Goal: Transaction & Acquisition: Purchase product/service

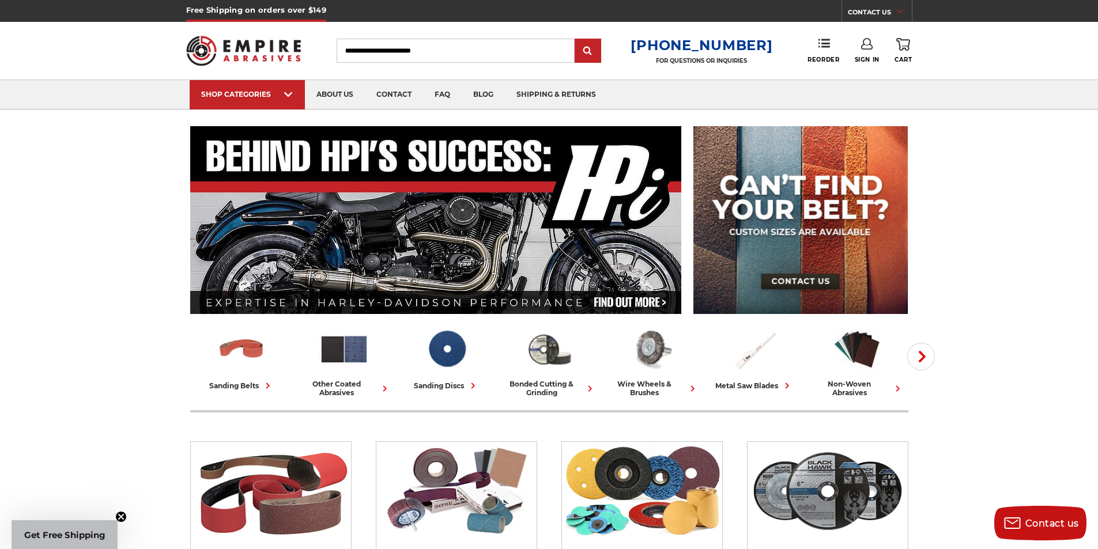
click at [866, 48] on icon at bounding box center [867, 44] width 12 height 12
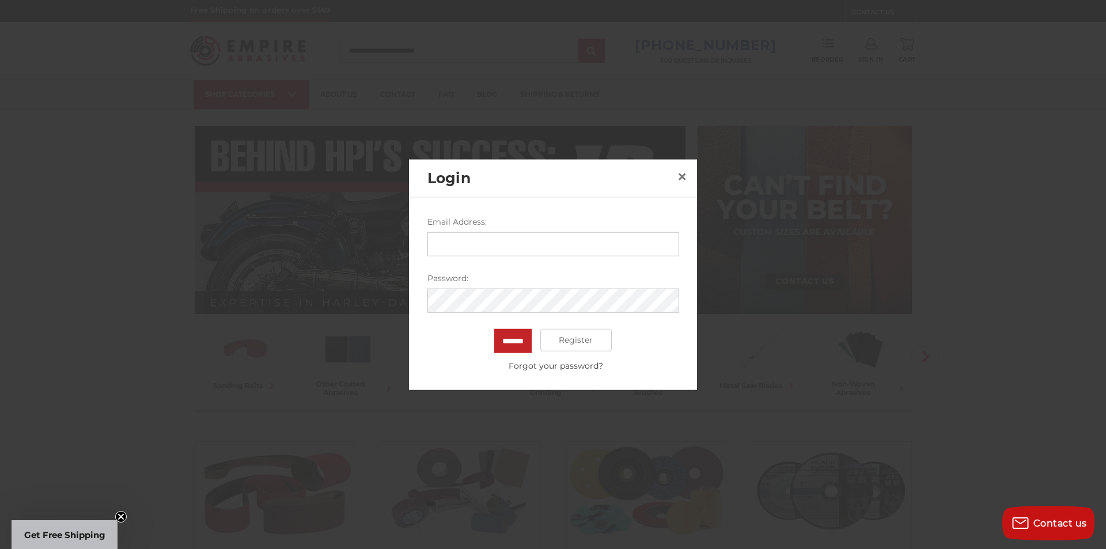
click at [501, 243] on input "Email Address:" at bounding box center [554, 244] width 252 height 24
type input "**********"
click at [494, 328] on input "*******" at bounding box center [512, 340] width 37 height 24
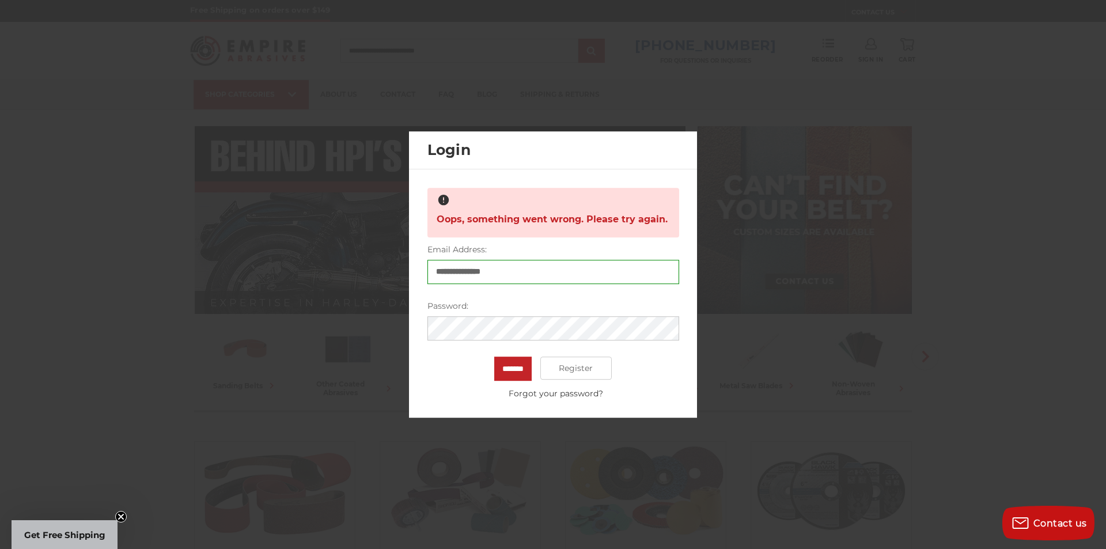
click at [494, 357] on input "*******" at bounding box center [512, 369] width 37 height 24
click at [0, 0] on div "Close dialog WANT FREE SHIPPING ON YOUR FIRST ORDER? Sign up for our newsletter…" at bounding box center [0, 0] width 0 height 0
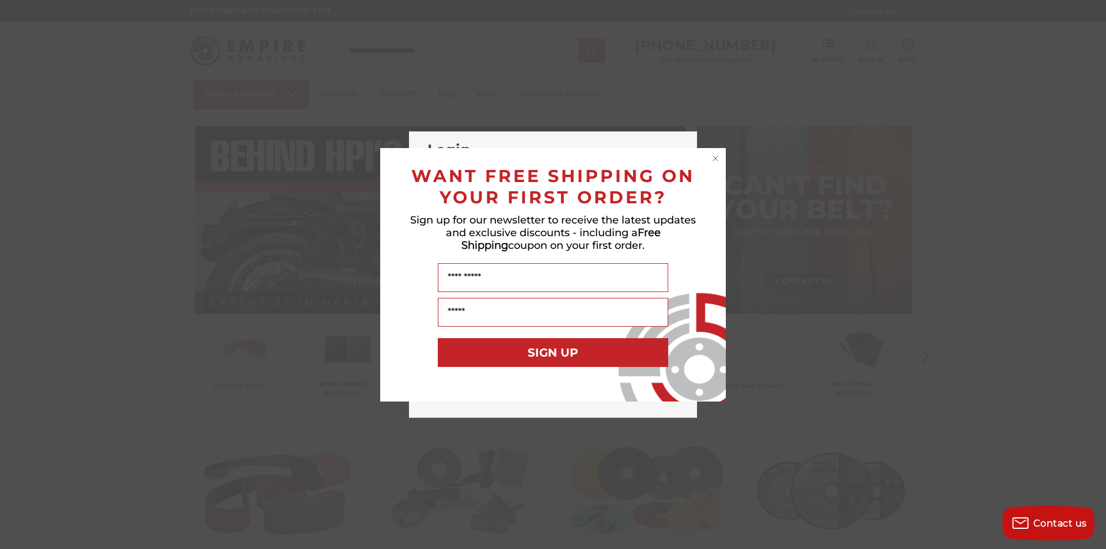
click at [712, 156] on circle "Close dialog" at bounding box center [716, 158] width 11 height 11
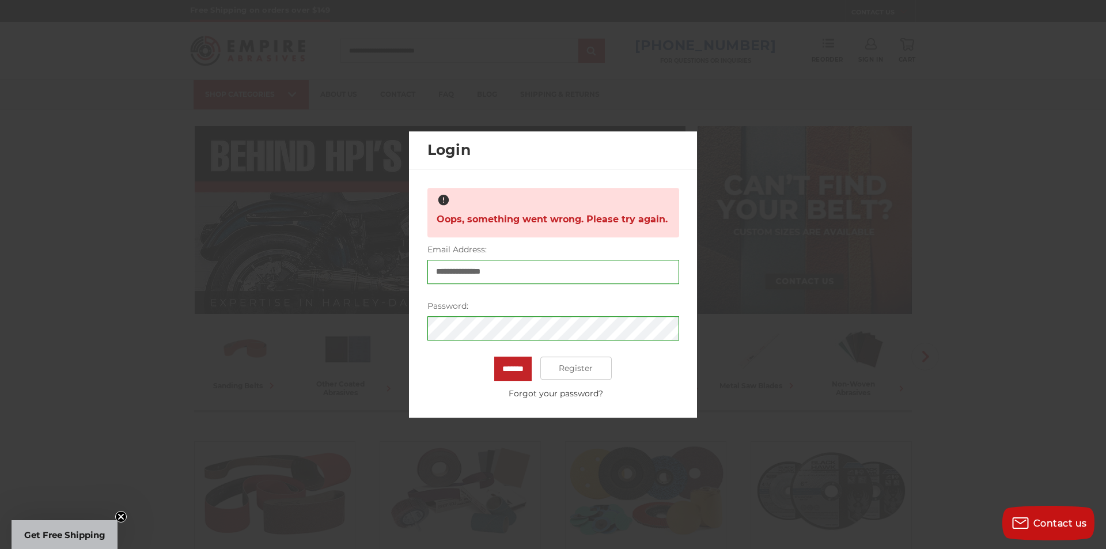
click at [161, 379] on div at bounding box center [553, 274] width 1106 height 549
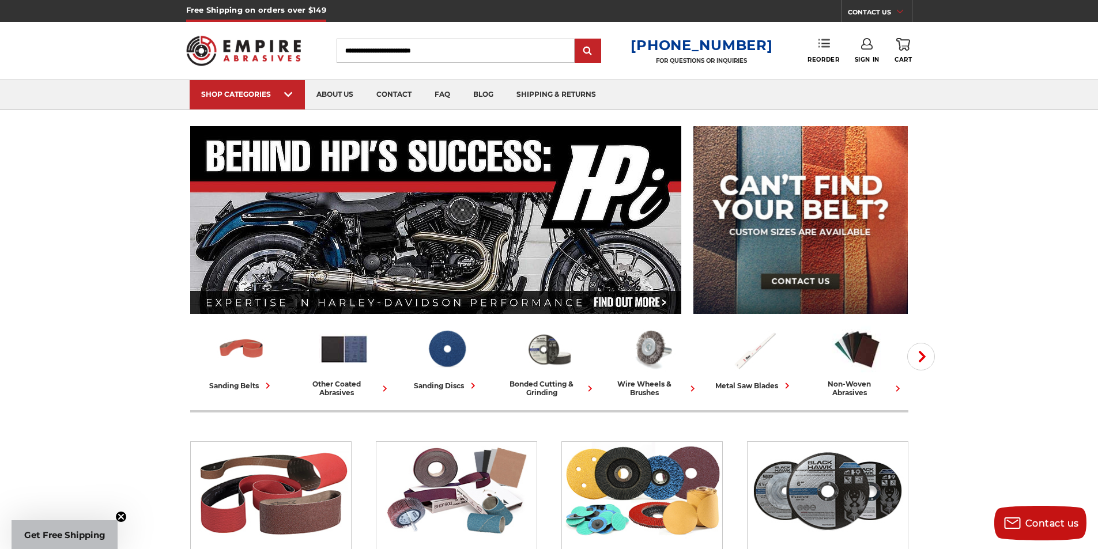
click at [828, 43] on use at bounding box center [824, 43] width 12 height 8
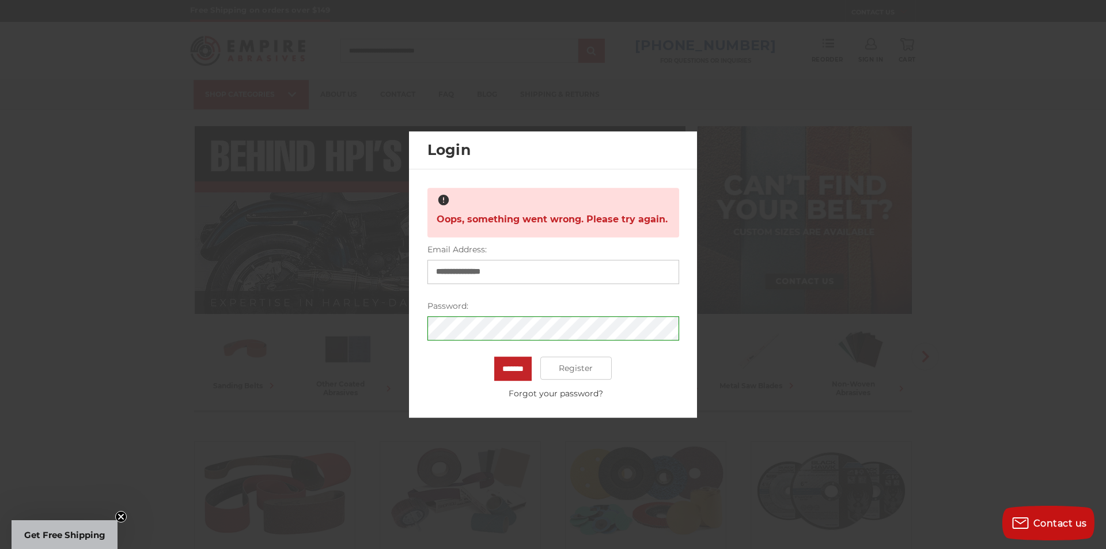
drag, startPoint x: 532, startPoint y: 274, endPoint x: 428, endPoint y: 271, distance: 104.3
click at [428, 271] on input "**********" at bounding box center [554, 272] width 252 height 24
click at [494, 357] on input "*******" at bounding box center [512, 369] width 37 height 24
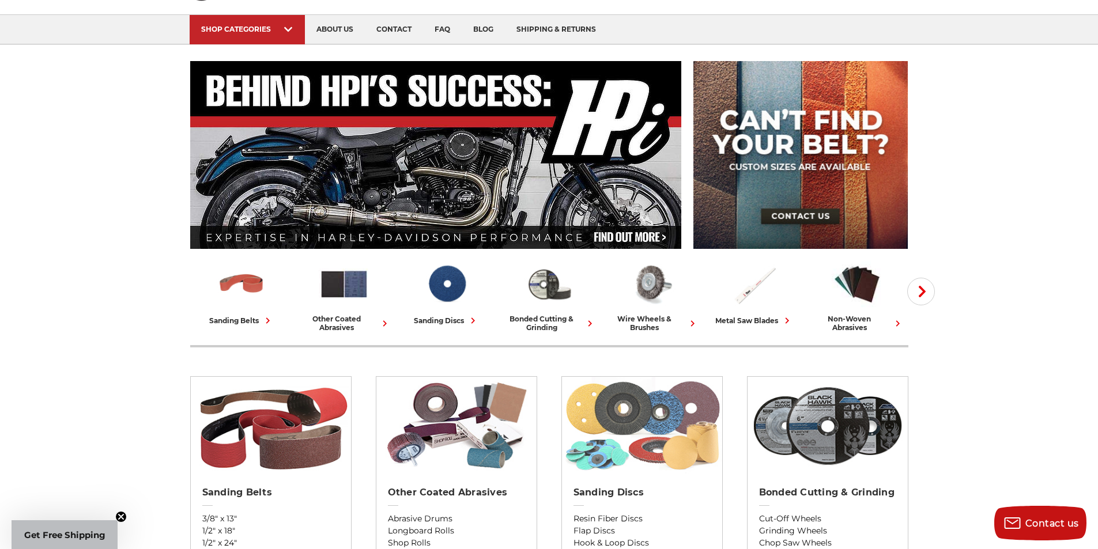
scroll to position [115, 0]
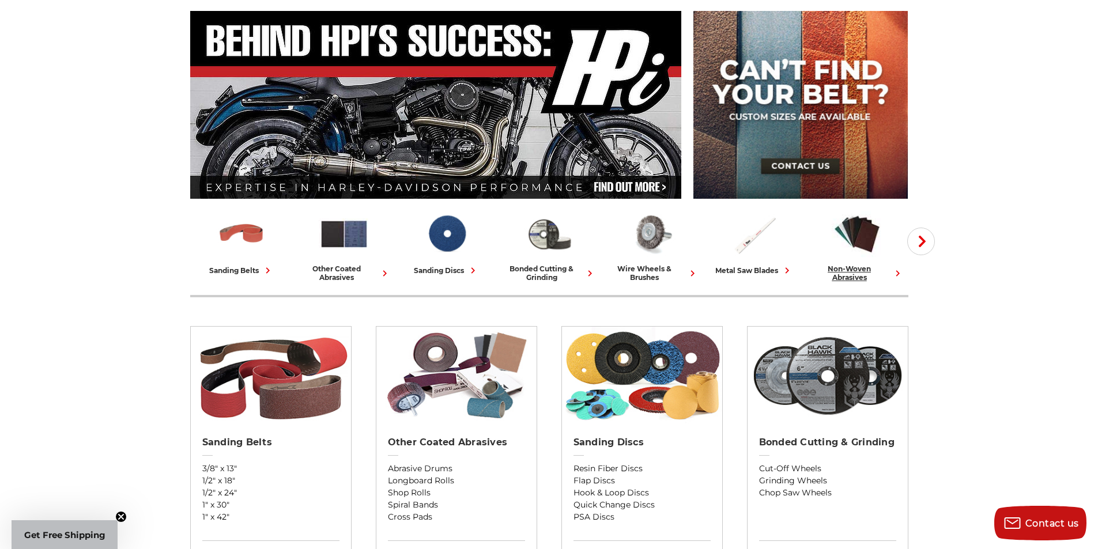
click at [864, 273] on div "non-woven abrasives" at bounding box center [856, 273] width 93 height 17
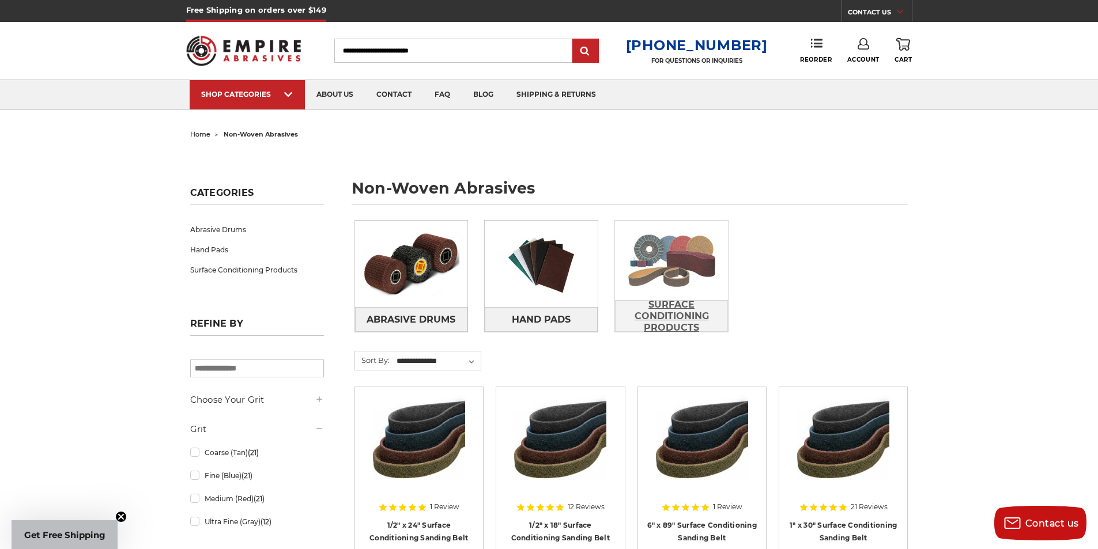
click at [684, 303] on span "Surface Conditioning Products" at bounding box center [671, 316] width 112 height 43
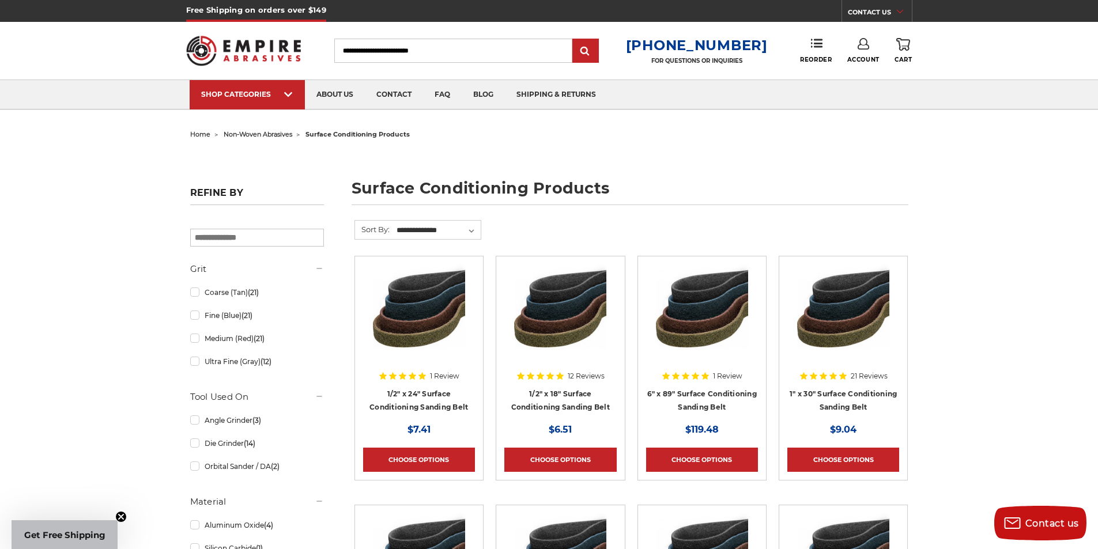
click at [263, 132] on span "non-woven abrasives" at bounding box center [258, 134] width 69 height 8
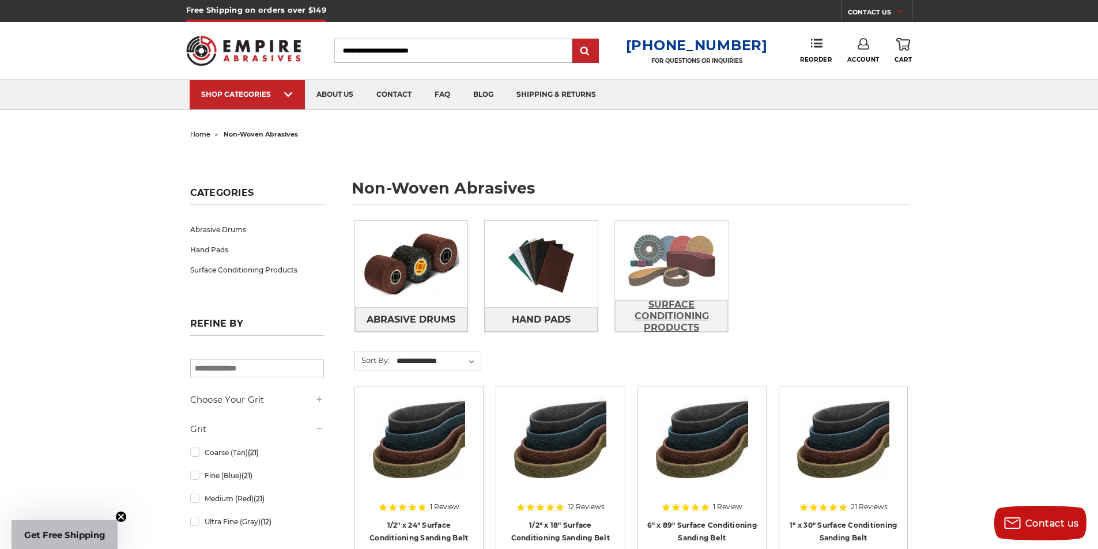
click at [683, 304] on span "Surface Conditioning Products" at bounding box center [671, 316] width 112 height 43
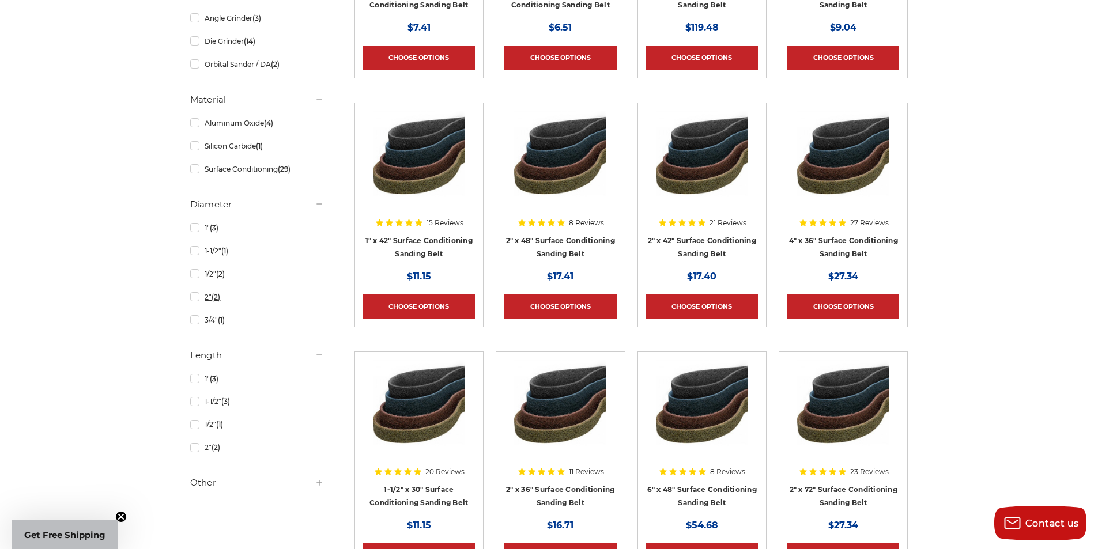
scroll to position [403, 0]
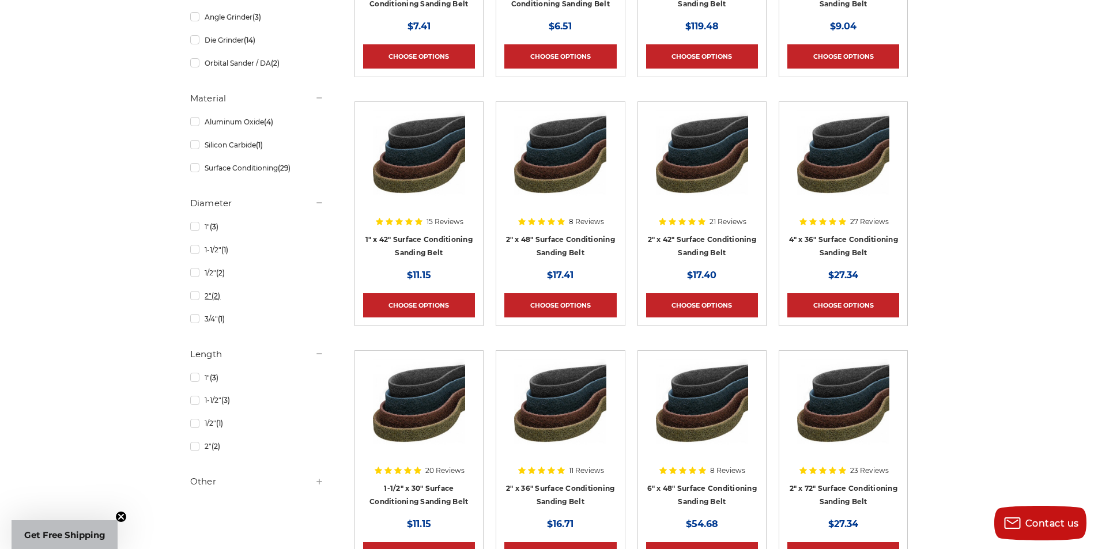
click at [202, 297] on link "2" (2)" at bounding box center [257, 296] width 134 height 20
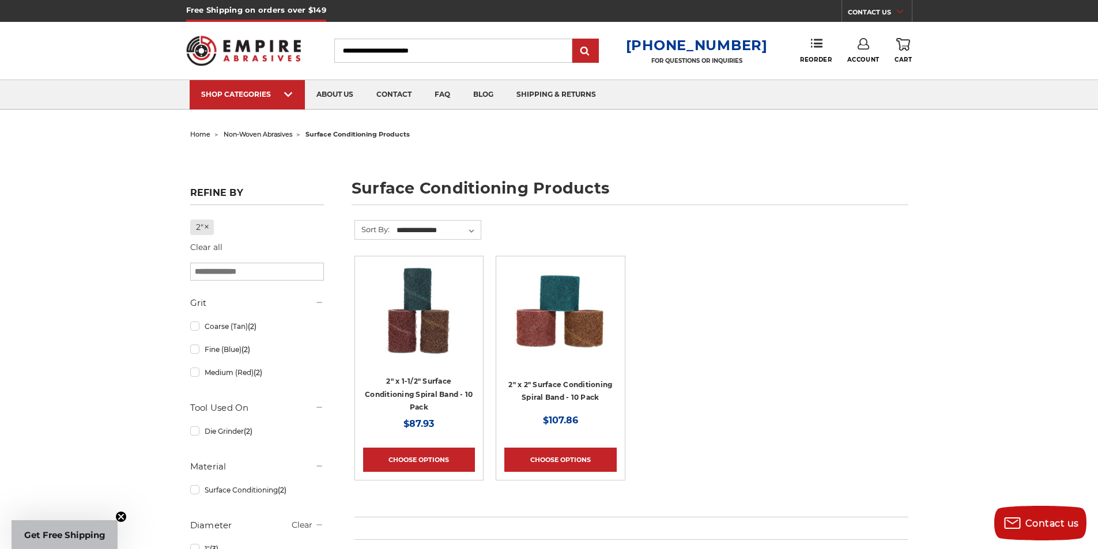
click at [118, 148] on div "home non-woven abrasives surface conditioning products surface conditioning pro…" at bounding box center [549, 455] width 1098 height 658
click at [198, 133] on span "home" at bounding box center [200, 134] width 20 height 8
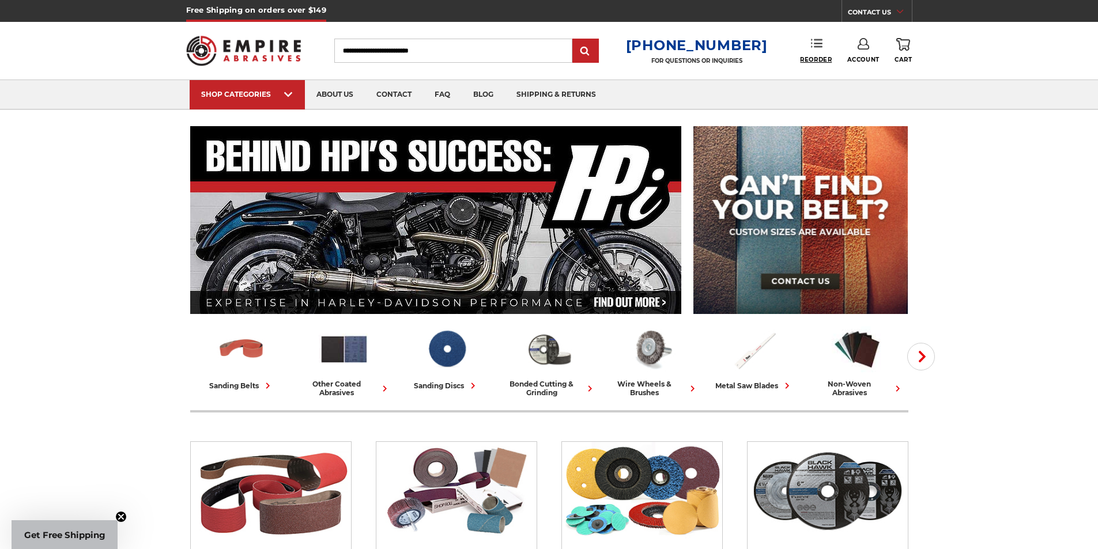
click at [814, 58] on span "Reorder" at bounding box center [816, 59] width 32 height 7
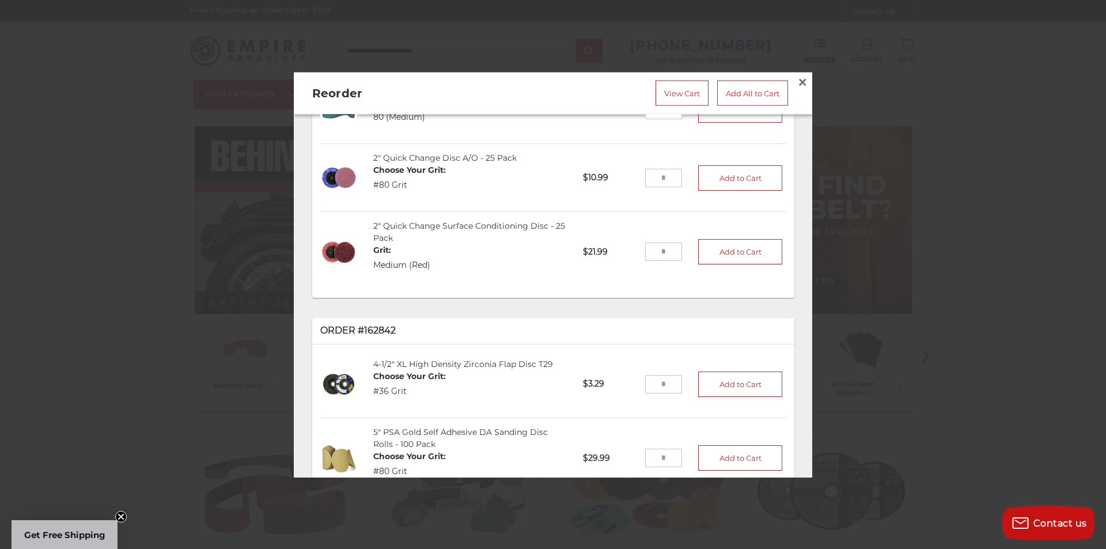
scroll to position [1370, 0]
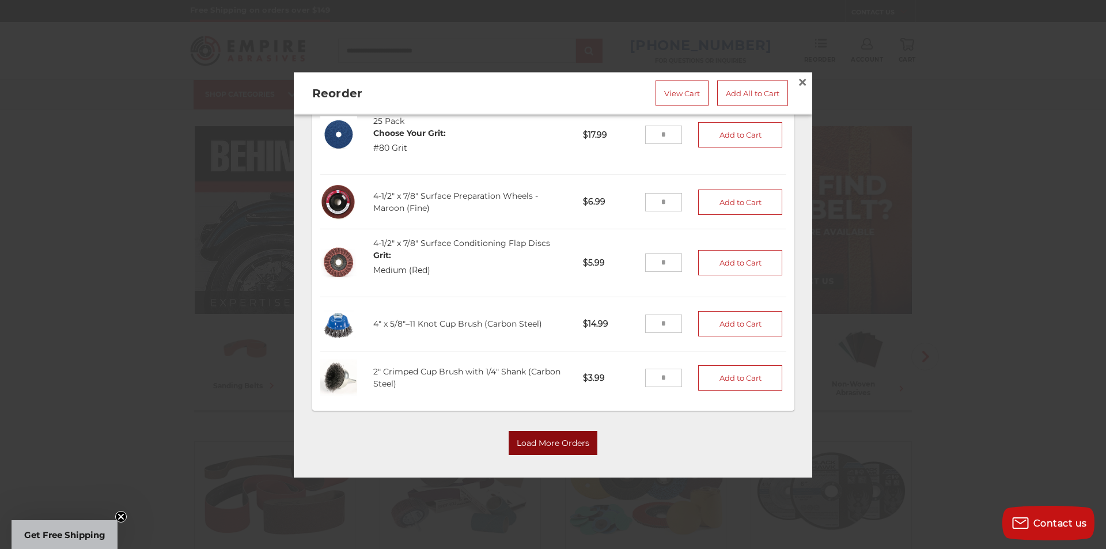
click at [524, 431] on button "Load More Orders" at bounding box center [553, 443] width 89 height 24
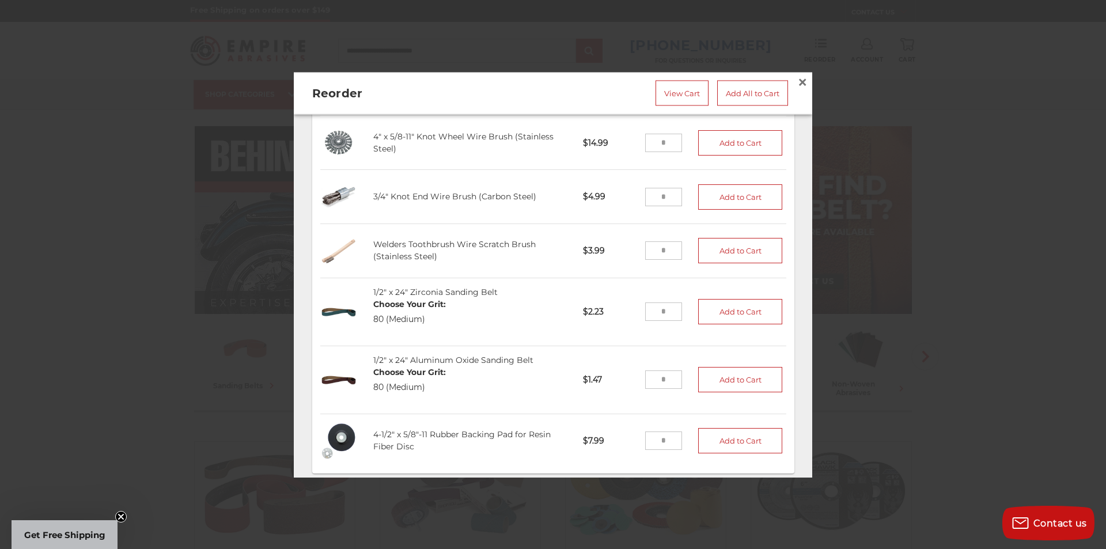
scroll to position [2693, 0]
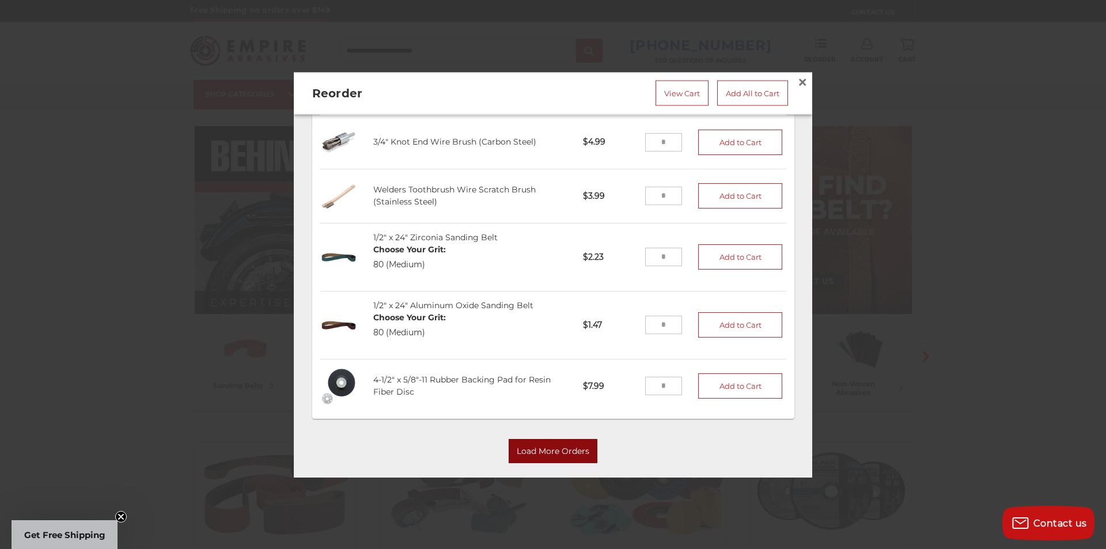
click at [558, 440] on button "Load More Orders" at bounding box center [553, 452] width 89 height 24
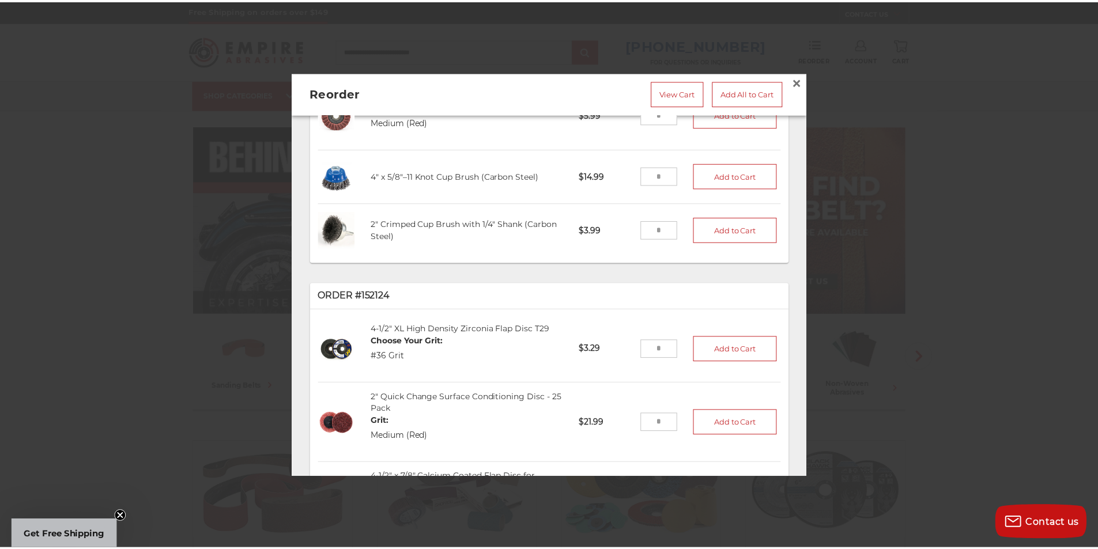
scroll to position [1344, 0]
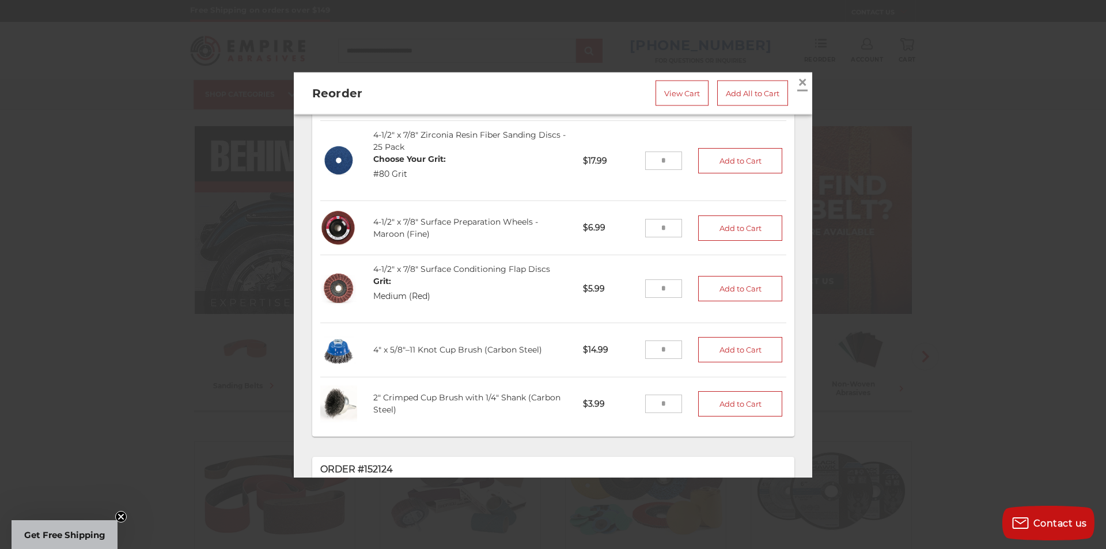
click at [799, 77] on span "×" at bounding box center [803, 81] width 10 height 22
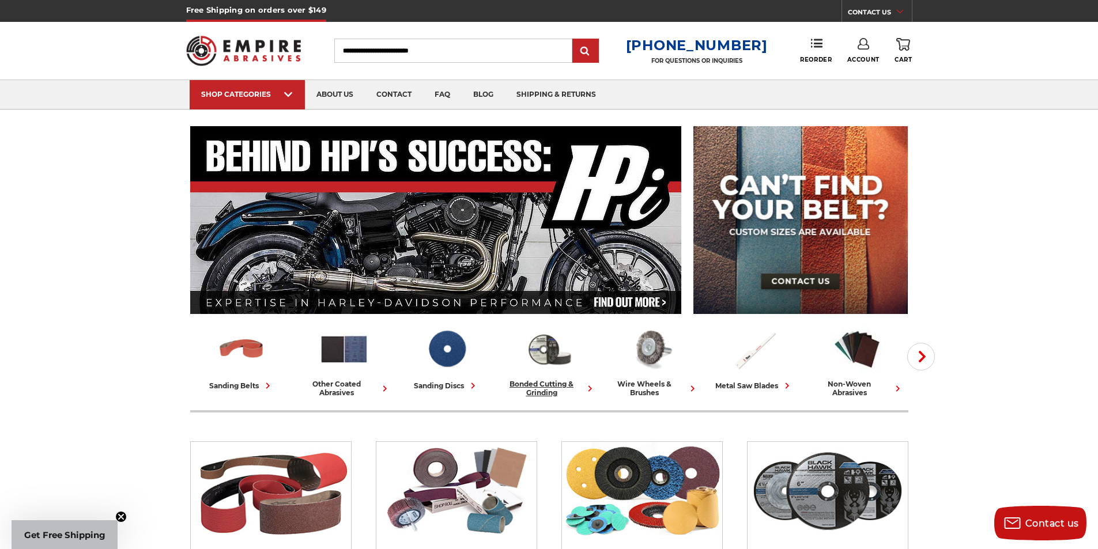
click at [557, 386] on div "bonded cutting & grinding" at bounding box center [548, 388] width 93 height 17
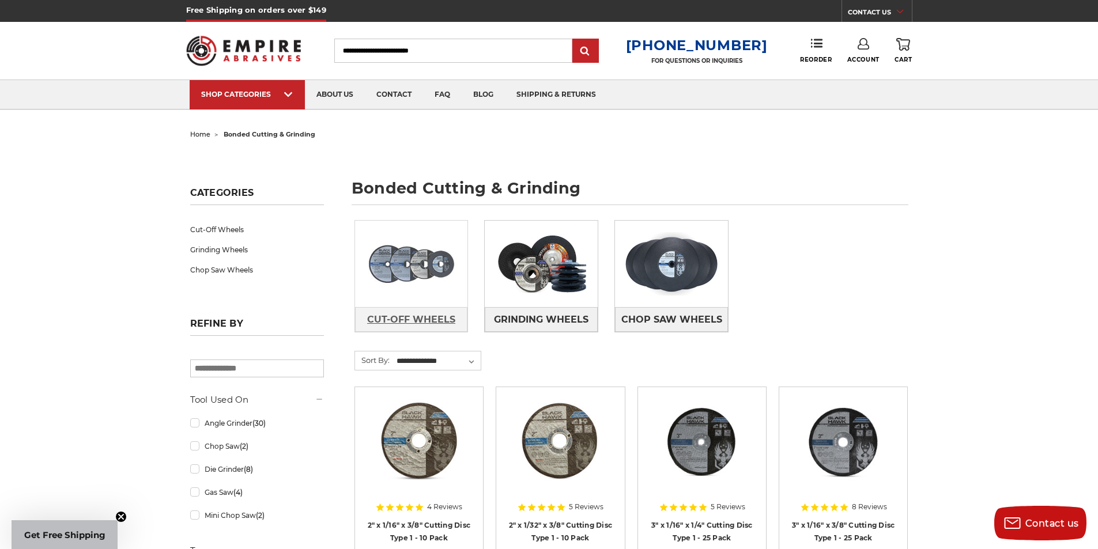
click at [421, 316] on span "Cut-Off Wheels" at bounding box center [411, 320] width 88 height 20
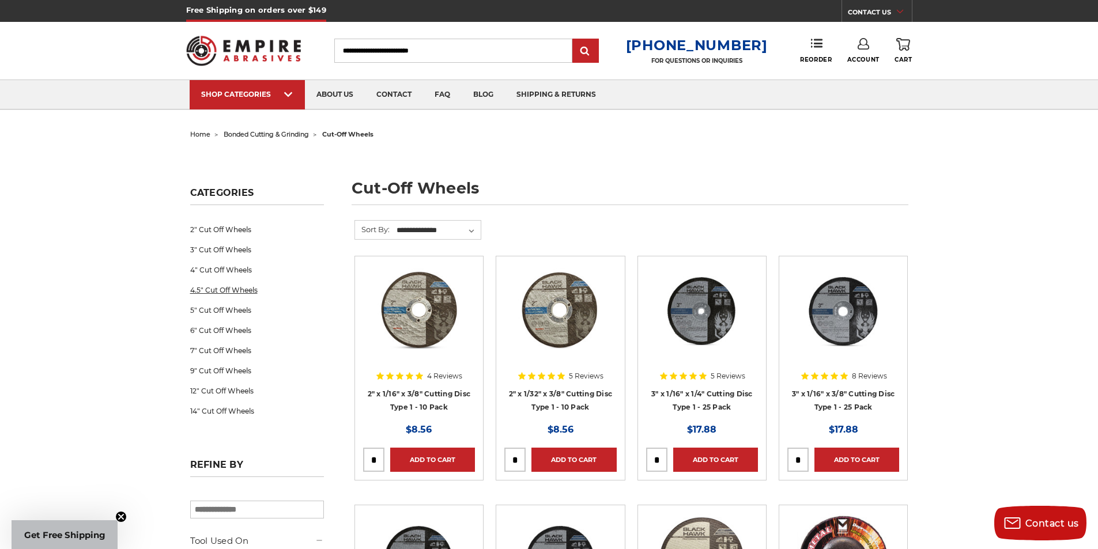
click at [233, 284] on link "4.5" Cut Off Wheels" at bounding box center [257, 290] width 134 height 20
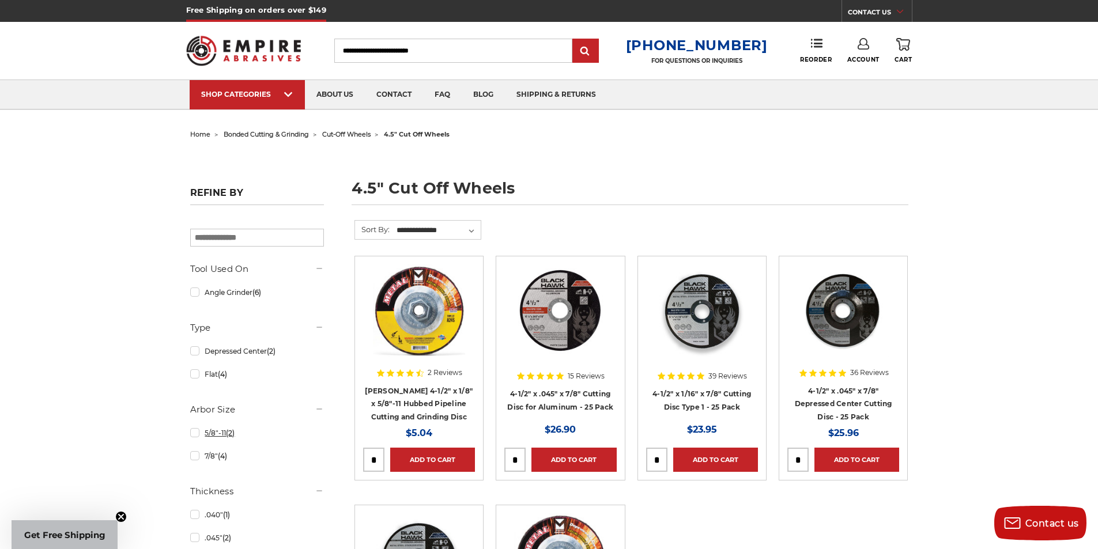
click at [202, 435] on link "5/8"-11 (2)" at bounding box center [257, 433] width 134 height 20
click at [213, 455] on link "7/8" (4)" at bounding box center [257, 456] width 134 height 20
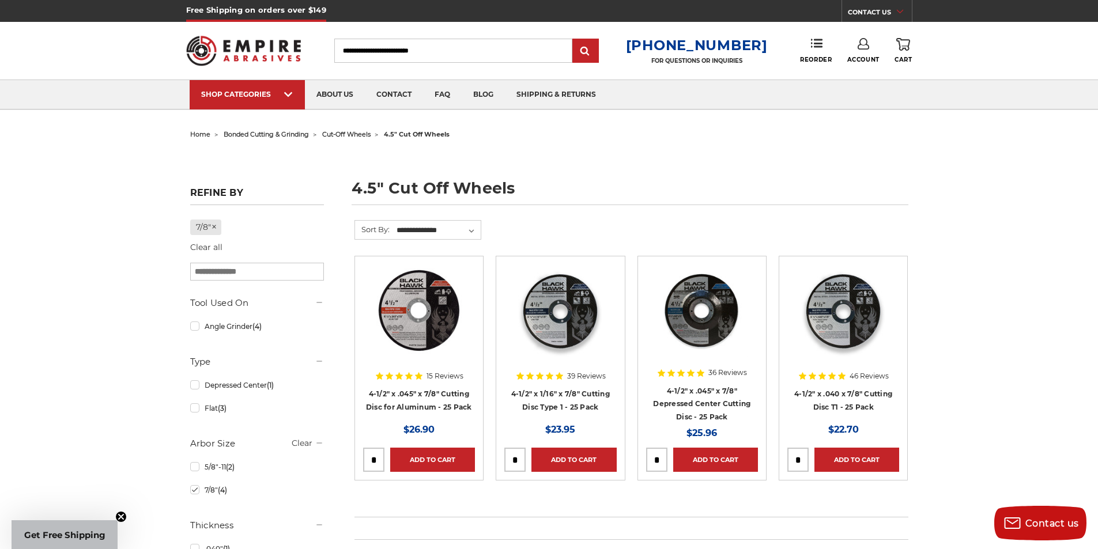
scroll to position [58, 0]
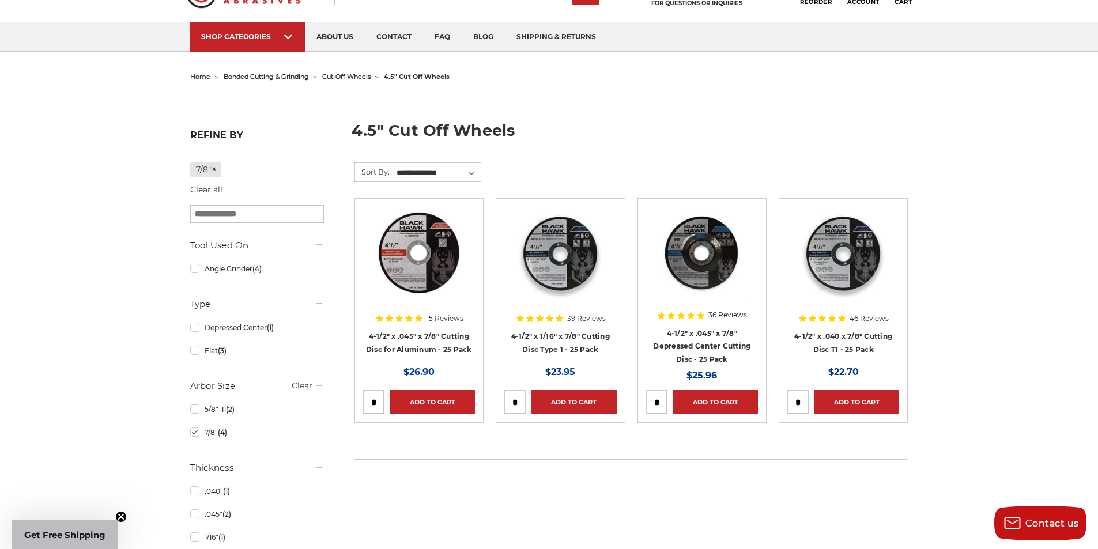
click at [705, 271] on img at bounding box center [702, 253] width 92 height 92
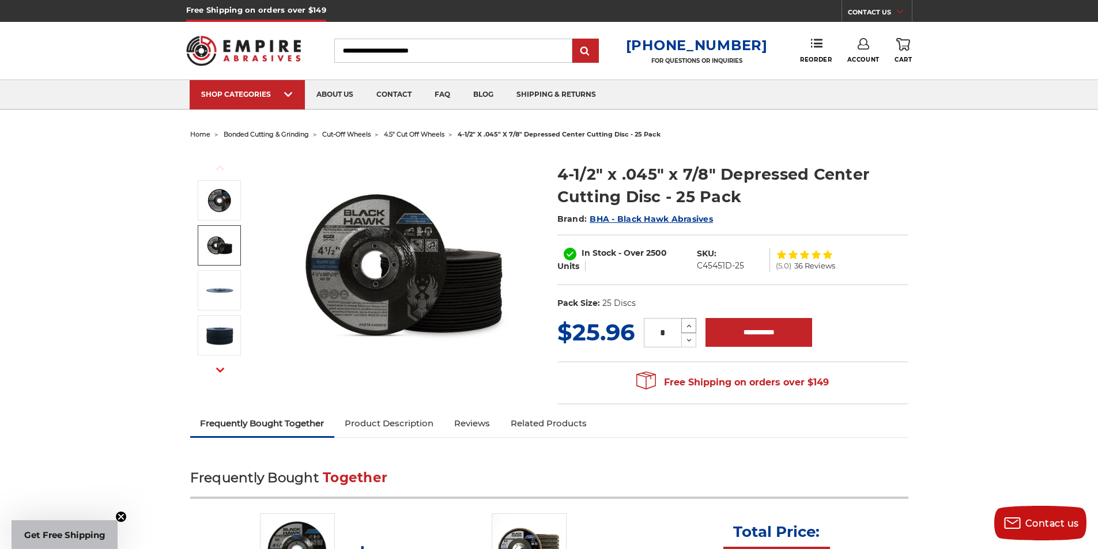
click at [686, 325] on icon at bounding box center [689, 326] width 9 height 10
type input "*"
click at [734, 329] on input "**********" at bounding box center [758, 332] width 107 height 29
type input "**********"
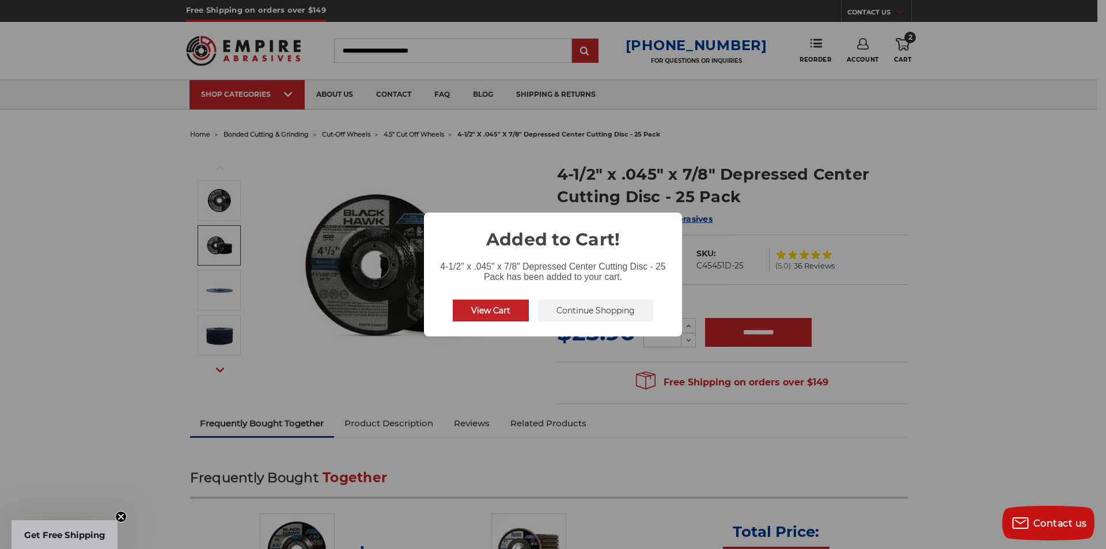
click at [588, 312] on button "Continue Shopping" at bounding box center [595, 311] width 115 height 22
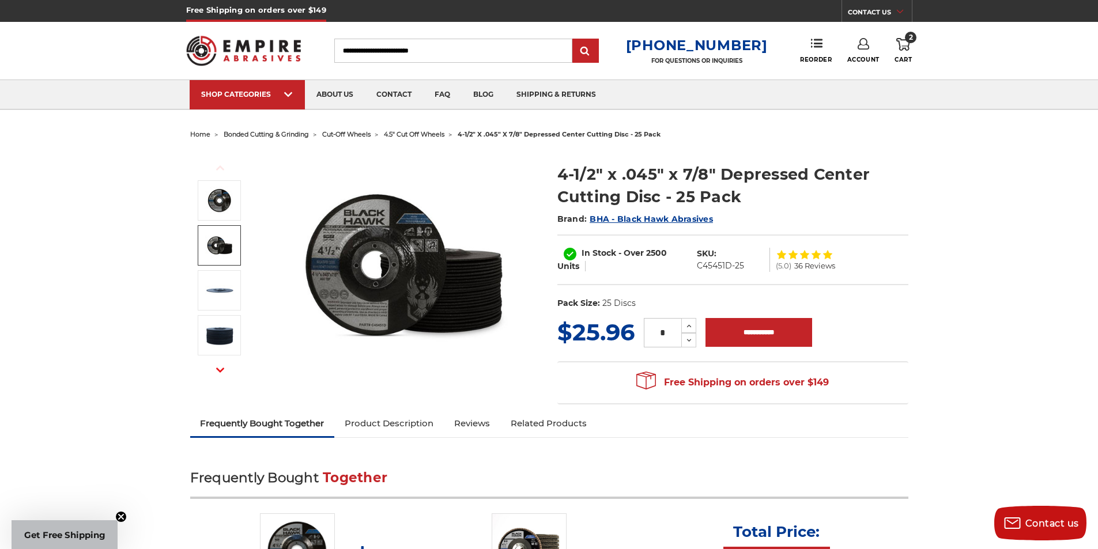
click at [297, 136] on span "bonded cutting & grinding" at bounding box center [266, 134] width 85 height 8
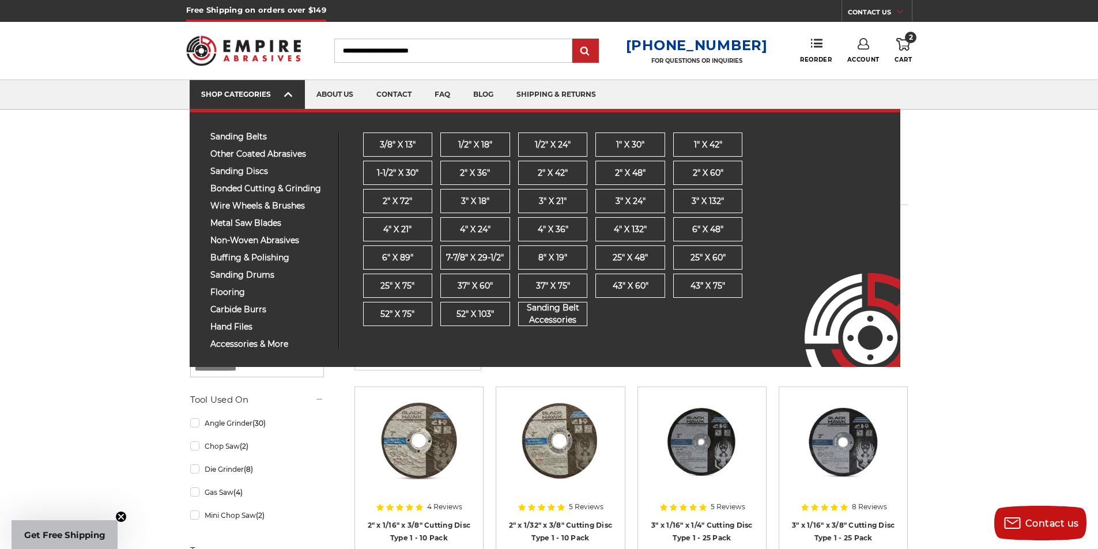
click at [233, 104] on link "SHOP CATEGORIES" at bounding box center [247, 94] width 115 height 29
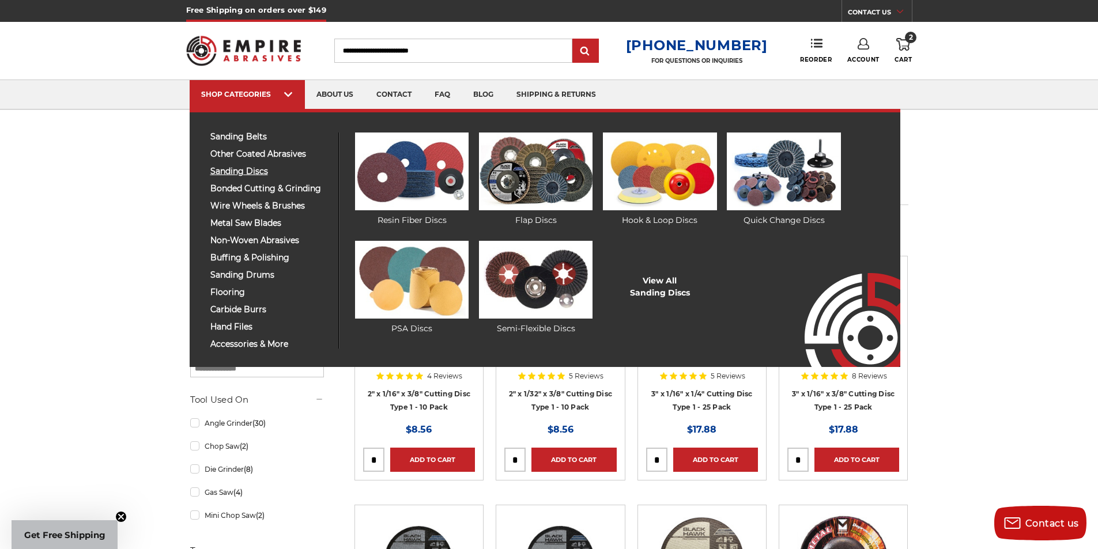
click at [241, 173] on span "sanding discs" at bounding box center [269, 171] width 119 height 9
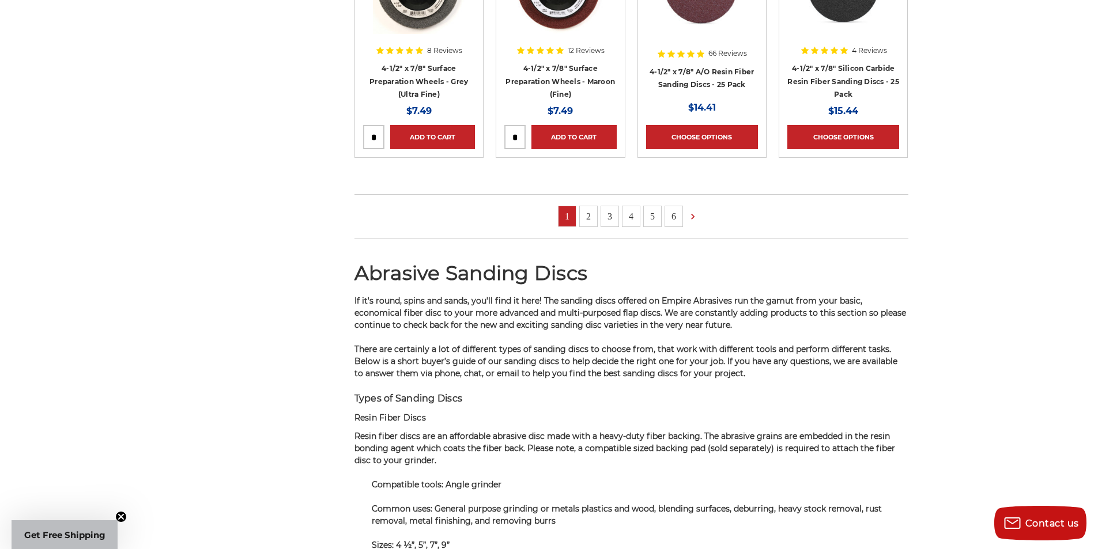
scroll to position [922, 0]
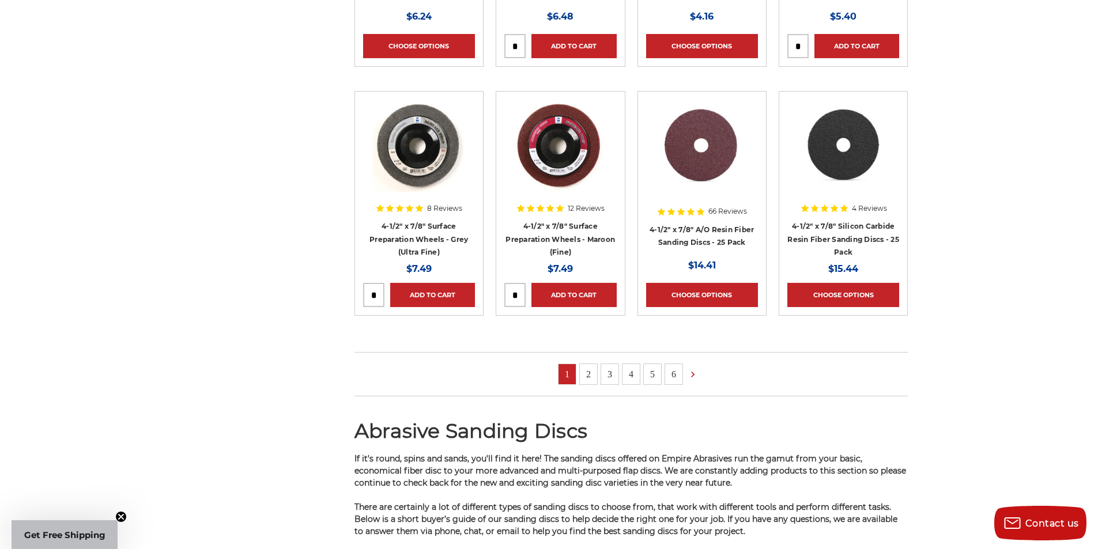
click at [585, 373] on link "2" at bounding box center [588, 374] width 17 height 20
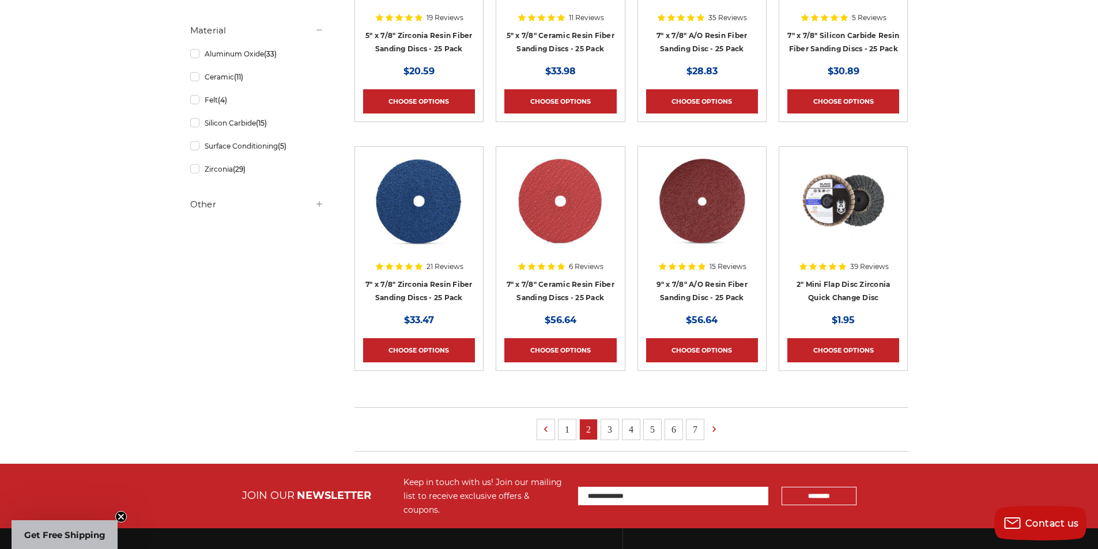
scroll to position [634, 0]
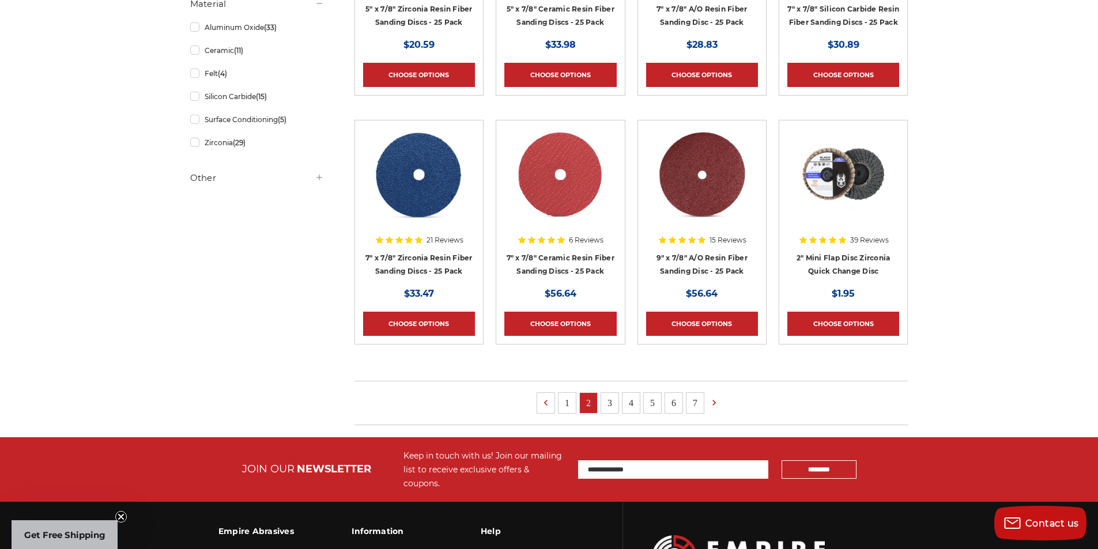
click at [614, 404] on link "3" at bounding box center [609, 403] width 17 height 20
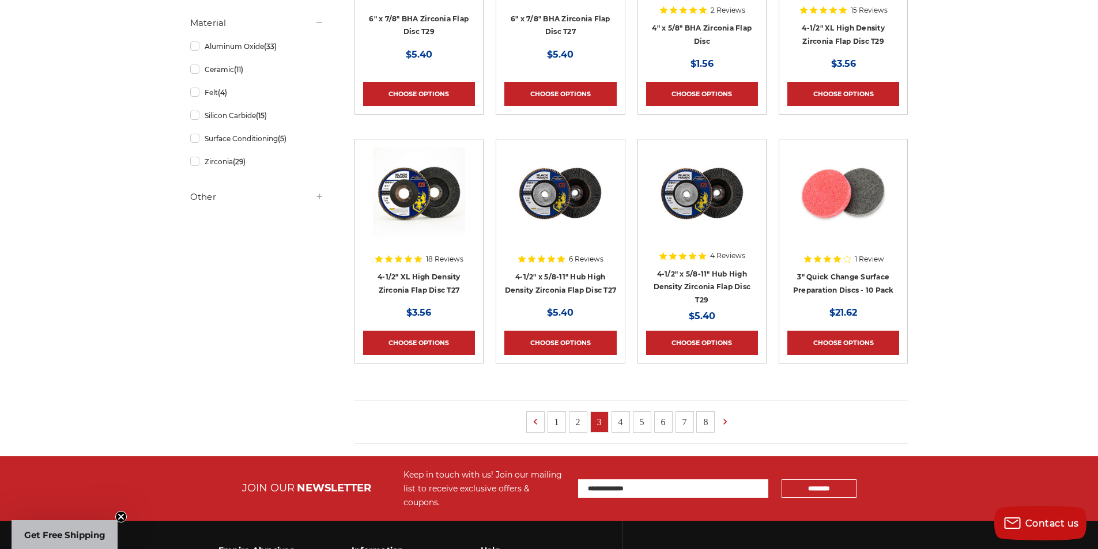
scroll to position [749, 0]
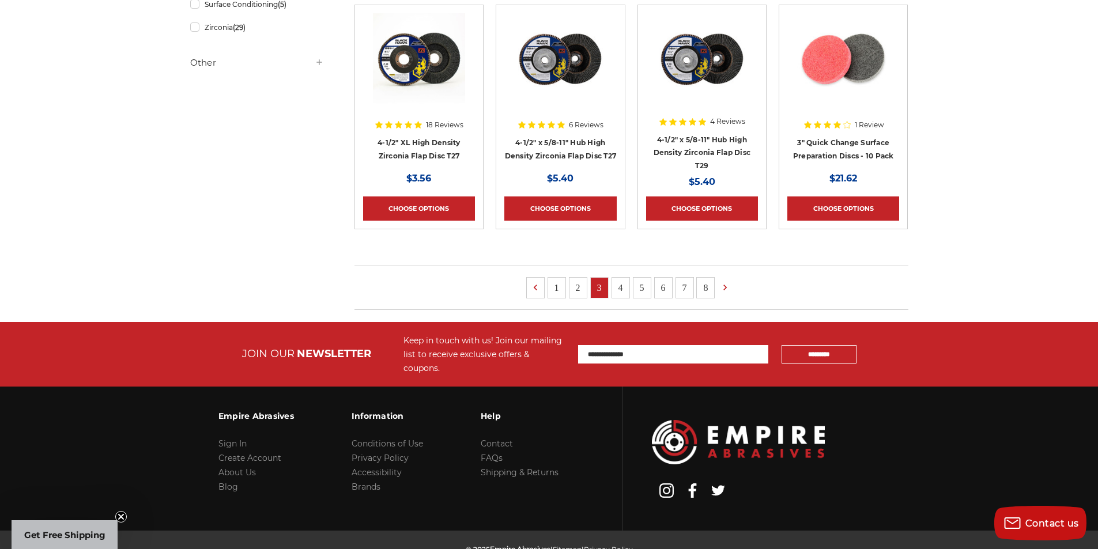
click at [629, 289] on li "4" at bounding box center [620, 287] width 18 height 21
click at [625, 290] on link "4" at bounding box center [620, 288] width 17 height 20
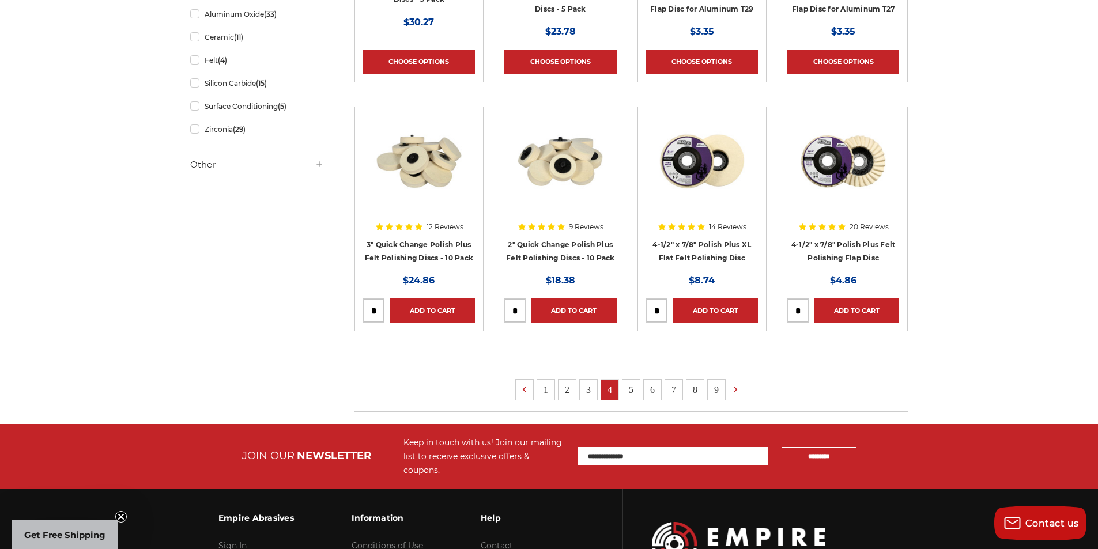
scroll to position [664, 0]
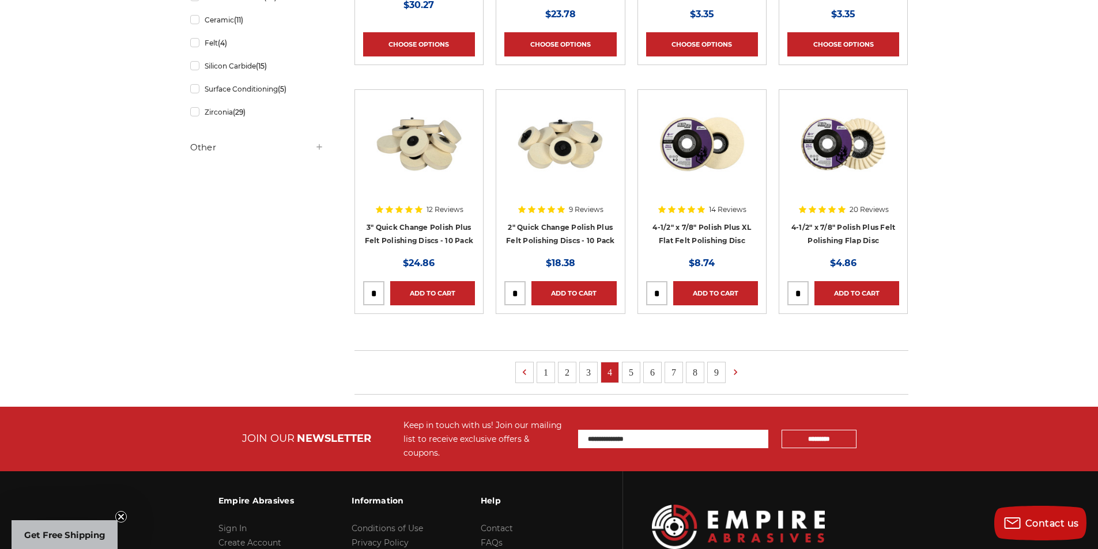
click at [629, 372] on link "5" at bounding box center [630, 372] width 17 height 20
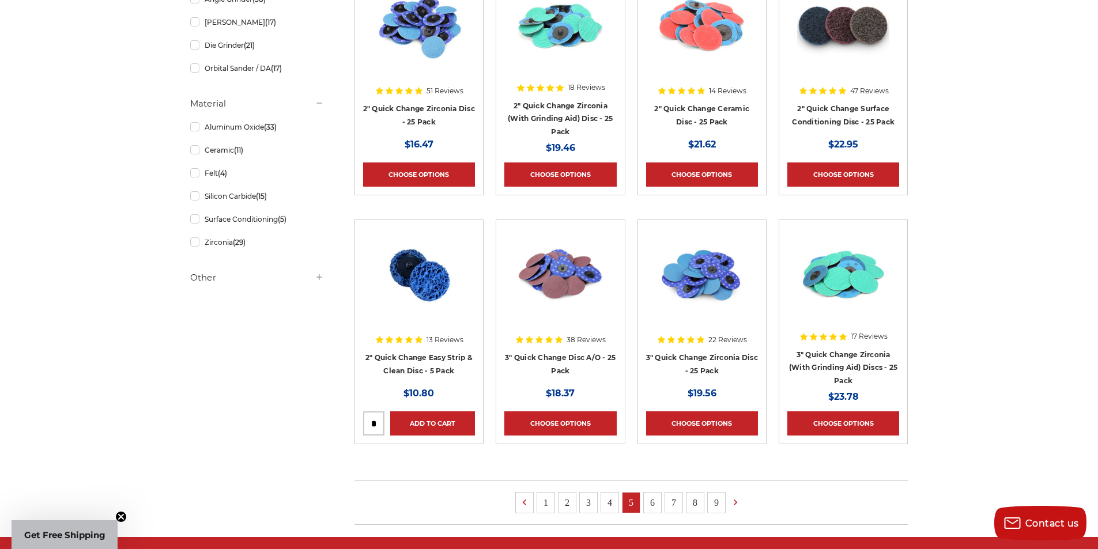
scroll to position [691, 0]
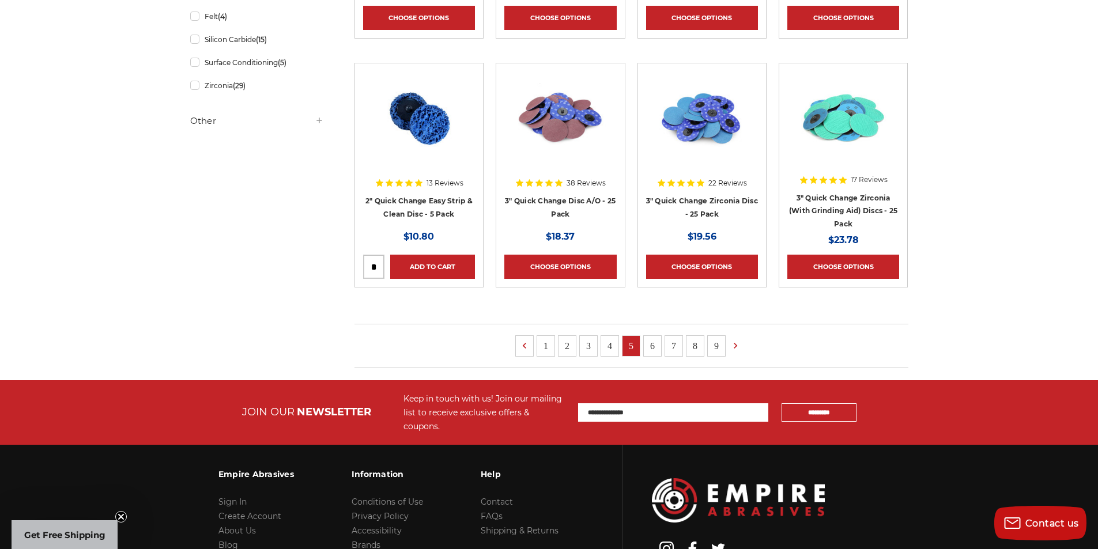
click at [655, 349] on link "6" at bounding box center [652, 346] width 17 height 20
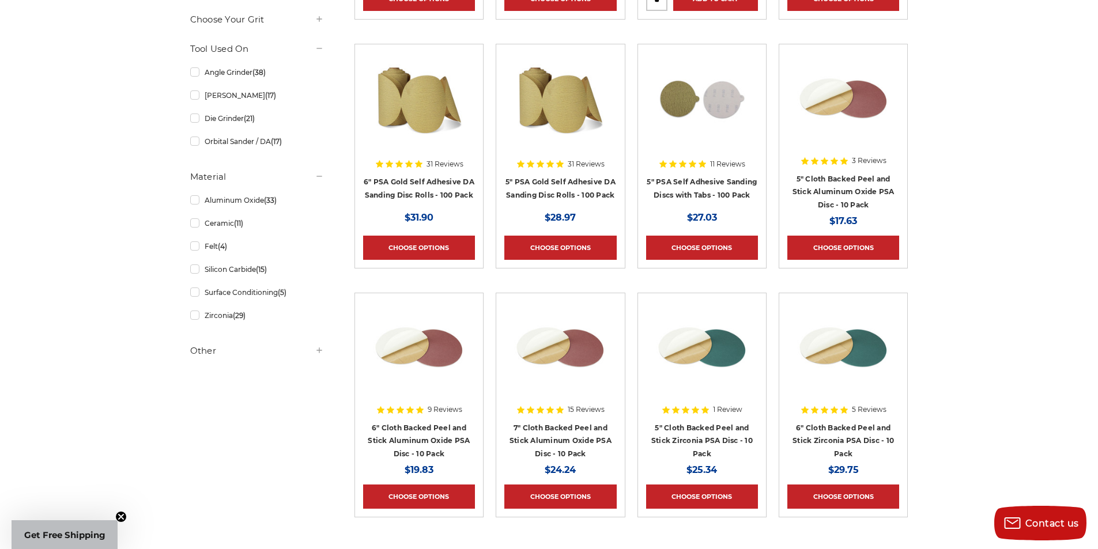
scroll to position [692, 0]
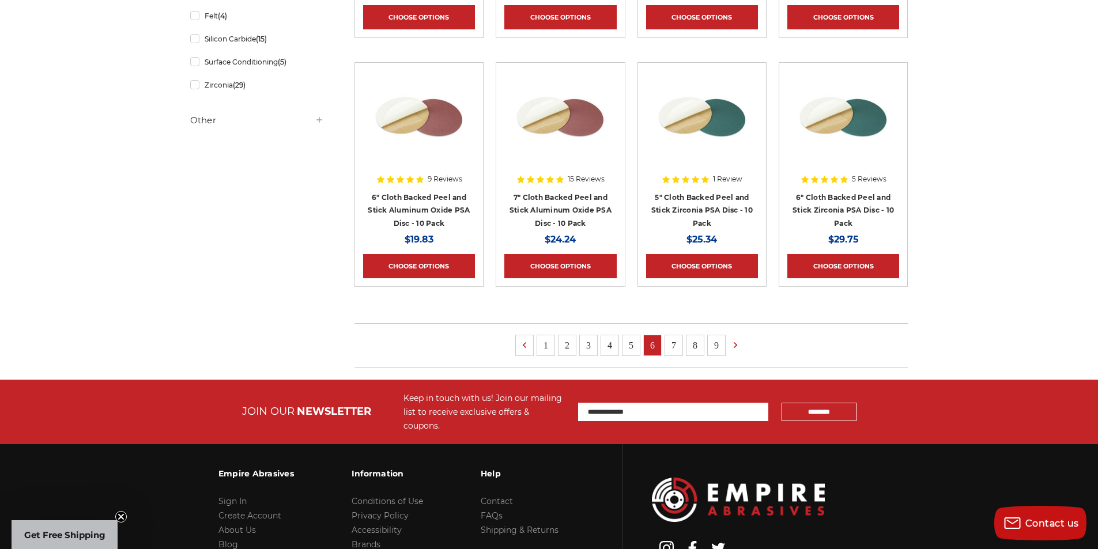
click at [671, 347] on link "7" at bounding box center [673, 345] width 17 height 20
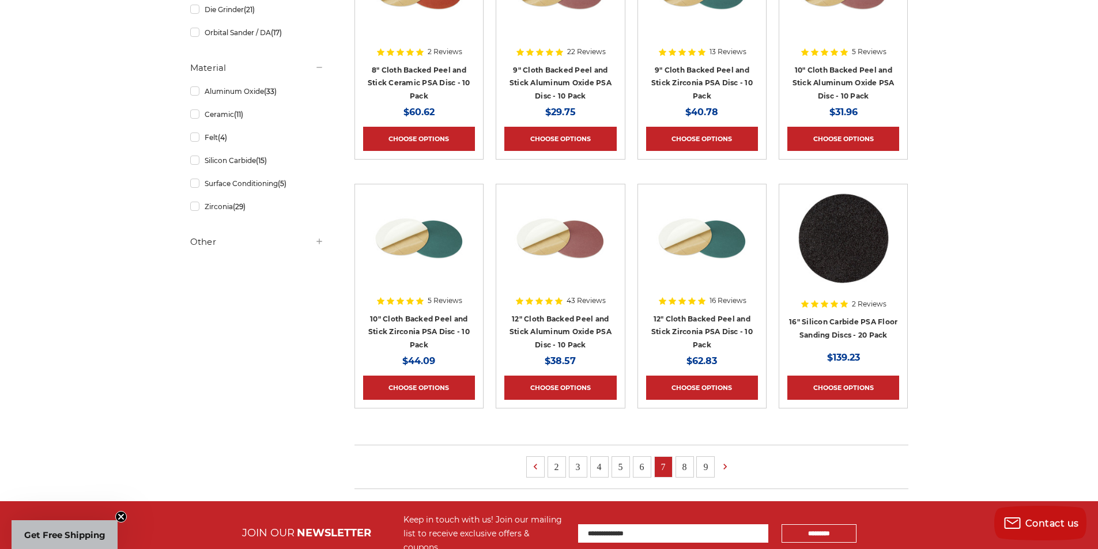
scroll to position [576, 0]
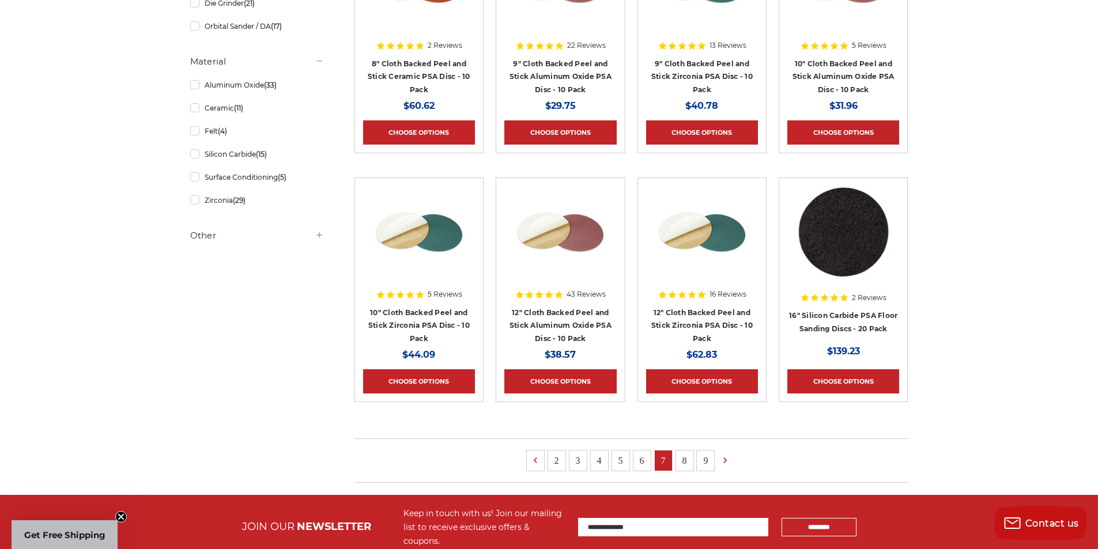
click at [685, 459] on link "8" at bounding box center [684, 461] width 17 height 20
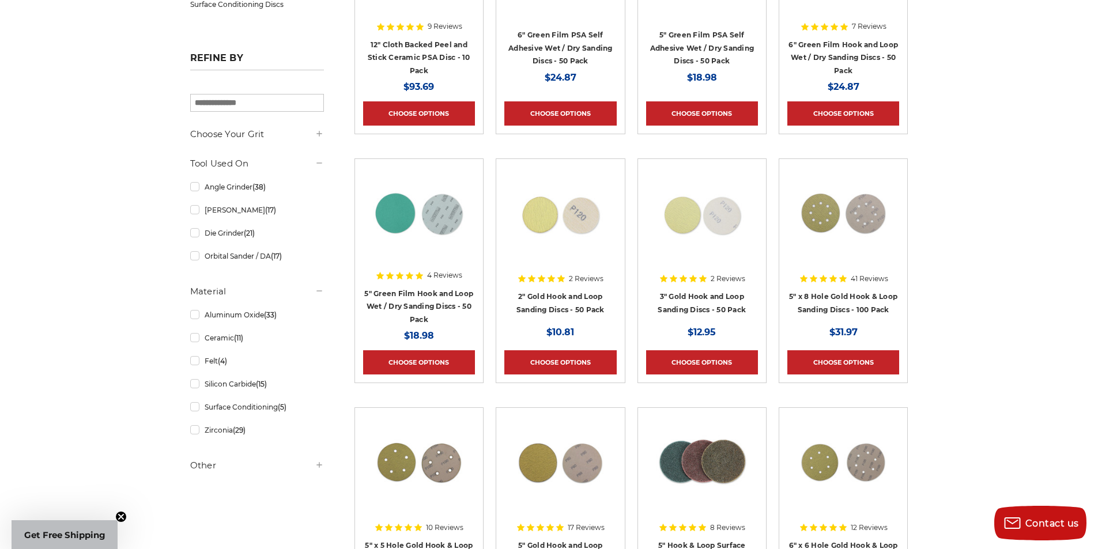
scroll to position [634, 0]
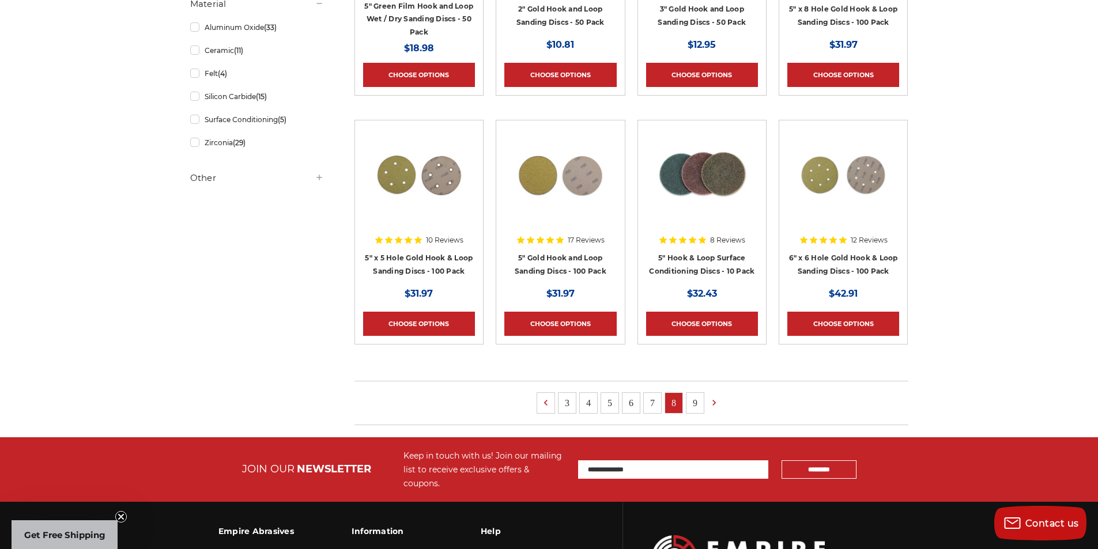
click at [698, 400] on link "9" at bounding box center [694, 403] width 17 height 20
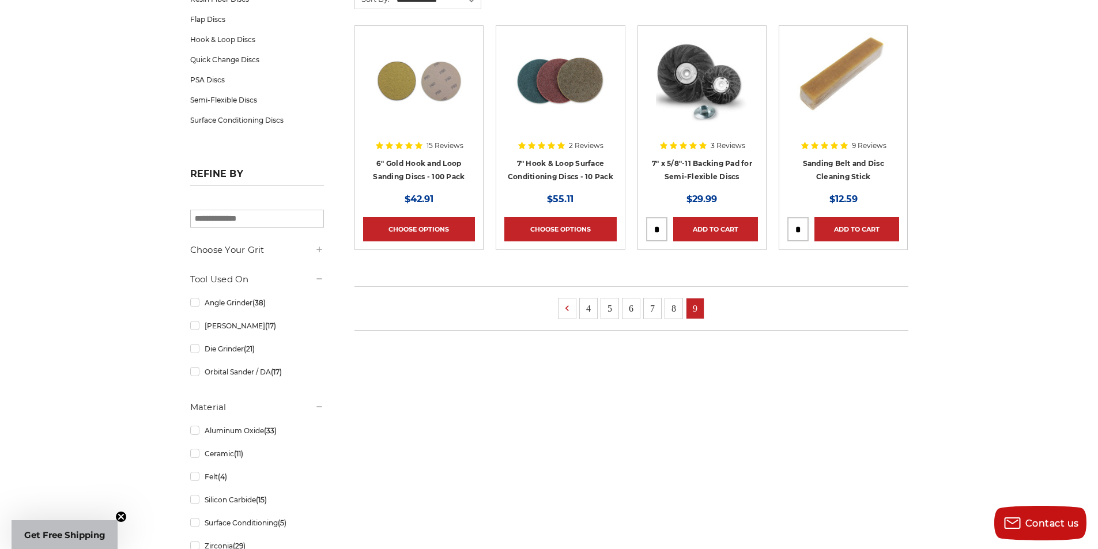
scroll to position [58, 0]
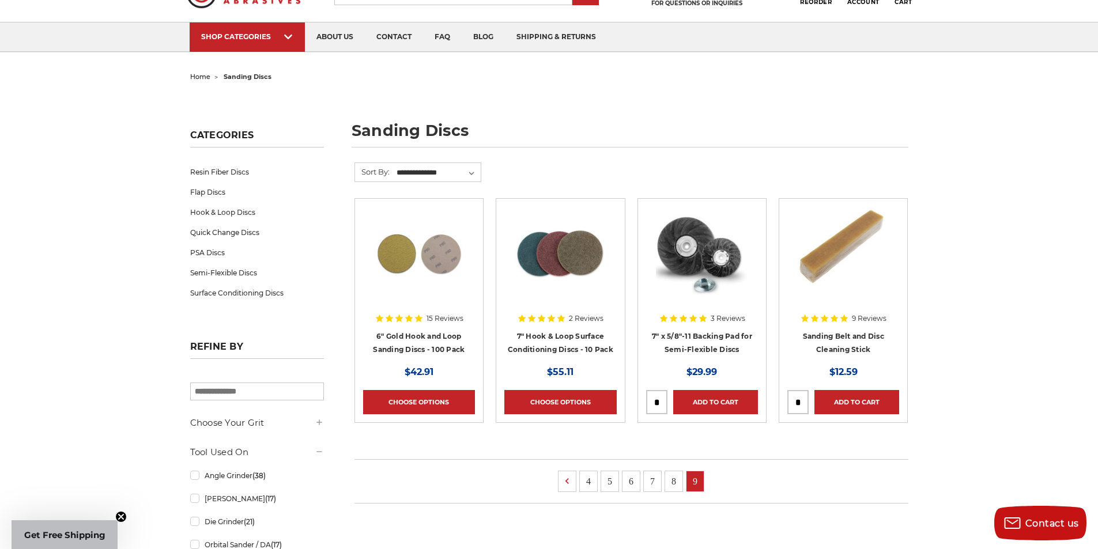
click at [398, 300] on div at bounding box center [419, 263] width 112 height 112
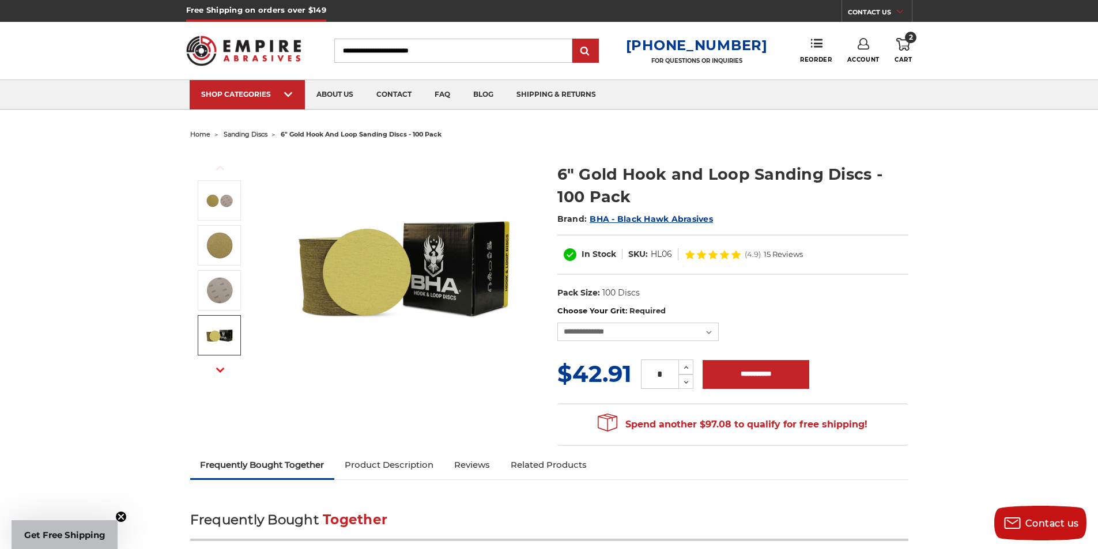
click at [221, 341] on img at bounding box center [219, 335] width 29 height 29
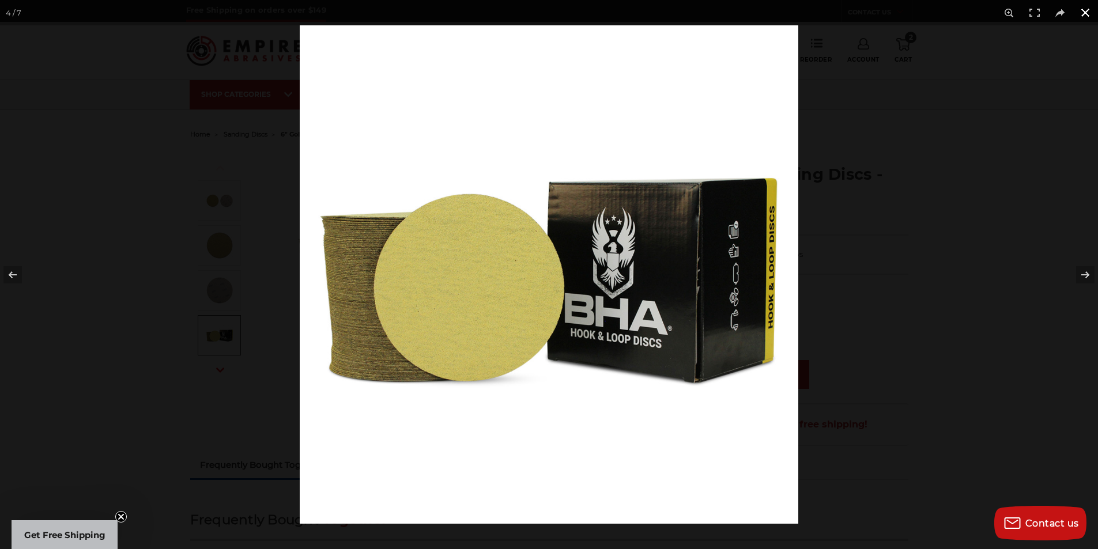
click at [1086, 14] on button at bounding box center [1084, 12] width 25 height 25
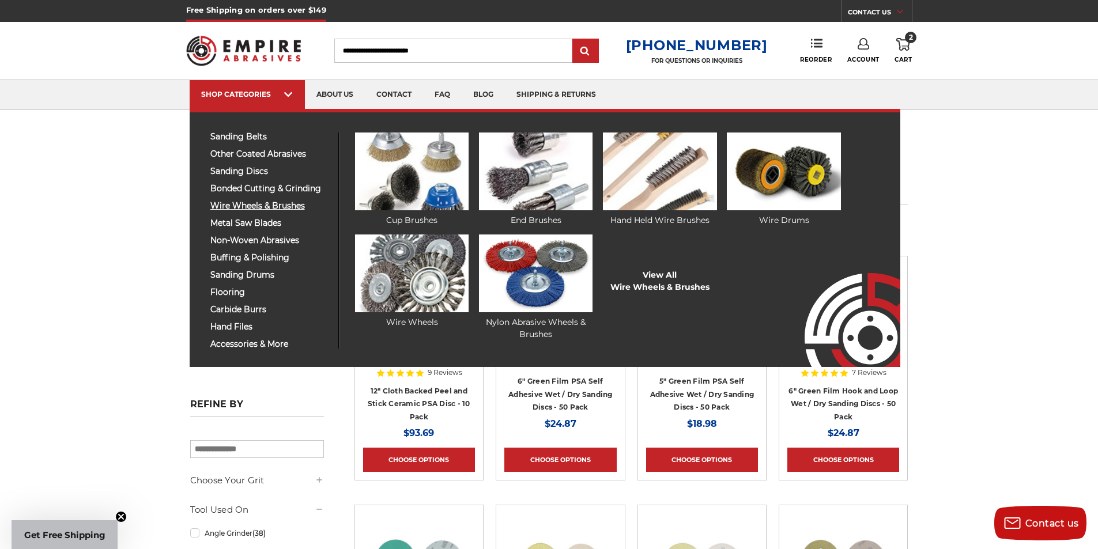
click at [283, 202] on span "wire wheels & brushes" at bounding box center [269, 206] width 119 height 9
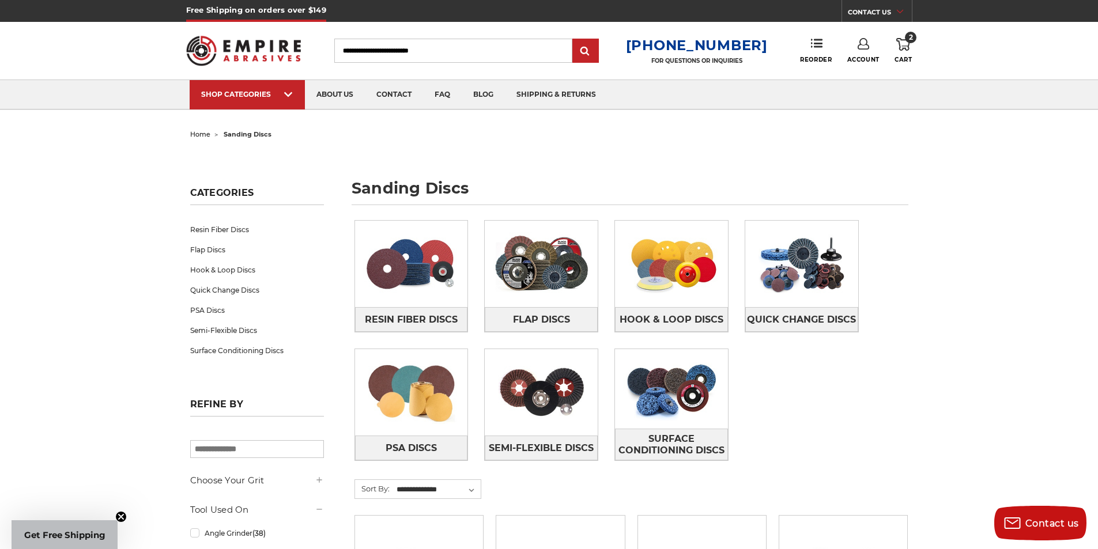
click at [126, 517] on circle "Close teaser" at bounding box center [121, 517] width 11 height 11
click at [203, 135] on span "home" at bounding box center [200, 134] width 20 height 8
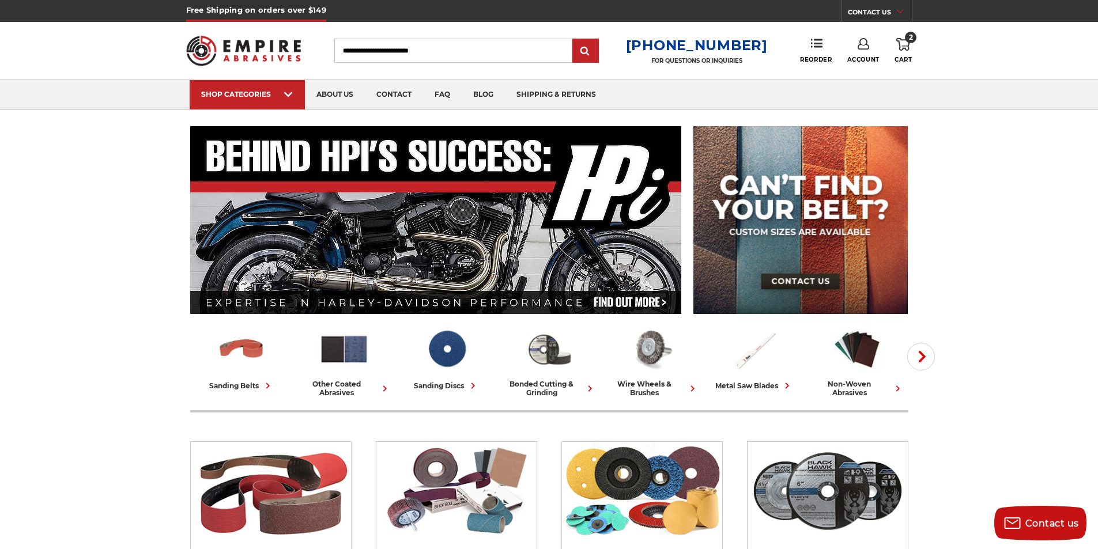
click at [924, 361] on icon "button" at bounding box center [922, 357] width 12 height 12
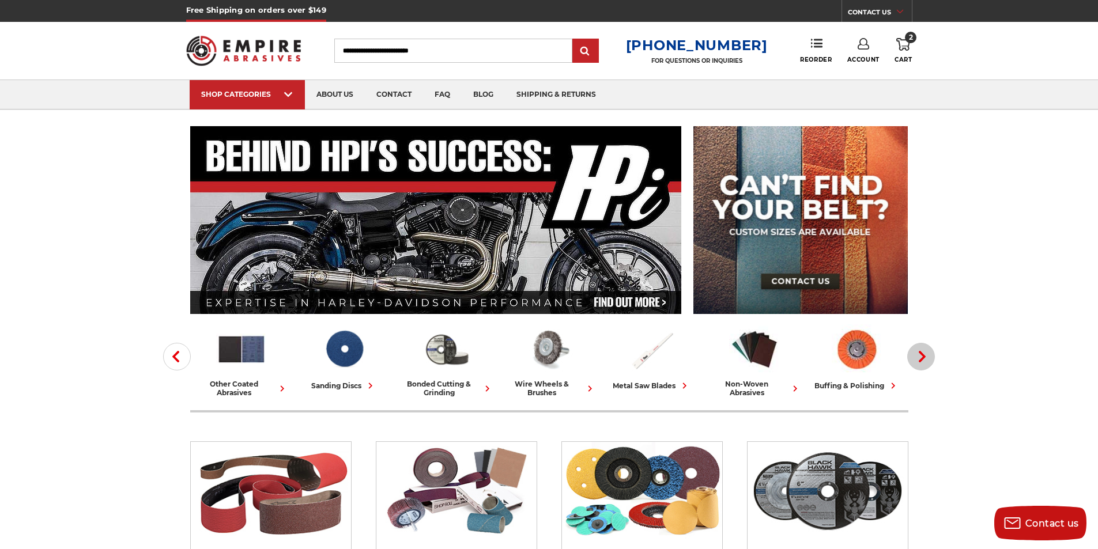
click at [922, 361] on icon "button" at bounding box center [922, 357] width 12 height 12
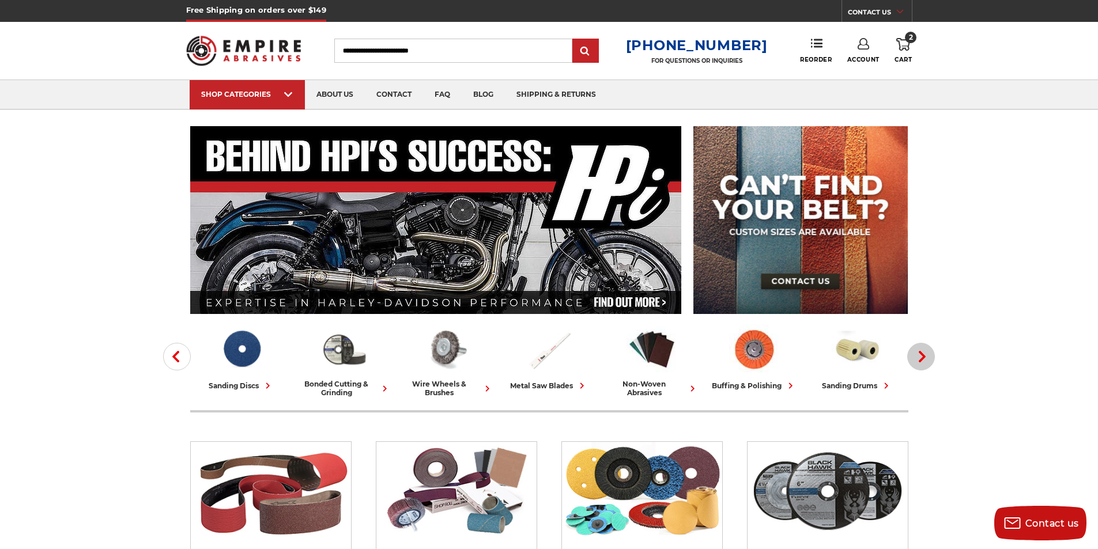
click at [921, 361] on icon "button" at bounding box center [922, 357] width 12 height 12
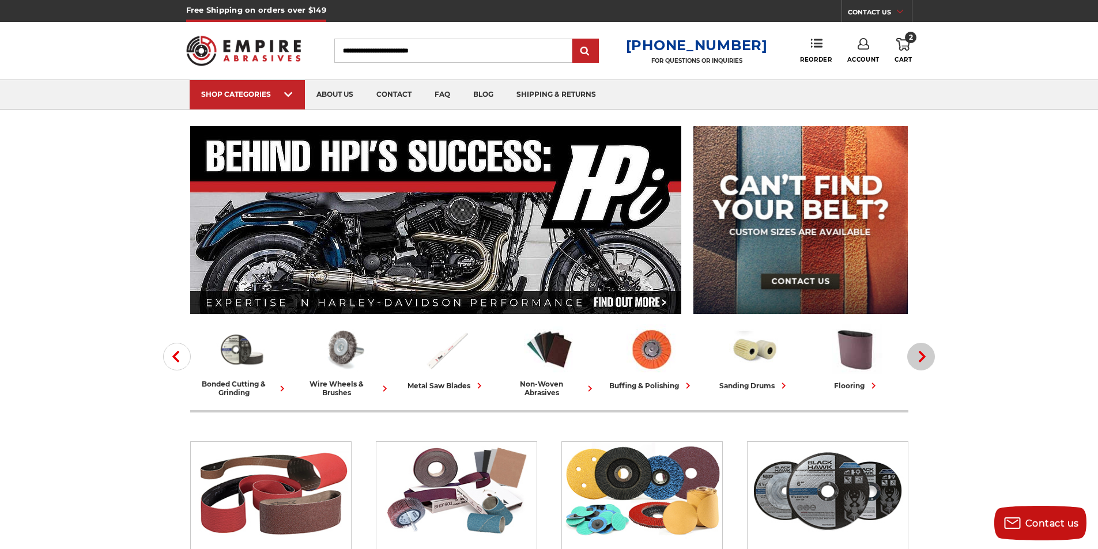
click at [921, 361] on icon "button" at bounding box center [922, 357] width 12 height 12
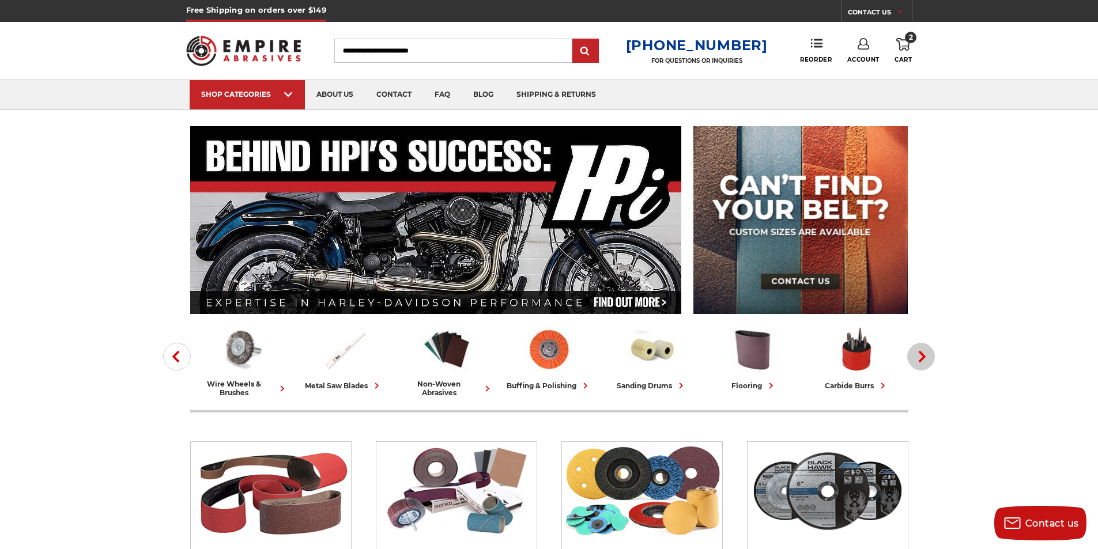
click at [921, 361] on icon "button" at bounding box center [922, 357] width 12 height 12
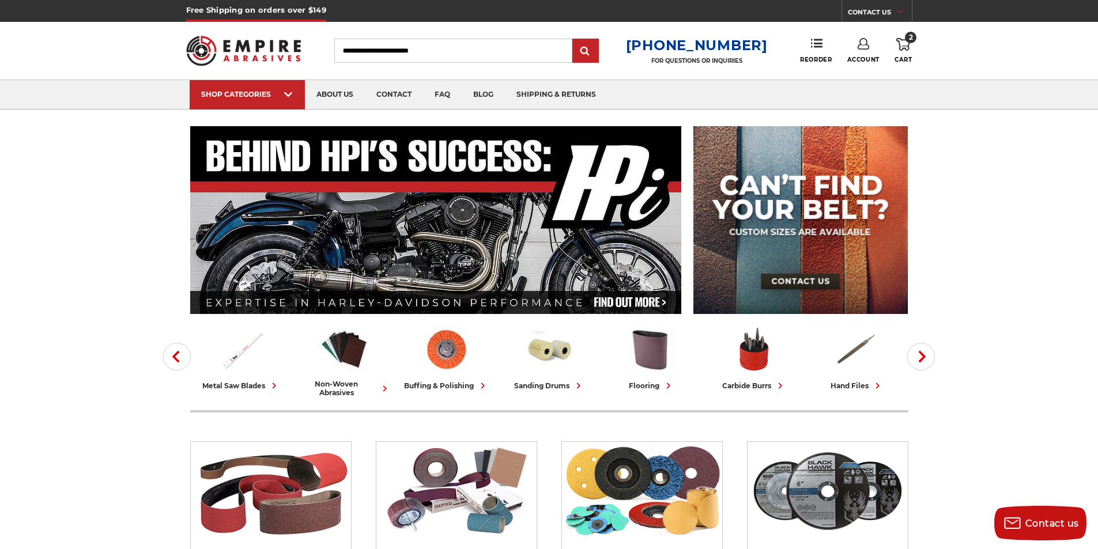
click at [921, 361] on icon "button" at bounding box center [922, 357] width 12 height 12
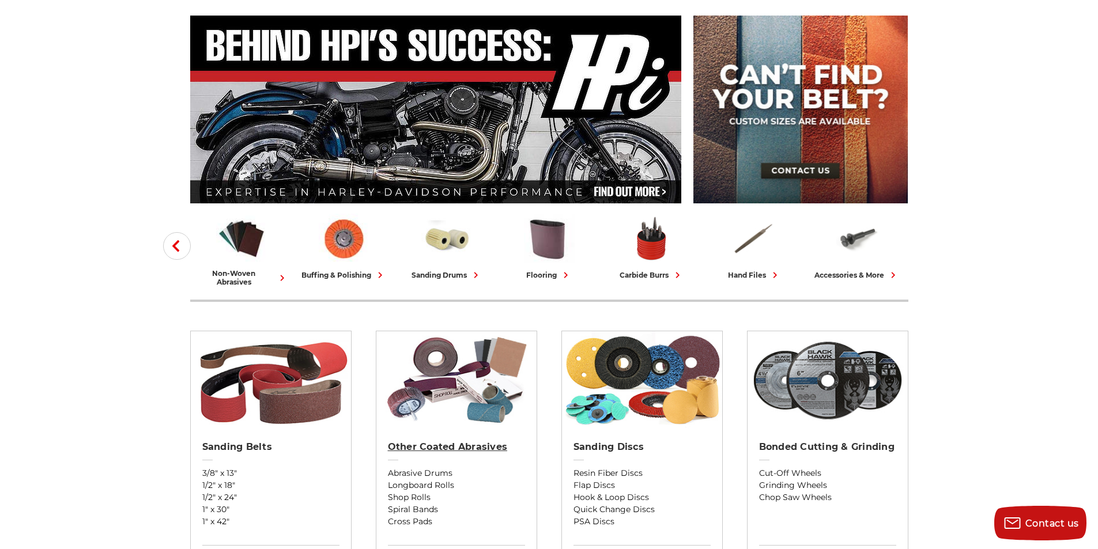
scroll to position [115, 0]
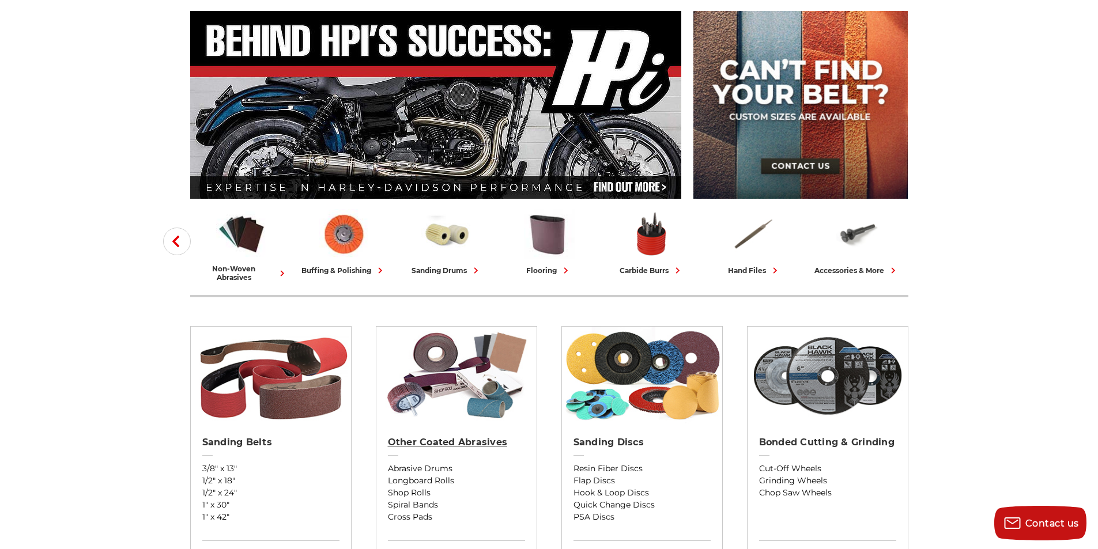
click at [434, 439] on h2 "Other Coated Abrasives" at bounding box center [456, 443] width 137 height 12
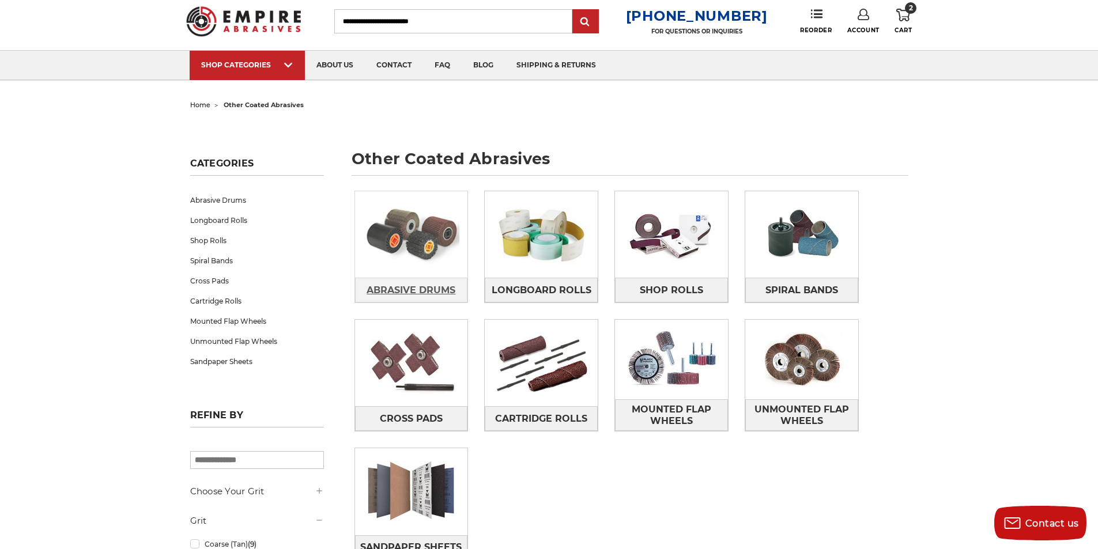
scroll to position [58, 0]
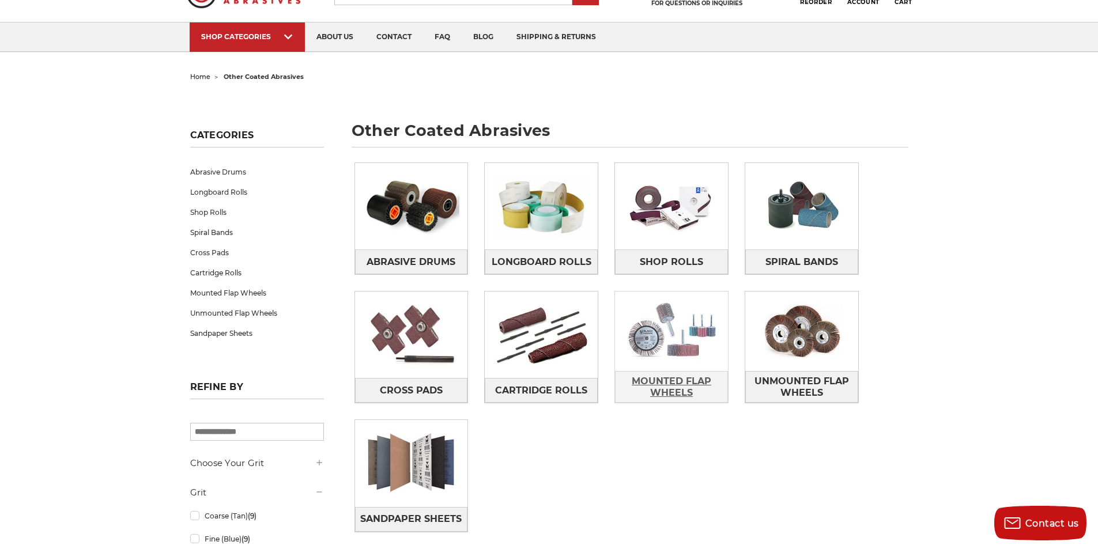
click at [666, 380] on span "Mounted Flap Wheels" at bounding box center [671, 387] width 112 height 31
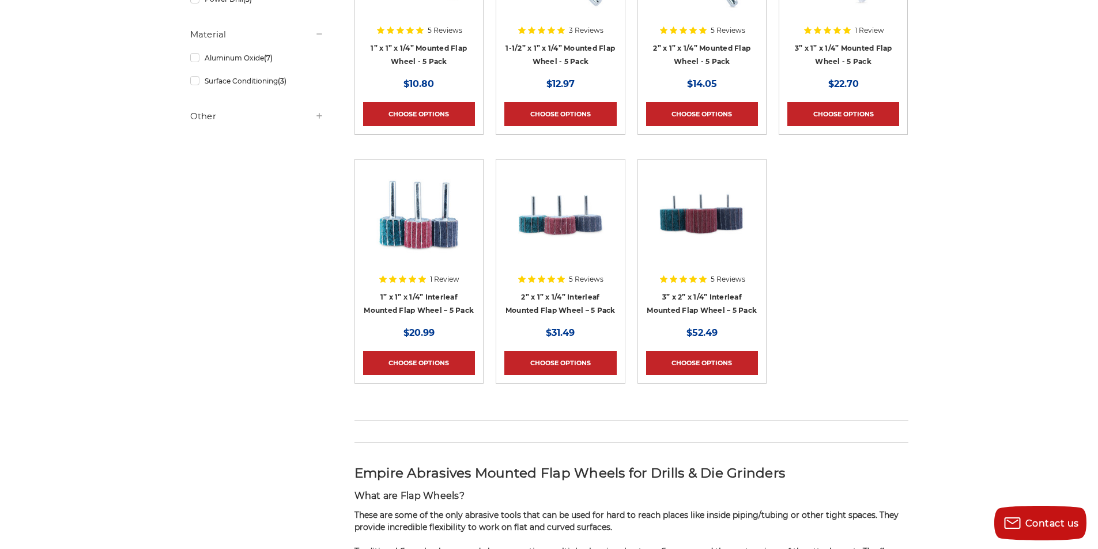
scroll to position [115, 0]
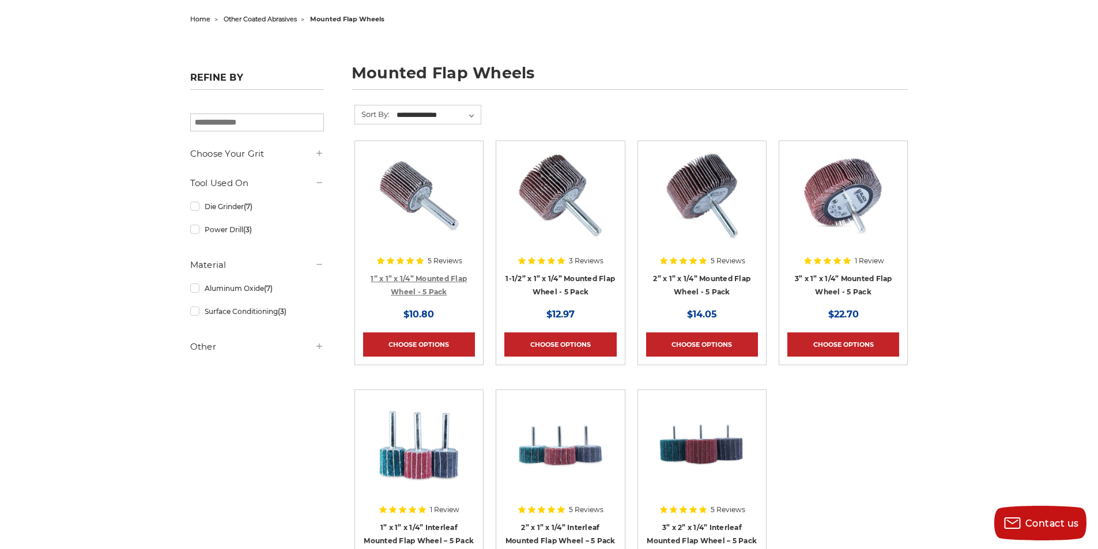
click at [447, 282] on link "1” x 1” x 1/4” Mounted Flap Wheel - 5 Pack" at bounding box center [419, 285] width 96 height 22
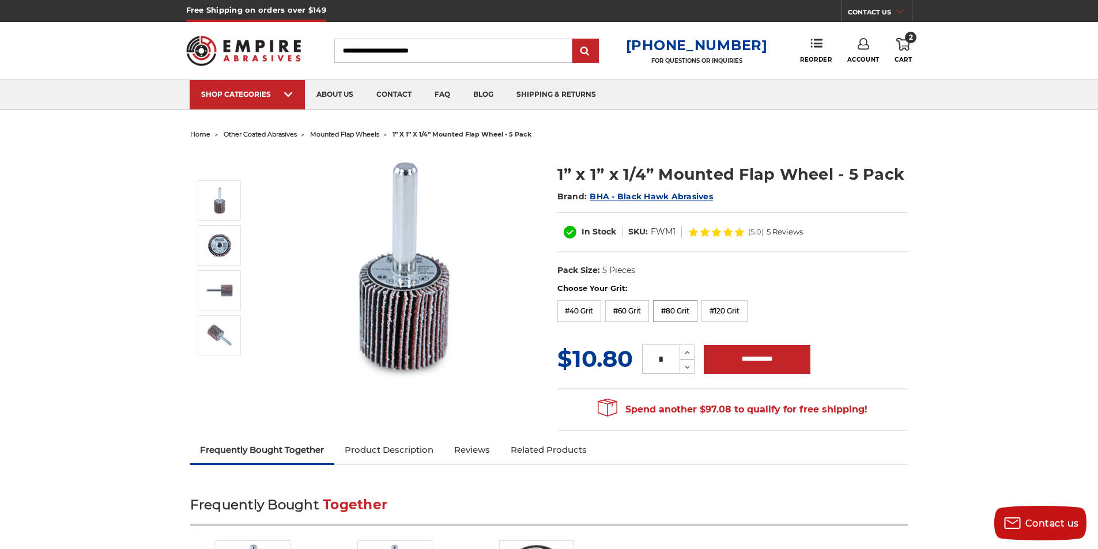
click at [677, 311] on label "#80 Grit" at bounding box center [675, 311] width 44 height 22
click at [683, 315] on label "#80 Grit" at bounding box center [675, 311] width 44 height 22
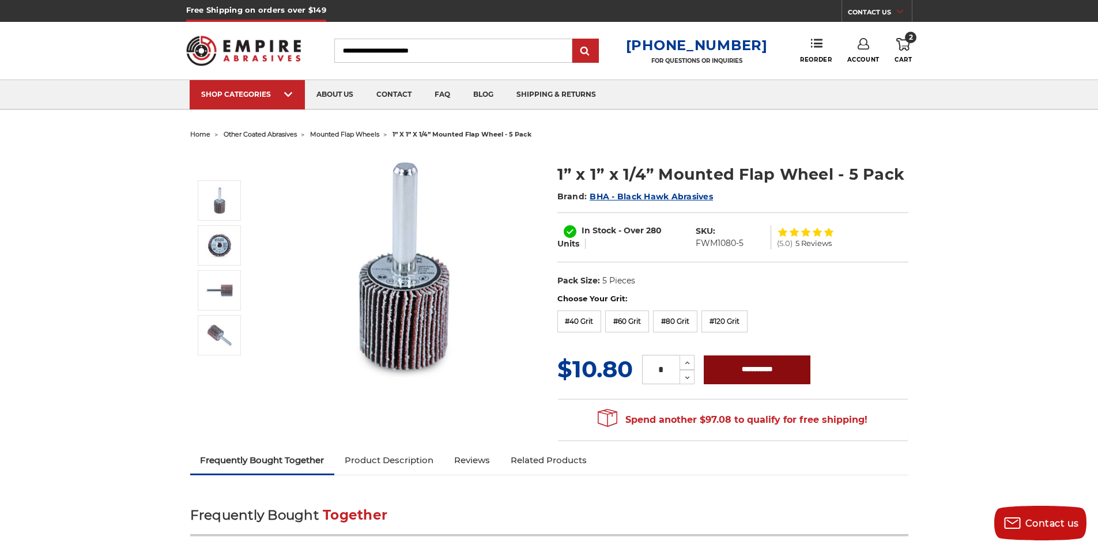
click at [754, 367] on input "**********" at bounding box center [757, 370] width 107 height 29
type input "**********"
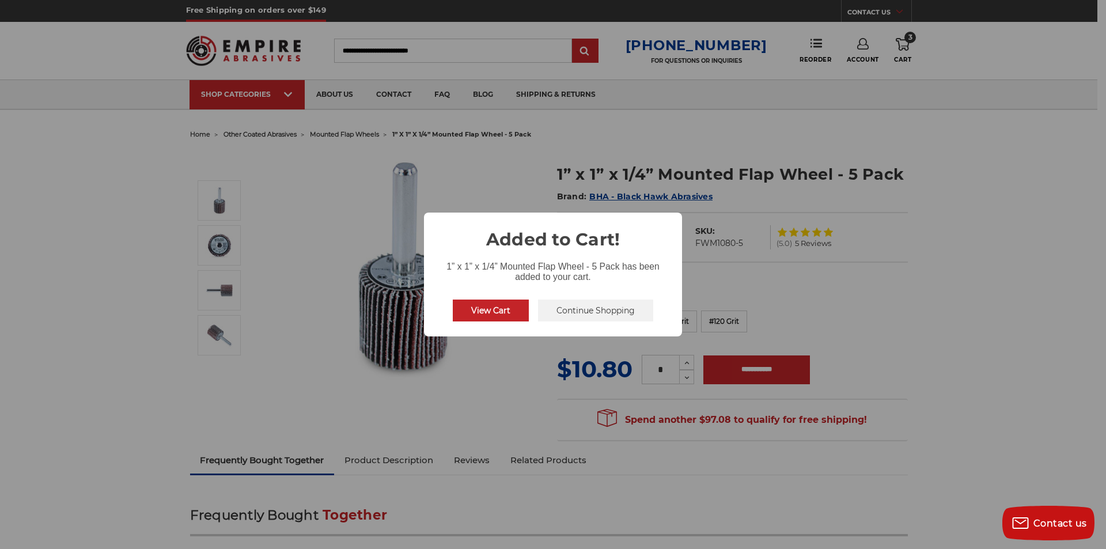
click at [562, 313] on button "Continue Shopping" at bounding box center [595, 311] width 115 height 22
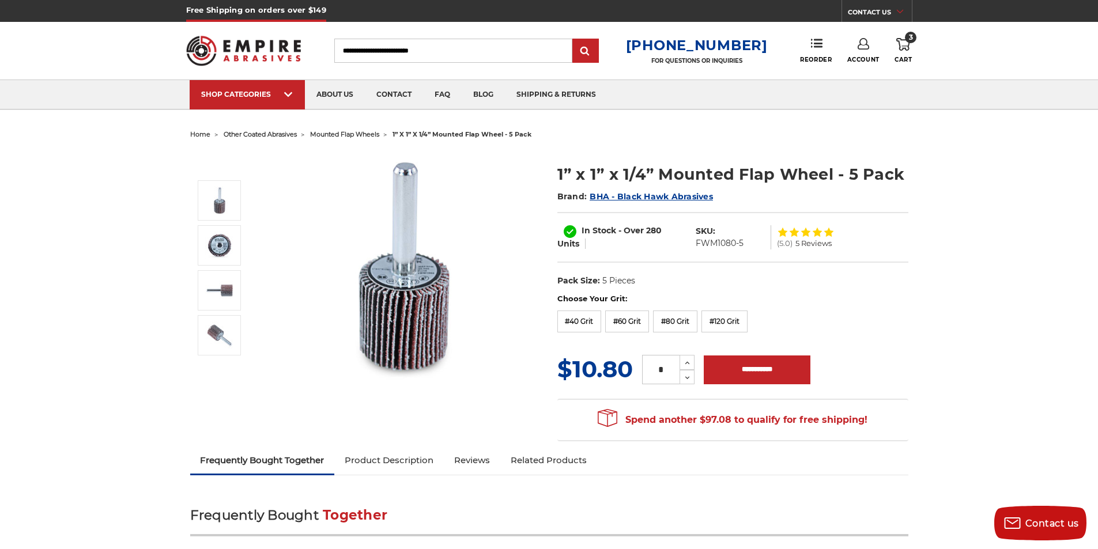
click at [364, 136] on span "mounted flap wheels" at bounding box center [344, 134] width 69 height 8
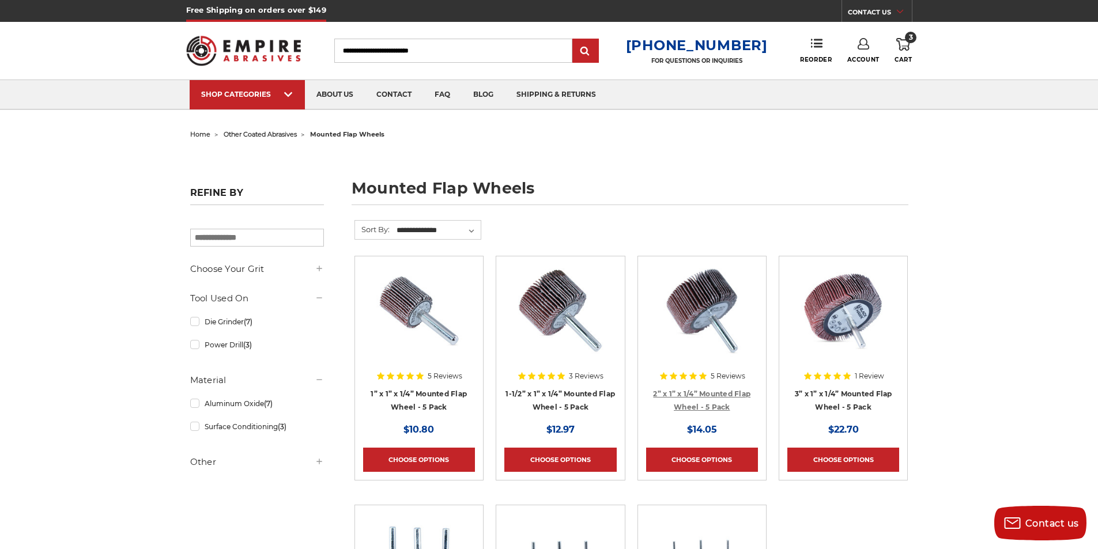
click at [663, 391] on link "2” x 1” x 1/4” Mounted Flap Wheel - 5 Pack" at bounding box center [701, 401] width 97 height 22
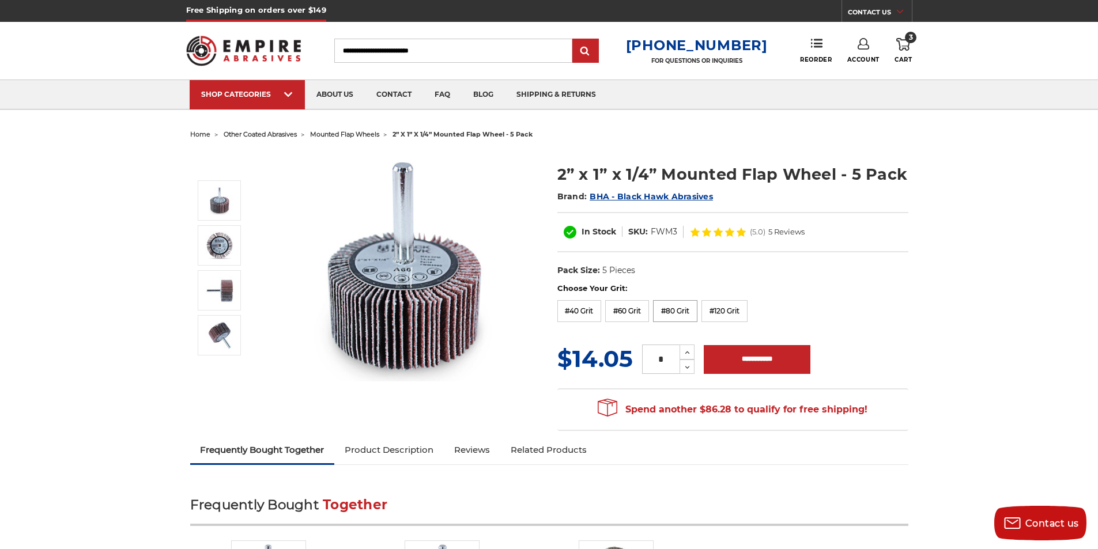
click at [679, 314] on label "#80 Grit" at bounding box center [675, 311] width 44 height 22
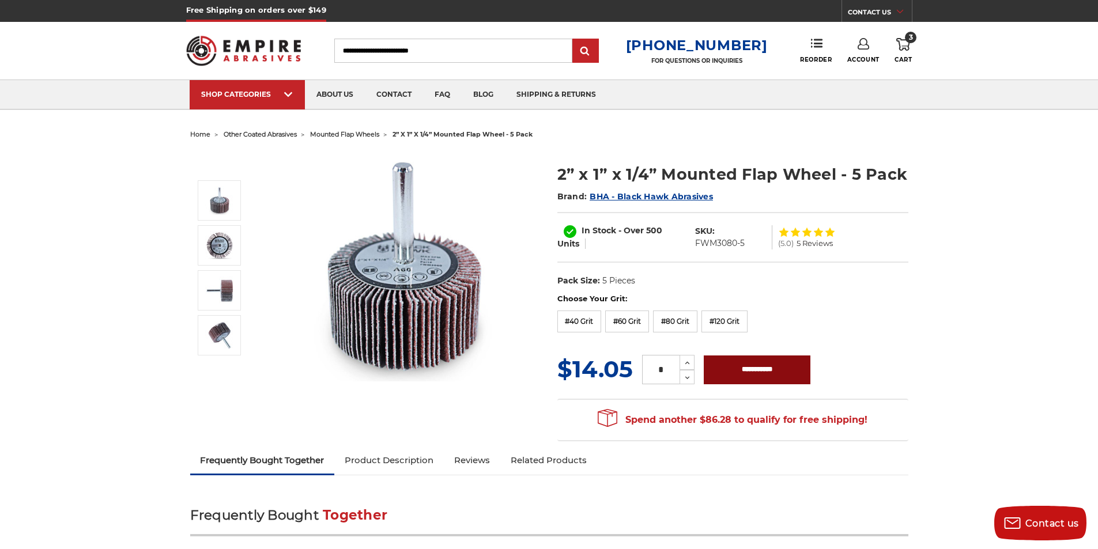
click at [749, 364] on input "**********" at bounding box center [757, 370] width 107 height 29
type input "**********"
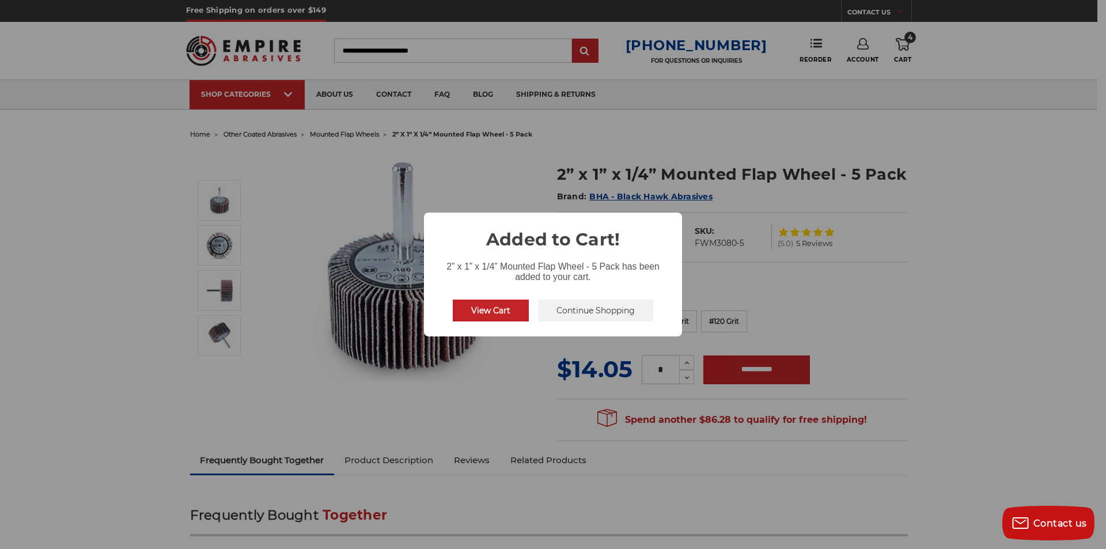
click at [546, 310] on button "Continue Shopping" at bounding box center [595, 311] width 115 height 22
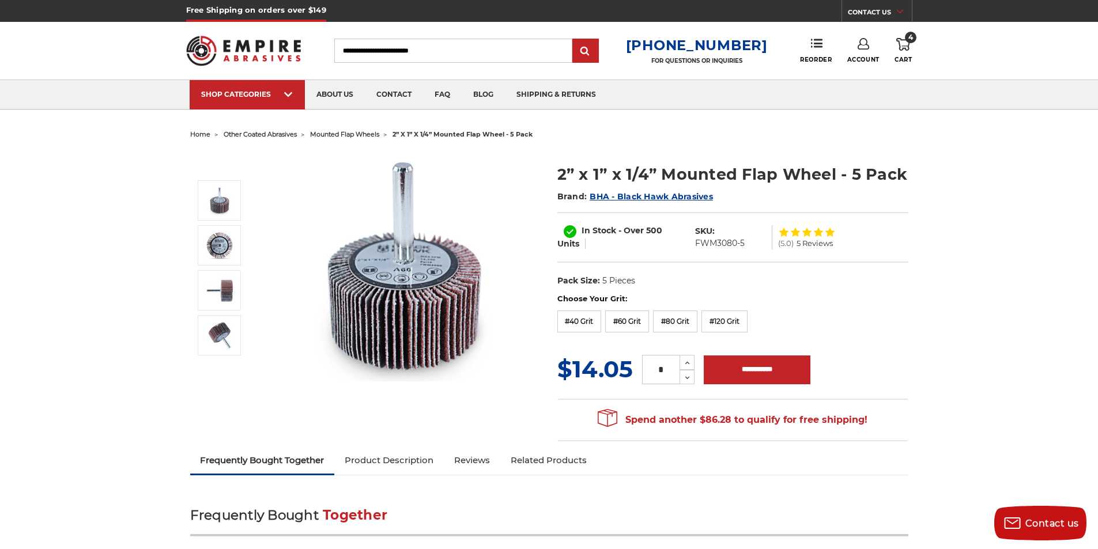
click at [276, 132] on span "other coated abrasives" at bounding box center [260, 134] width 73 height 8
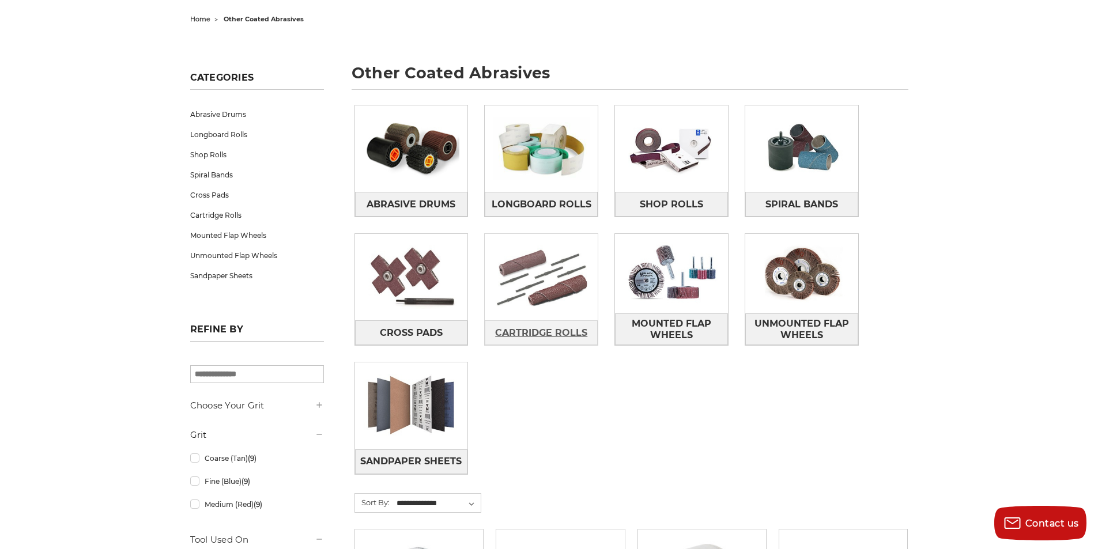
click at [514, 326] on span "Cartridge Rolls" at bounding box center [541, 333] width 92 height 20
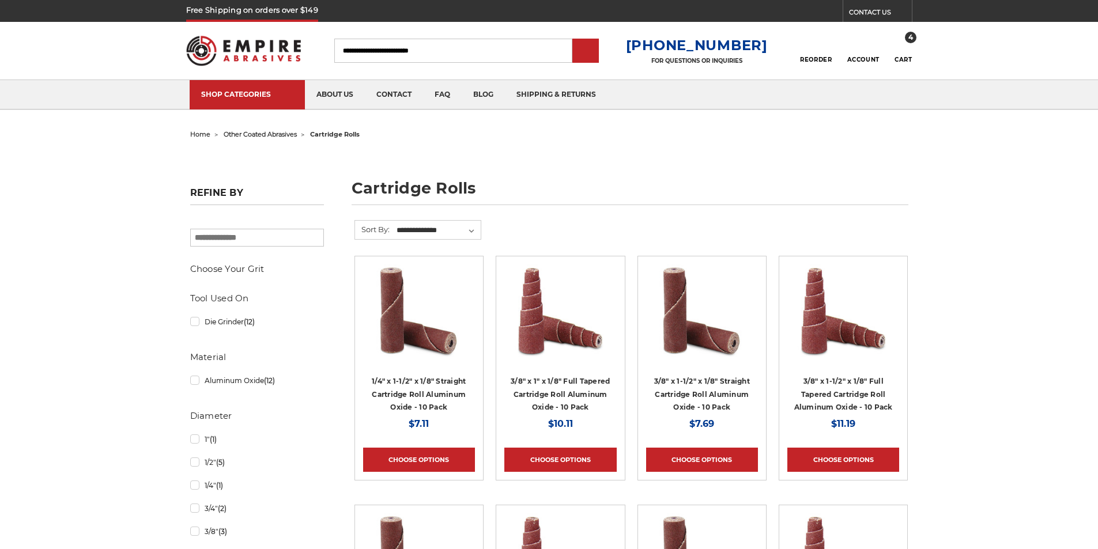
click at [500, 331] on article "3/8" x 1" x 1/8" Full Tapered Cartridge Roll Aluminum Oxide - 10 Pack MSRP: Was…" at bounding box center [560, 368] width 129 height 225
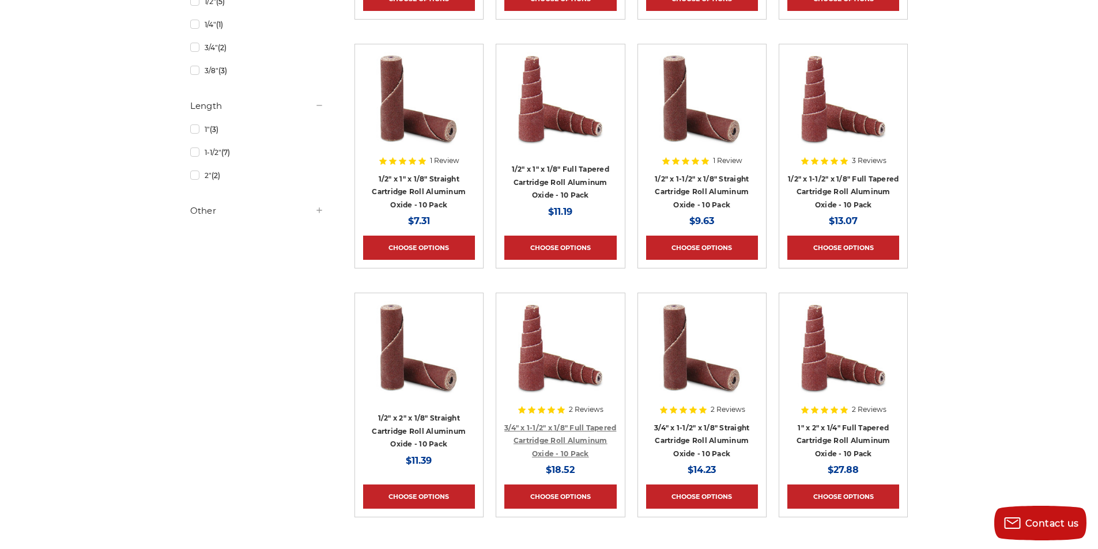
scroll to position [692, 0]
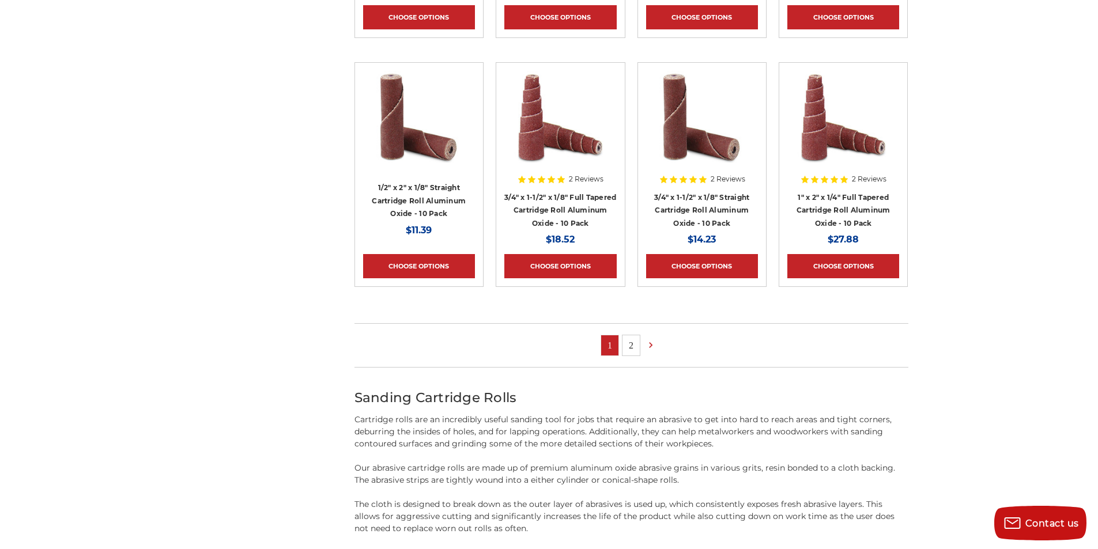
click at [632, 341] on link "2" at bounding box center [630, 345] width 17 height 20
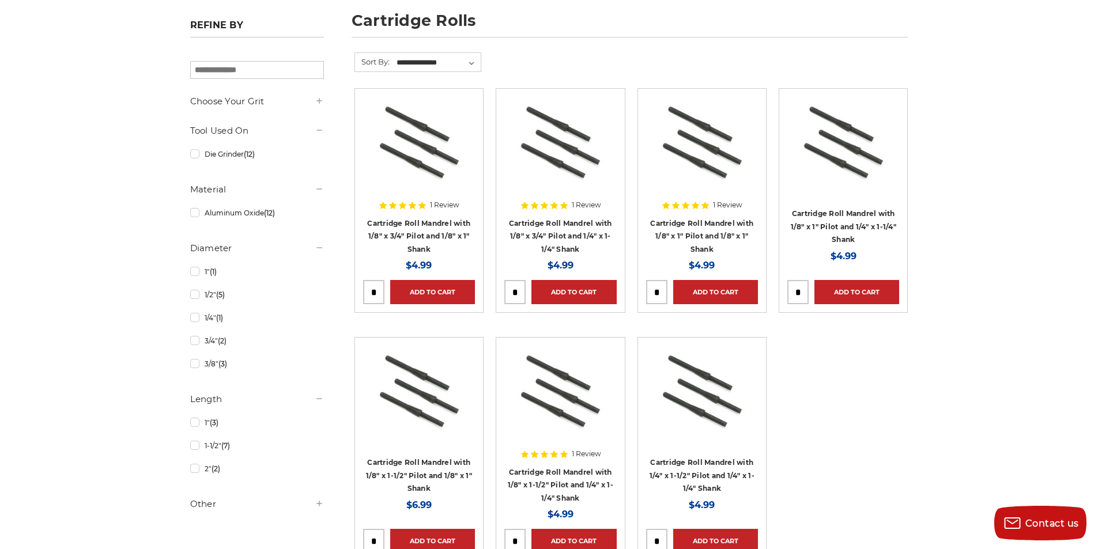
scroll to position [288, 0]
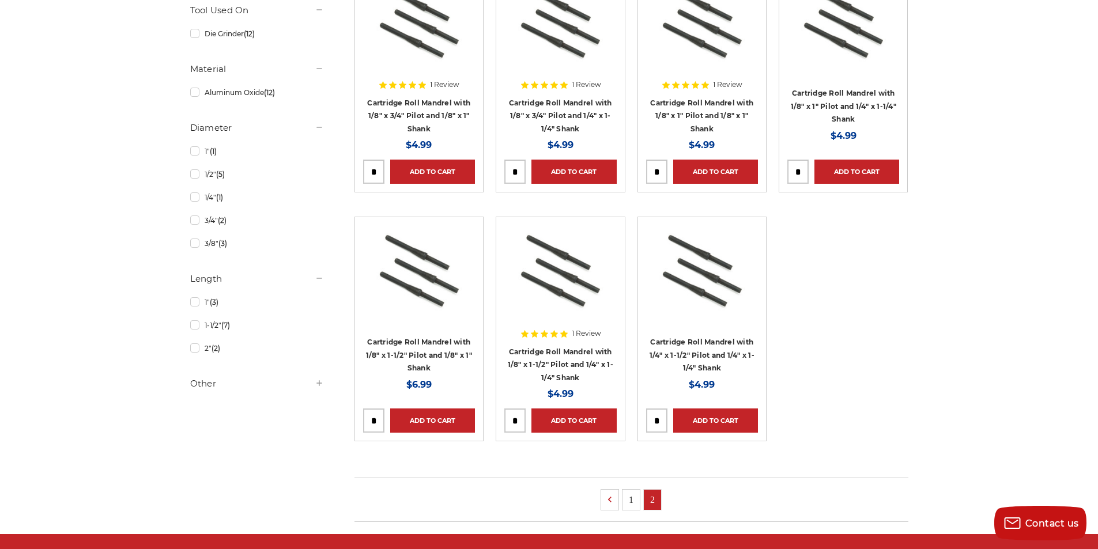
click at [630, 496] on link "1" at bounding box center [630, 500] width 17 height 20
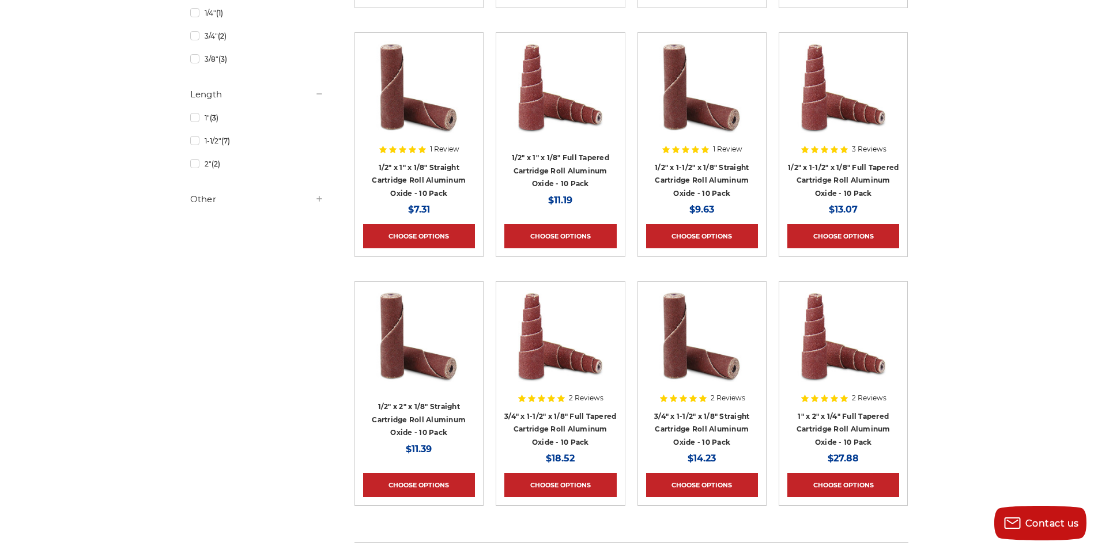
scroll to position [519, 0]
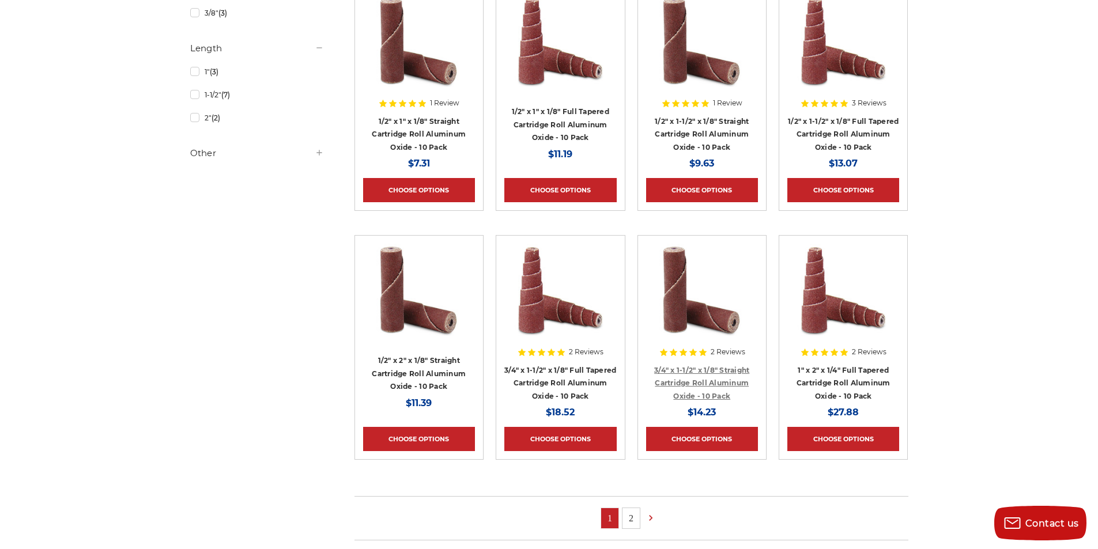
click at [688, 371] on link "3/4" x 1-1/2" x 1/8" Straight Cartridge Roll Aluminum Oxide - 10 Pack" at bounding box center [701, 383] width 95 height 35
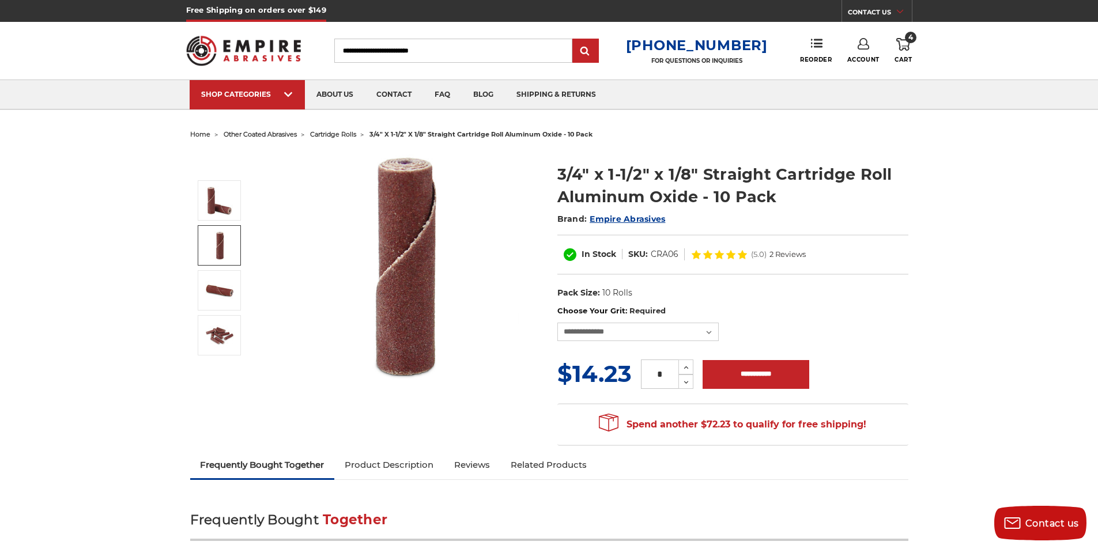
click at [215, 250] on img at bounding box center [219, 245] width 29 height 29
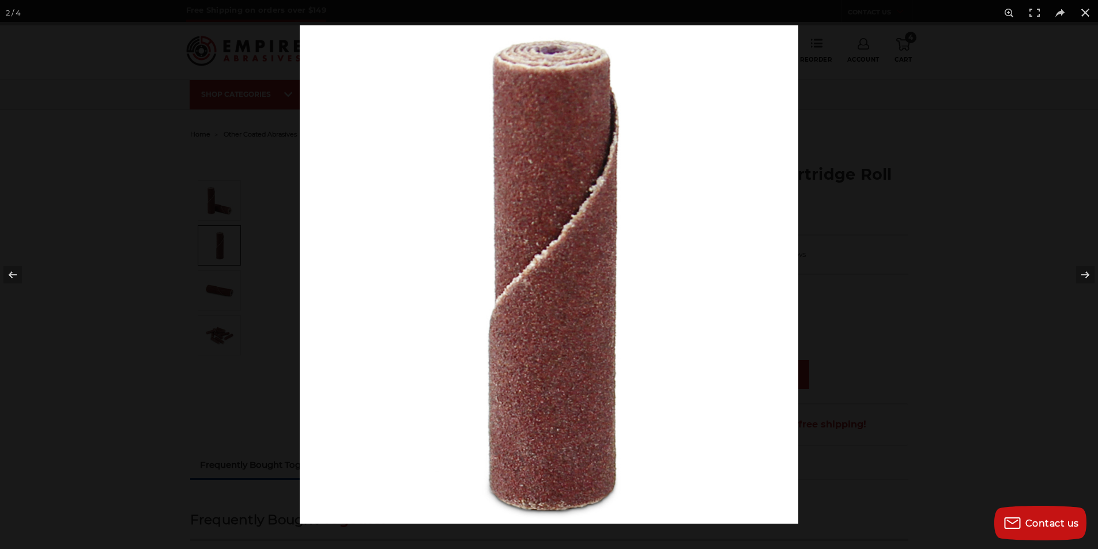
click at [235, 267] on div at bounding box center [549, 274] width 1098 height 549
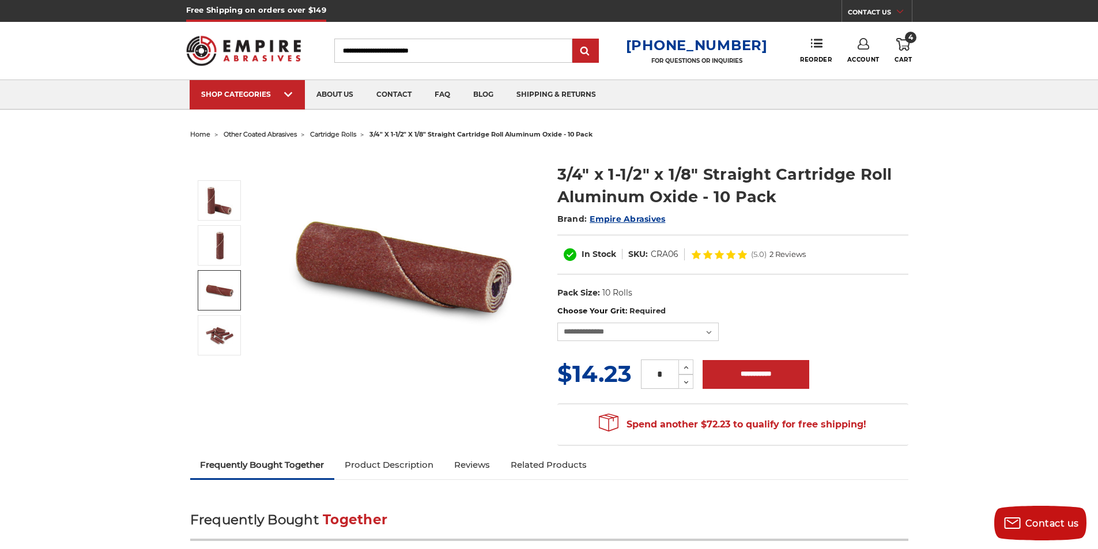
click at [222, 288] on img at bounding box center [219, 290] width 29 height 29
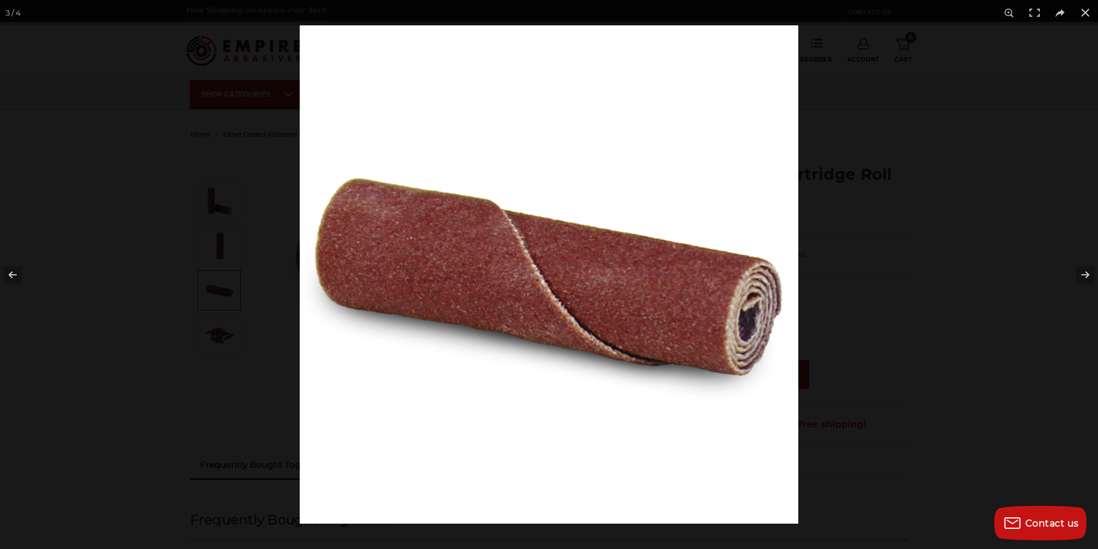
click at [212, 322] on div at bounding box center [549, 274] width 1098 height 549
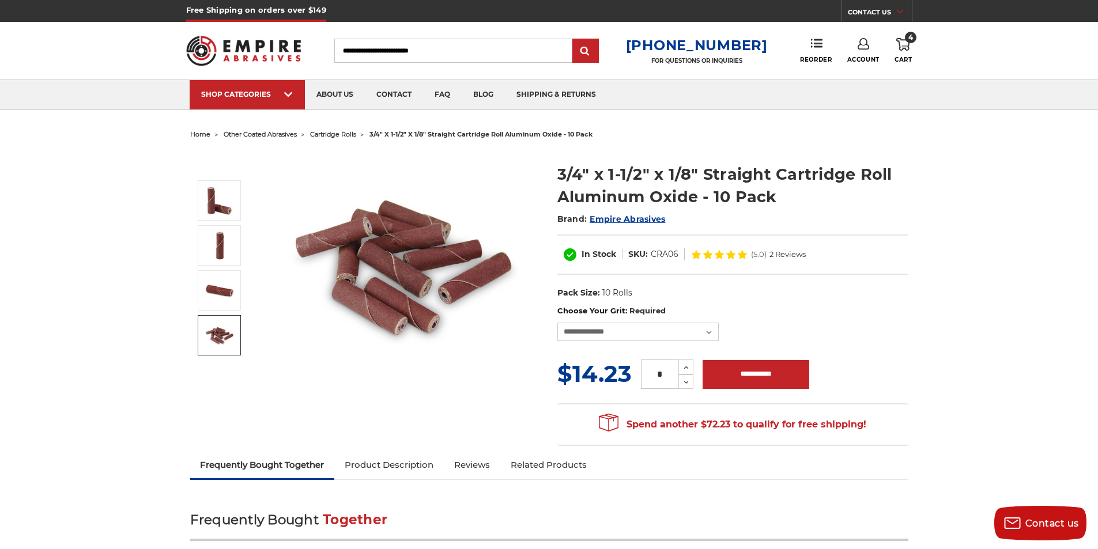
click at [209, 334] on img at bounding box center [219, 335] width 29 height 29
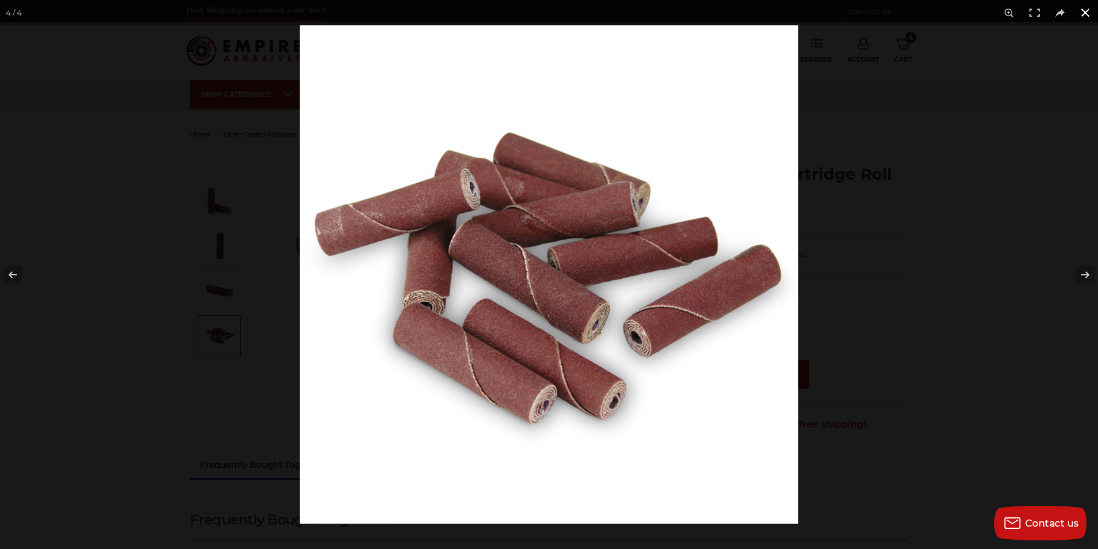
click at [1083, 14] on button at bounding box center [1084, 12] width 25 height 25
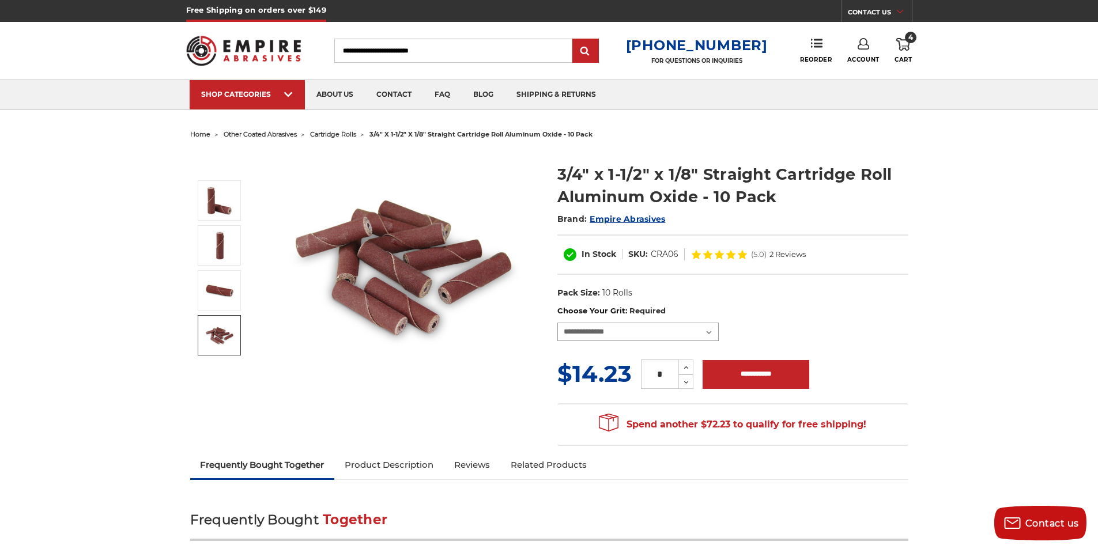
click at [666, 337] on select "**********" at bounding box center [637, 332] width 161 height 18
select select "****"
click at [557, 323] on select "**********" at bounding box center [637, 332] width 161 height 18
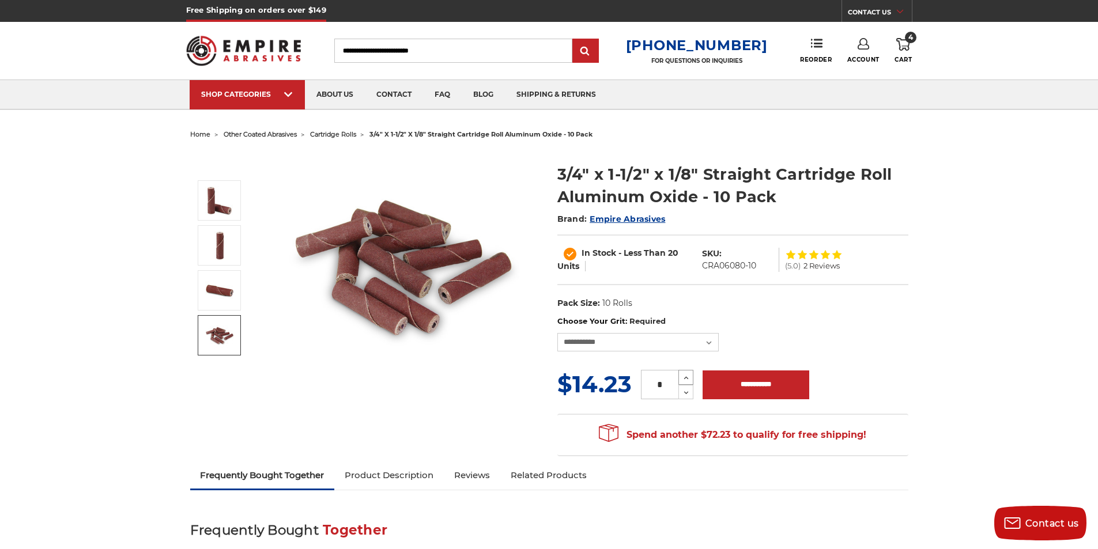
click at [688, 375] on icon at bounding box center [686, 378] width 9 height 10
click at [686, 392] on icon at bounding box center [686, 393] width 9 height 10
type input "*"
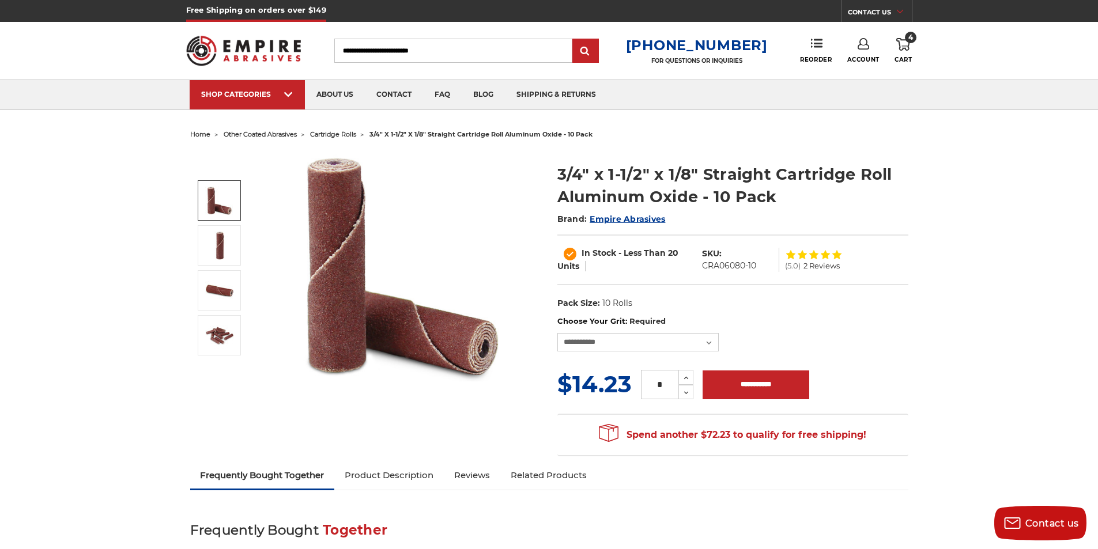
click at [326, 133] on span "cartridge rolls" at bounding box center [333, 134] width 46 height 8
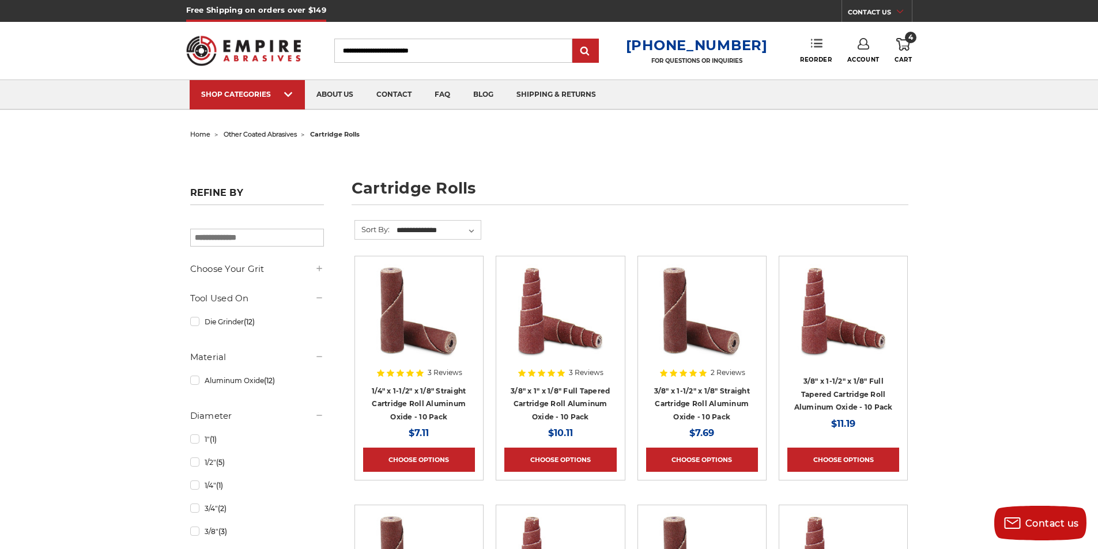
click at [821, 41] on icon at bounding box center [817, 43] width 12 height 12
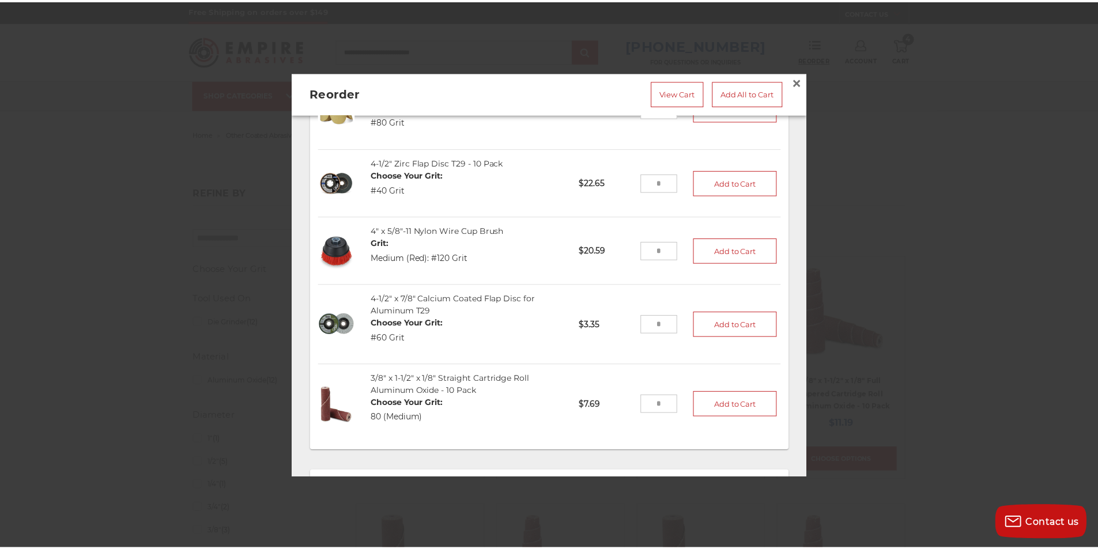
scroll to position [231, 0]
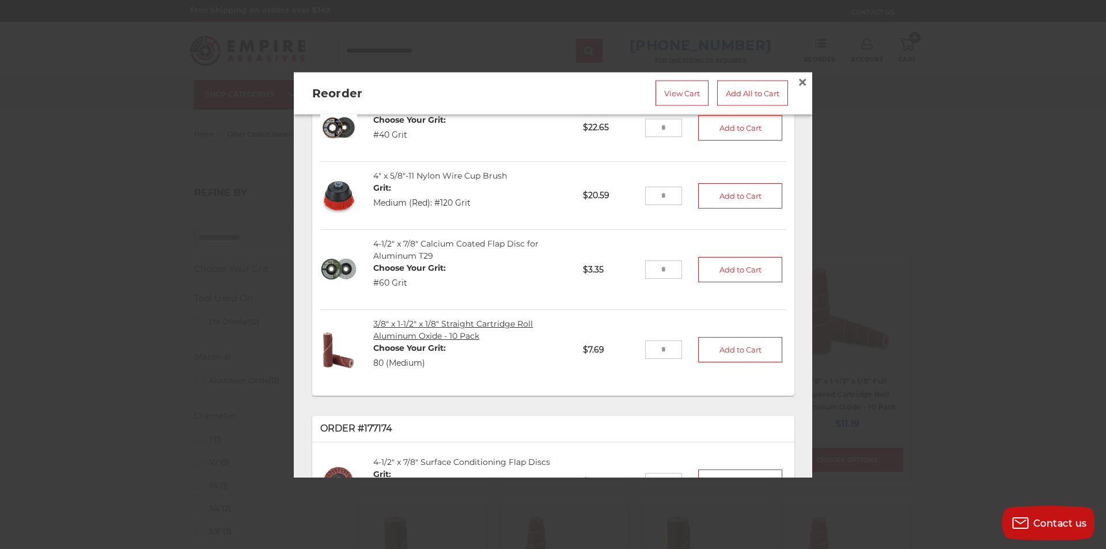
click at [451, 327] on link "3/8" x 1-1/2" x 1/8" Straight Cartridge Roll Aluminum Oxide - 10 Pack" at bounding box center [453, 330] width 160 height 22
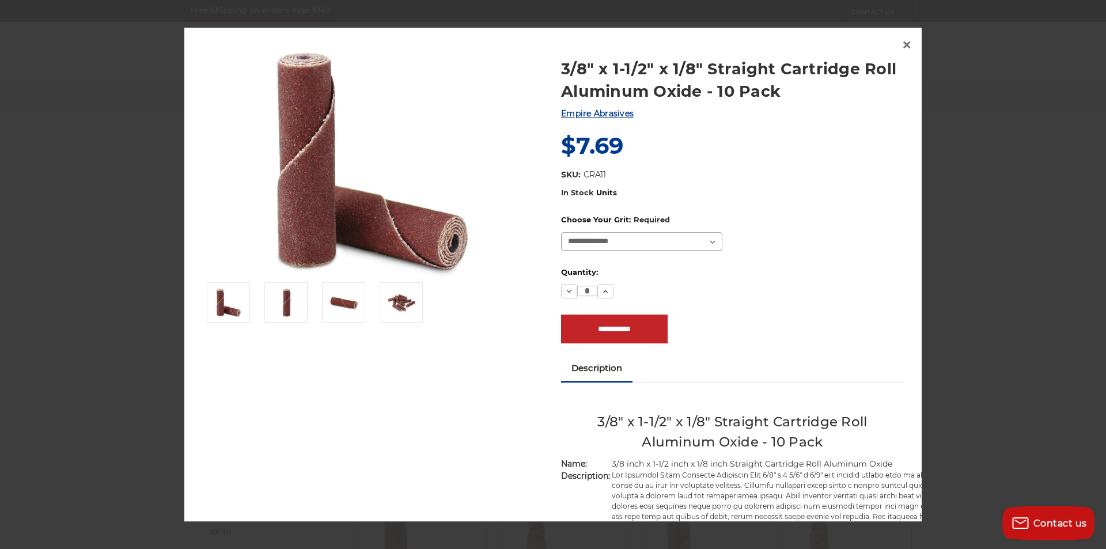
click at [711, 239] on select "**********" at bounding box center [641, 241] width 161 height 18
select select "****"
click at [561, 232] on select "**********" at bounding box center [641, 241] width 161 height 18
click at [602, 289] on icon at bounding box center [605, 292] width 9 height 9
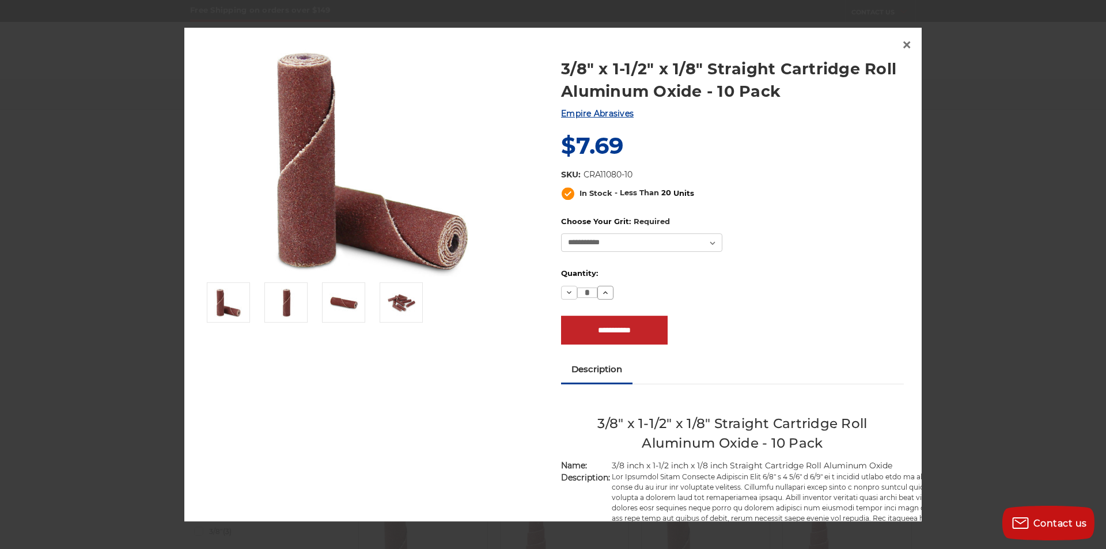
click at [602, 289] on icon at bounding box center [605, 292] width 9 height 9
click at [565, 293] on icon at bounding box center [569, 292] width 9 height 9
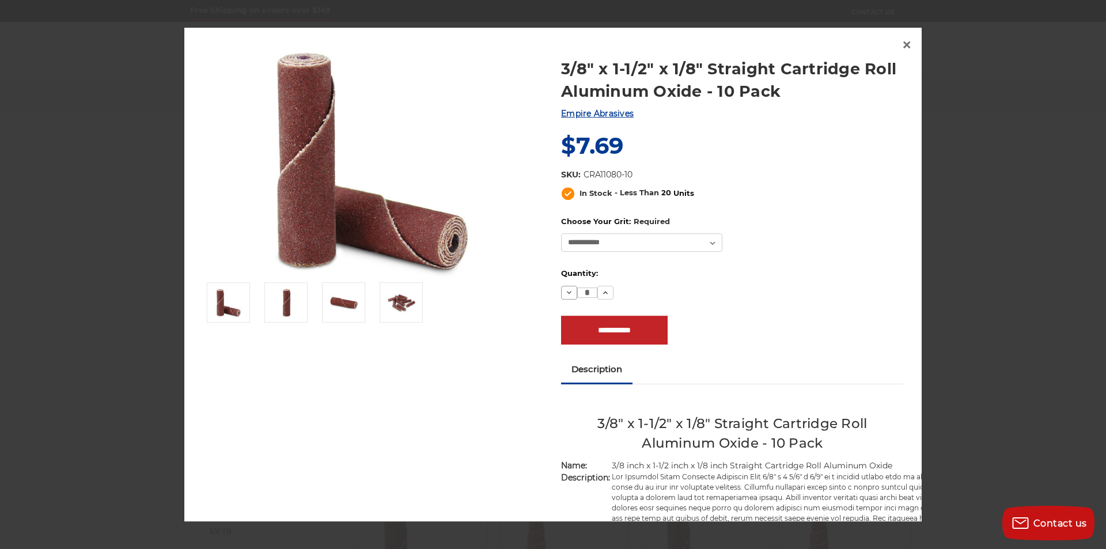
click at [565, 292] on icon at bounding box center [569, 292] width 9 height 9
click at [565, 291] on icon at bounding box center [569, 292] width 9 height 9
type input "*"
click at [572, 327] on input "**********" at bounding box center [614, 330] width 107 height 29
type input "**********"
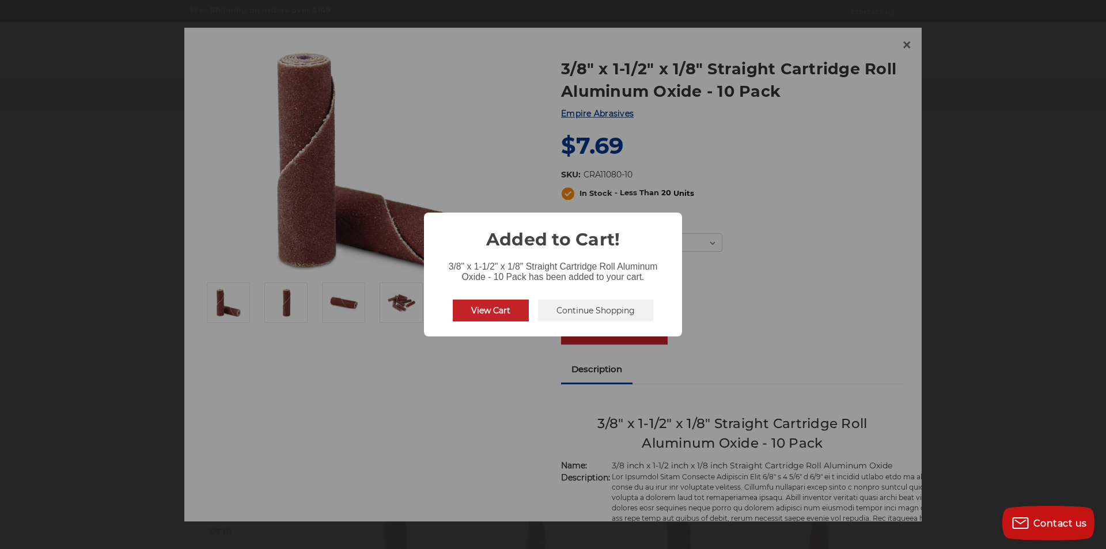
click at [564, 307] on button "Continue Shopping" at bounding box center [595, 311] width 115 height 22
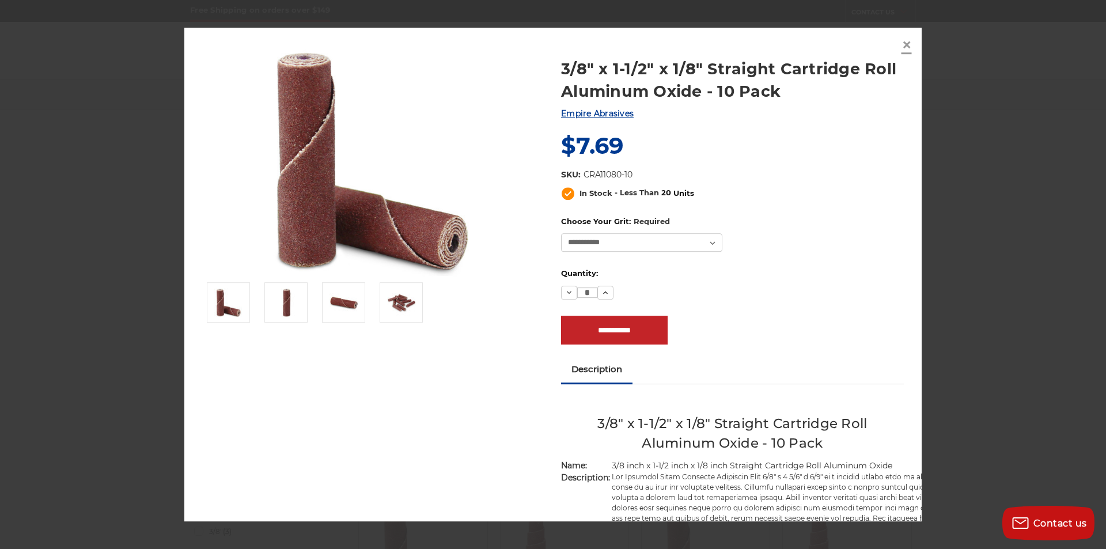
click at [909, 47] on span "×" at bounding box center [907, 44] width 10 height 22
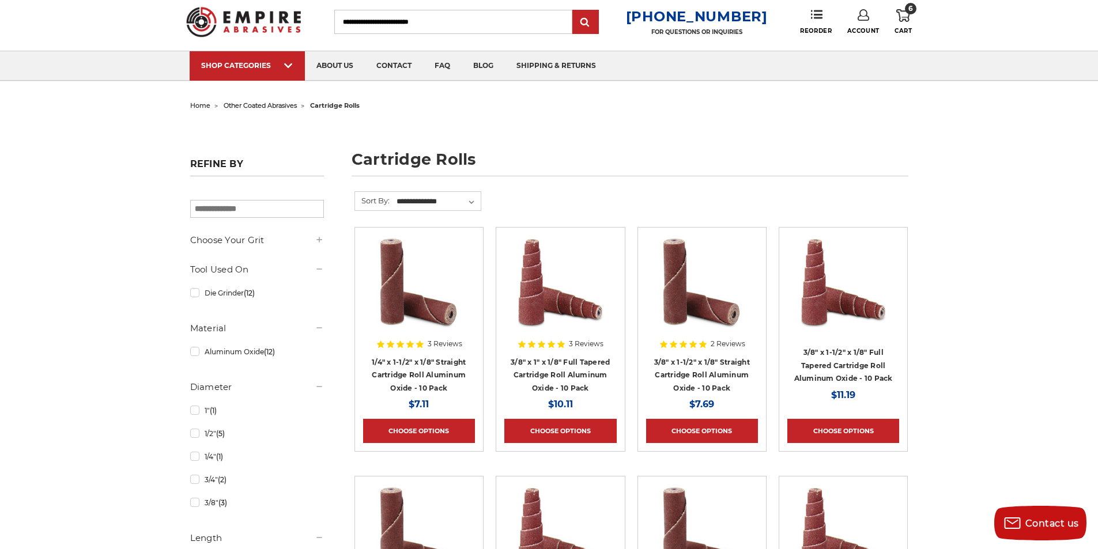
scroll to position [0, 0]
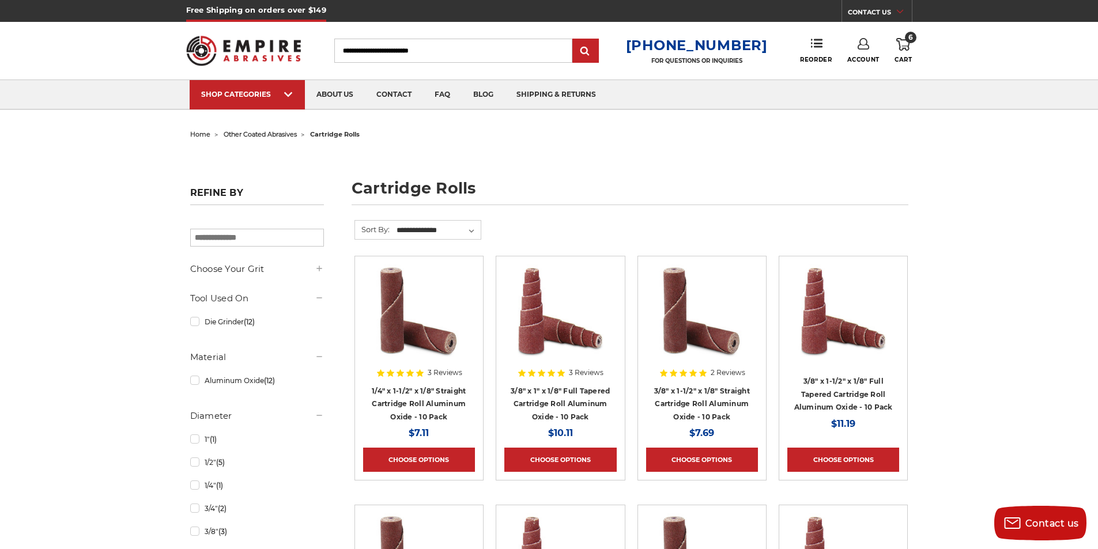
click at [896, 47] on link "6 Cart" at bounding box center [902, 50] width 17 height 25
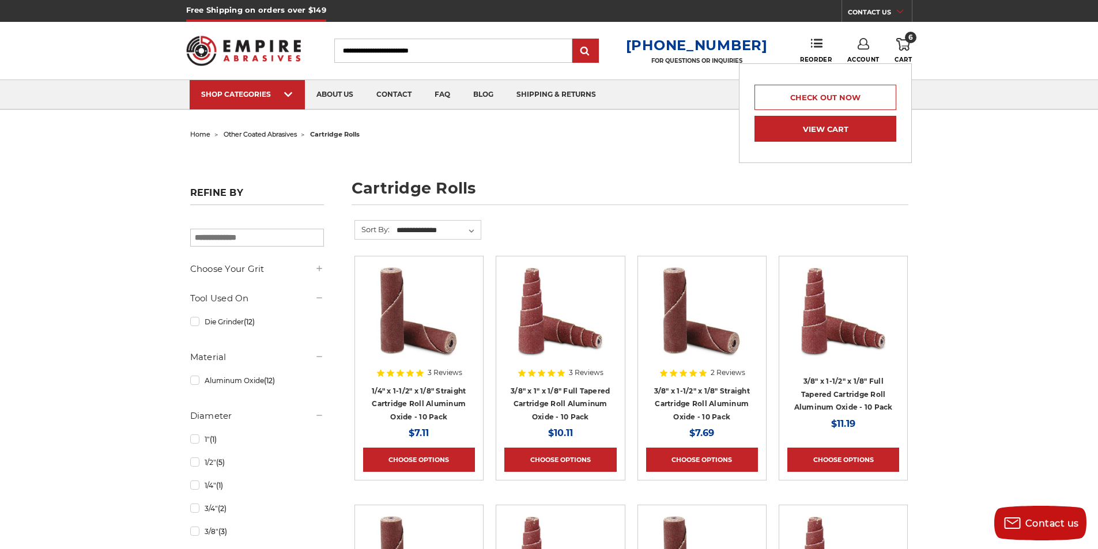
click at [802, 127] on link "View Cart" at bounding box center [825, 129] width 142 height 26
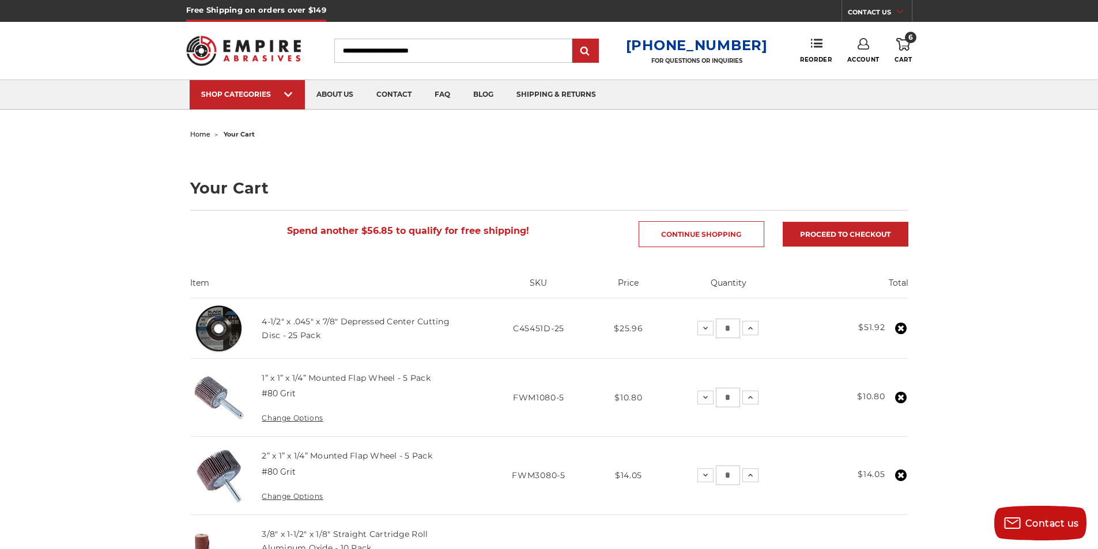
click at [248, 57] on img at bounding box center [243, 50] width 115 height 45
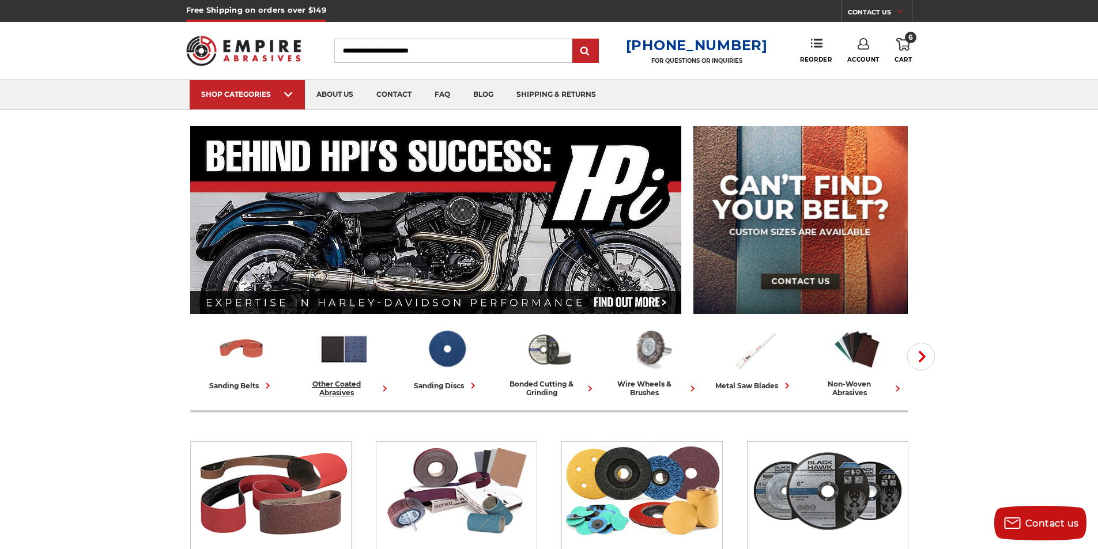
click at [349, 383] on div "other coated abrasives" at bounding box center [343, 388] width 93 height 17
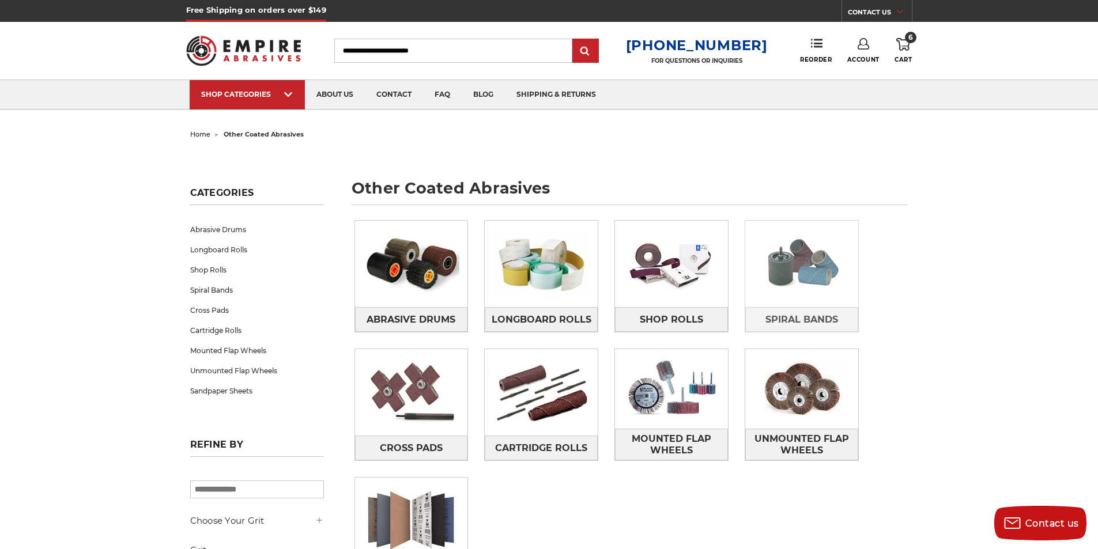
click at [813, 285] on img at bounding box center [801, 264] width 113 height 80
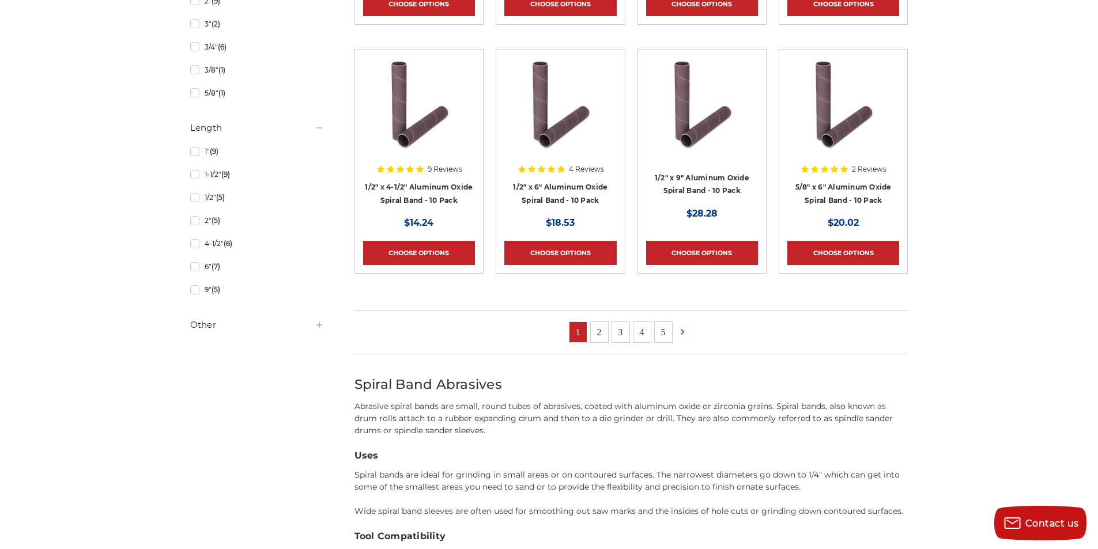
scroll to position [749, 0]
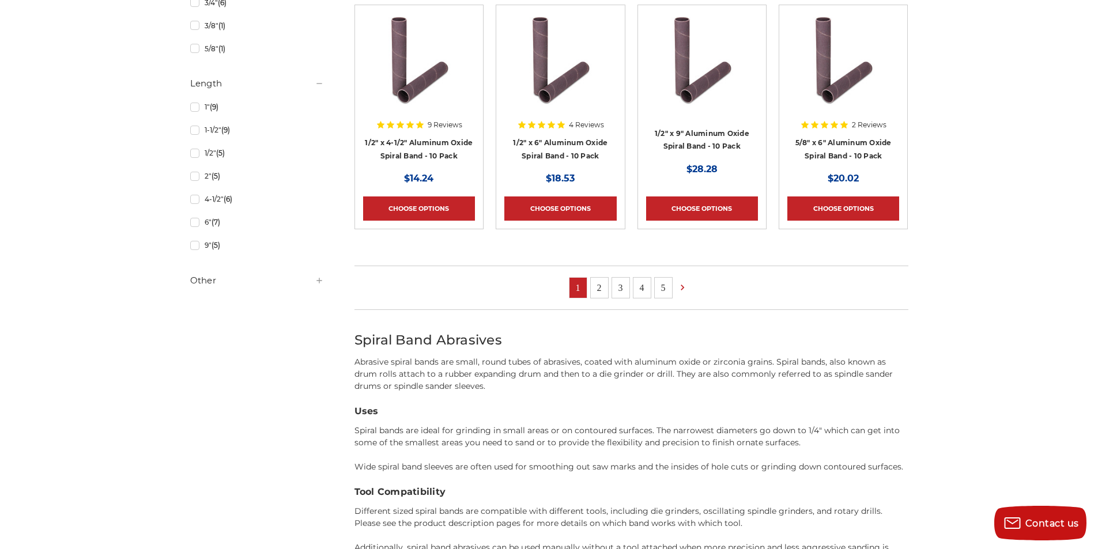
click at [605, 283] on link "2" at bounding box center [599, 288] width 17 height 20
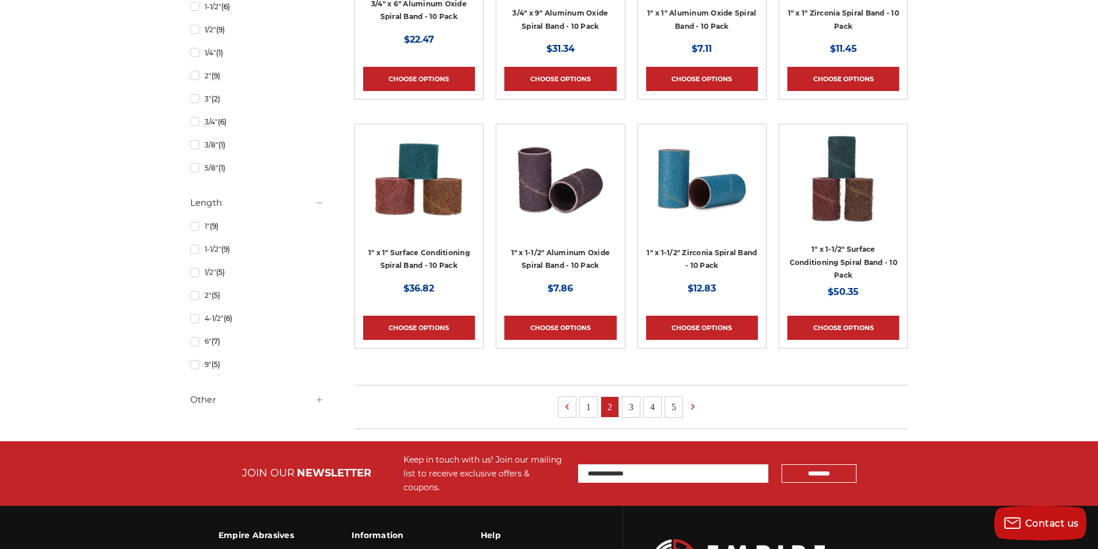
scroll to position [692, 0]
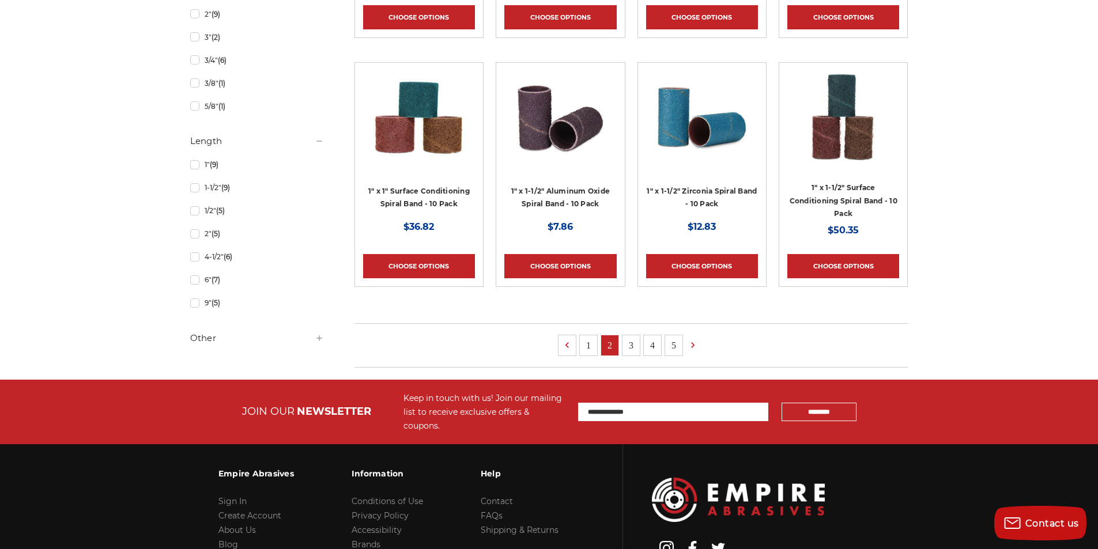
click at [636, 330] on ul "1 2 3 4 5" at bounding box center [631, 345] width 554 height 44
click at [626, 345] on link "3" at bounding box center [630, 345] width 17 height 20
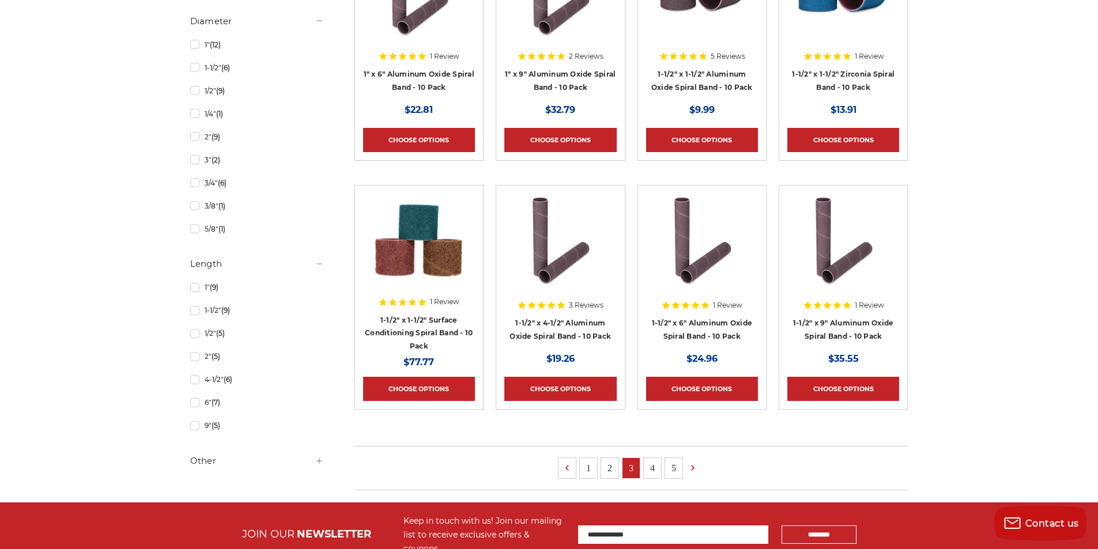
scroll to position [634, 0]
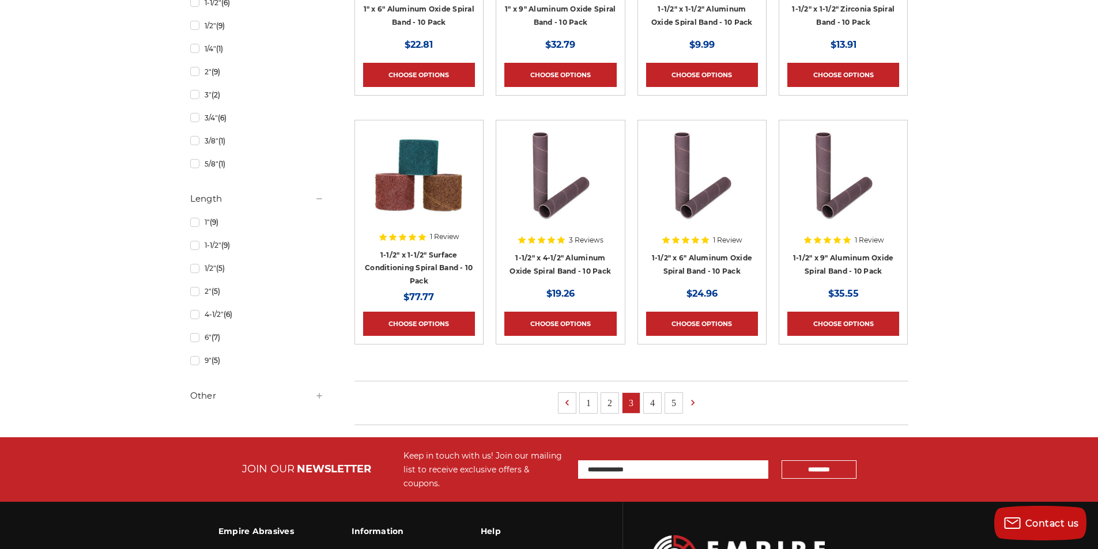
click at [653, 403] on link "4" at bounding box center [652, 403] width 17 height 20
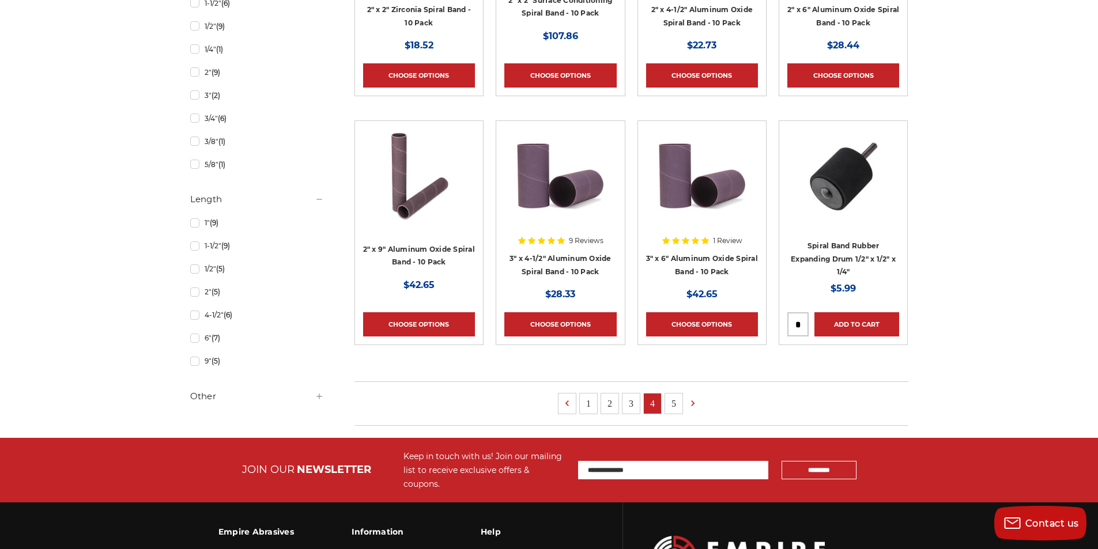
scroll to position [634, 0]
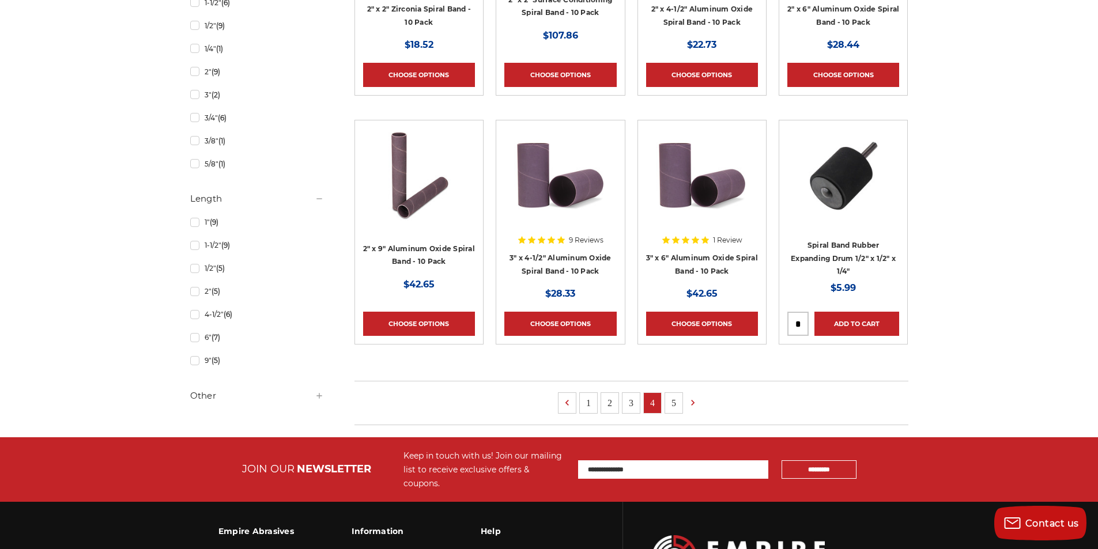
click at [666, 399] on link "5" at bounding box center [673, 403] width 17 height 20
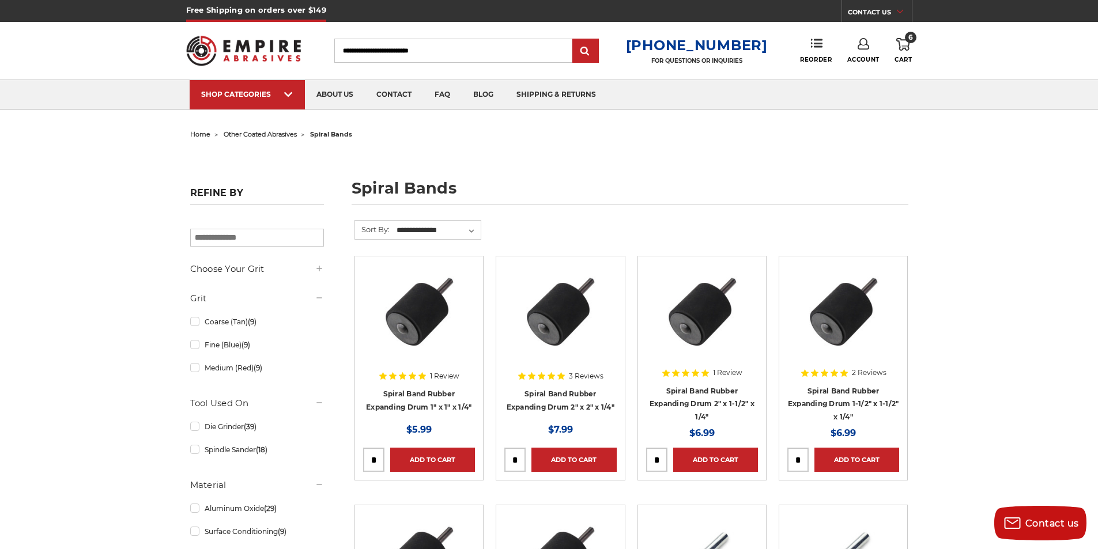
click at [279, 54] on img at bounding box center [243, 50] width 115 height 45
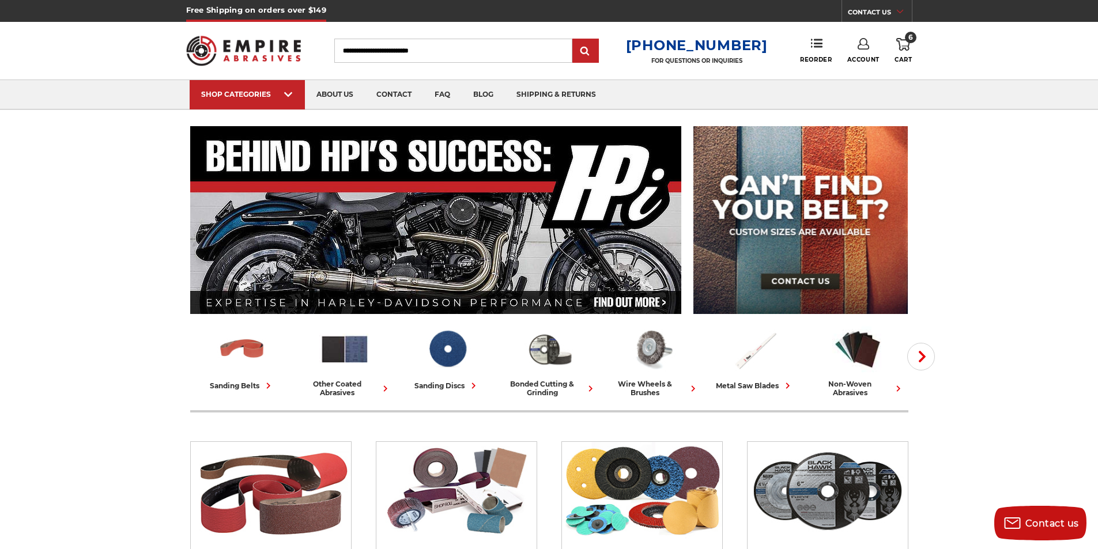
click at [905, 387] on div "sanding belts other coated abrasives sanding discs bonded cutting & grinding wi…" at bounding box center [857, 361] width 1333 height 82
click at [894, 391] on icon at bounding box center [897, 389] width 12 height 12
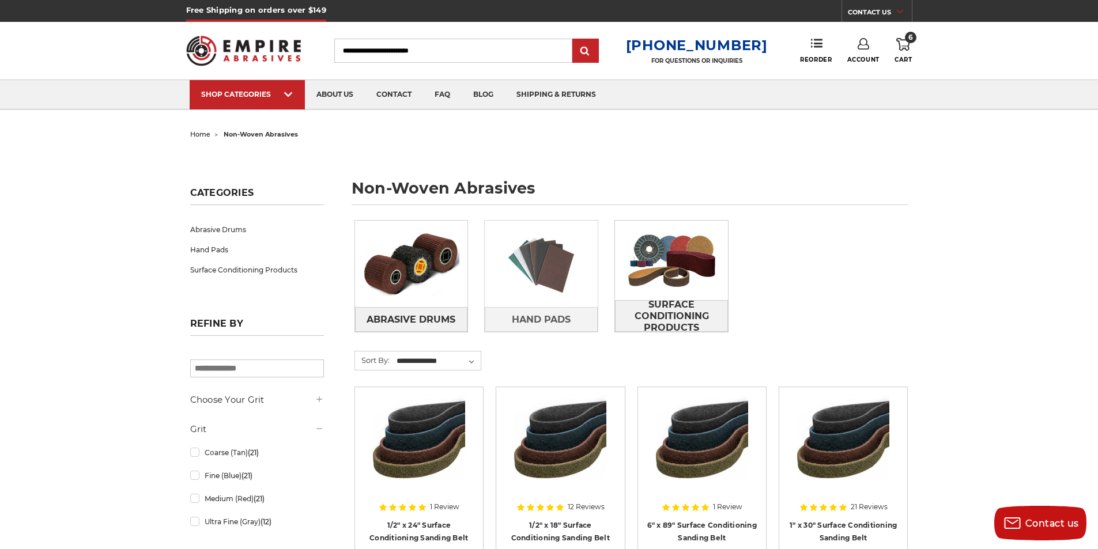
click at [523, 289] on img at bounding box center [541, 264] width 113 height 80
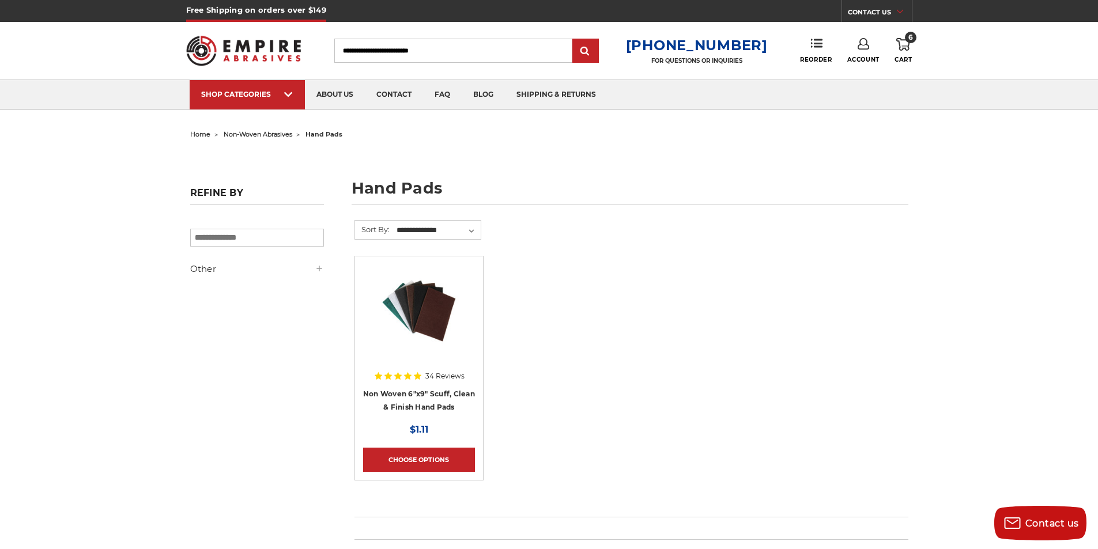
click at [421, 316] on img at bounding box center [419, 311] width 92 height 92
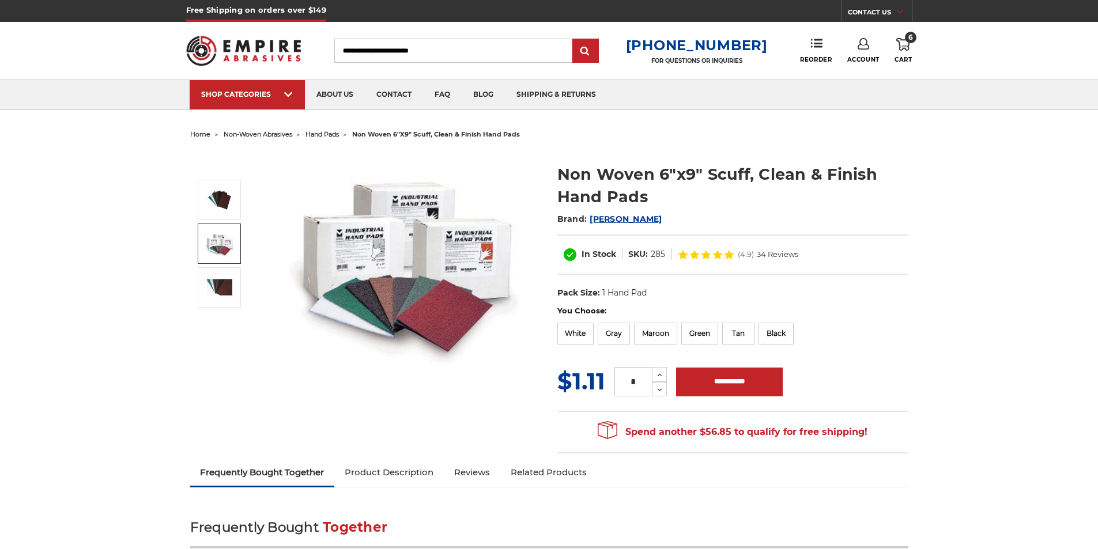
click at [223, 250] on img at bounding box center [219, 244] width 29 height 28
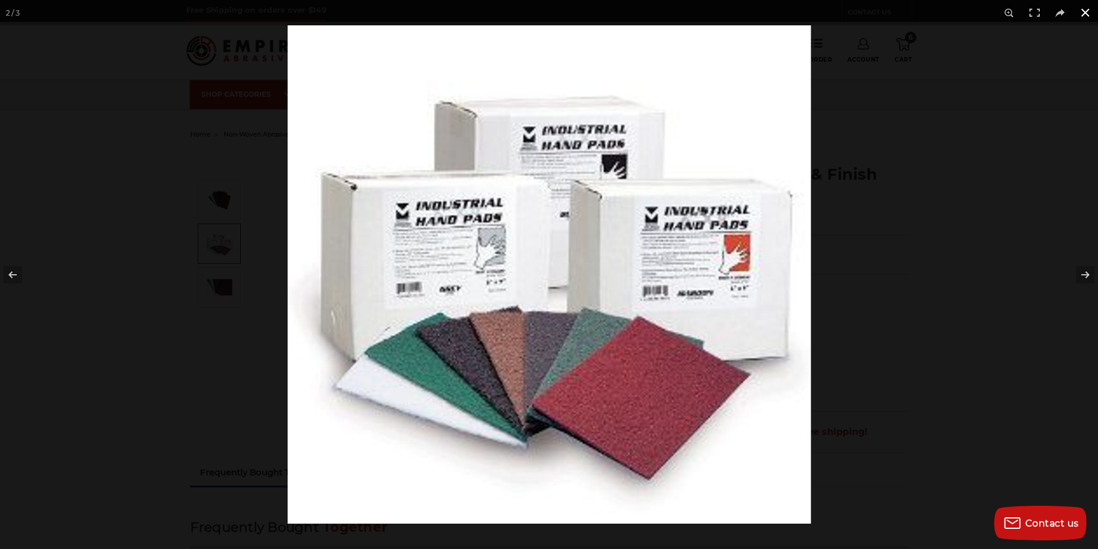
click at [229, 290] on div at bounding box center [549, 274] width 1098 height 549
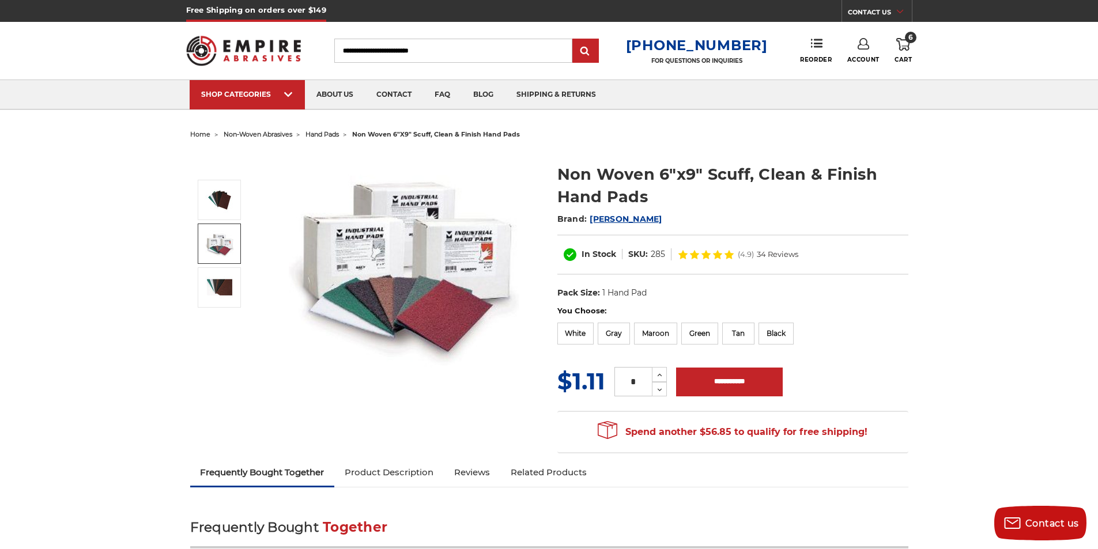
click at [217, 252] on img at bounding box center [219, 244] width 29 height 28
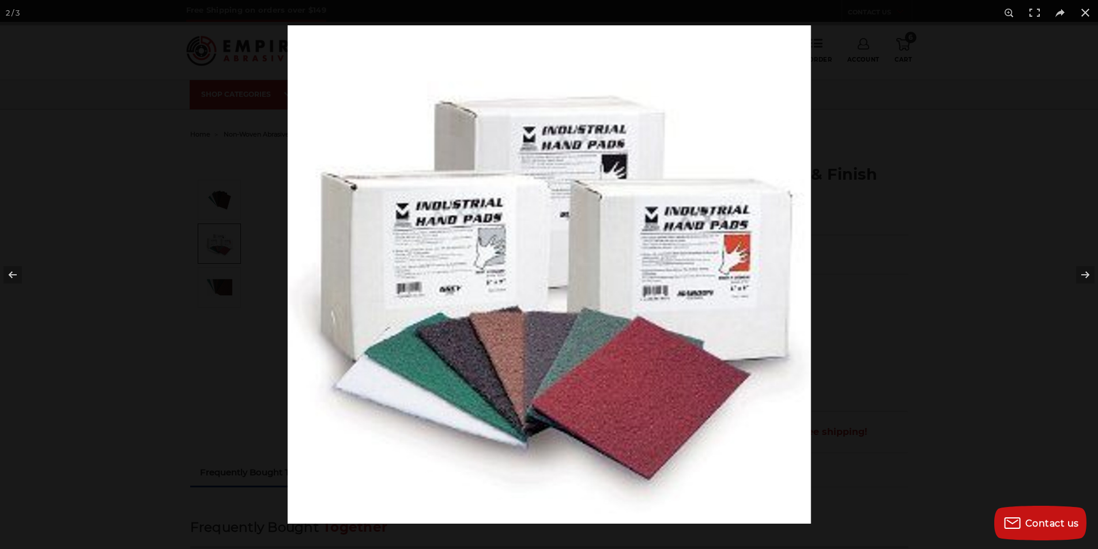
click at [216, 224] on div at bounding box center [549, 274] width 1098 height 549
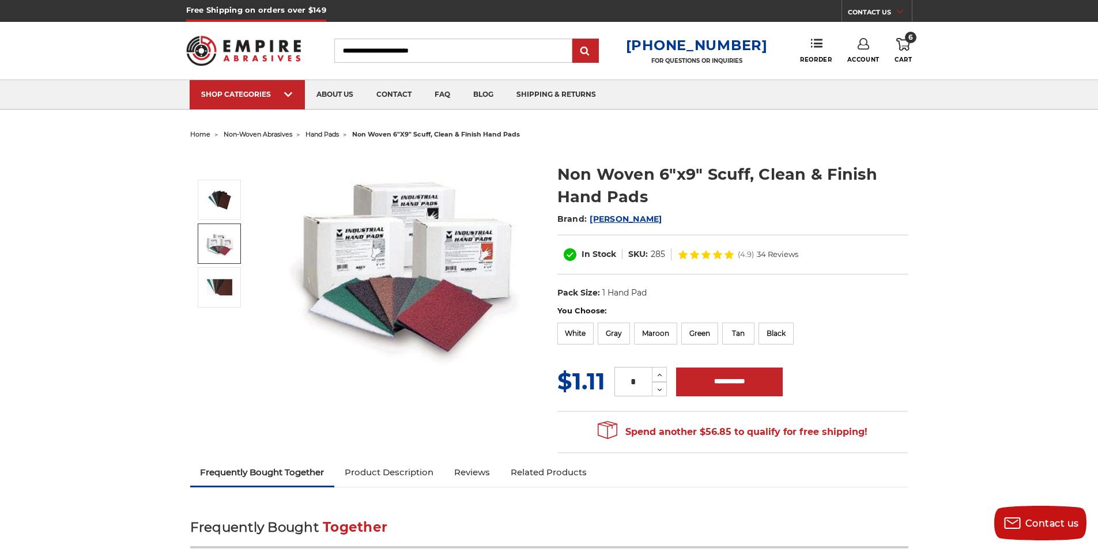
click at [256, 42] on img at bounding box center [243, 50] width 115 height 45
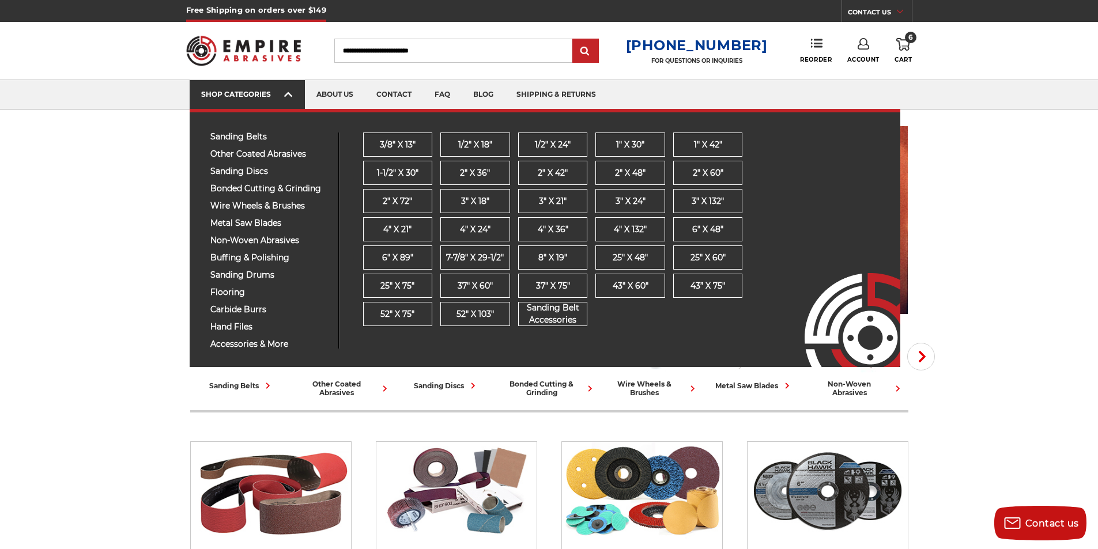
click at [255, 86] on link "SHOP CATEGORIES" at bounding box center [247, 94] width 115 height 29
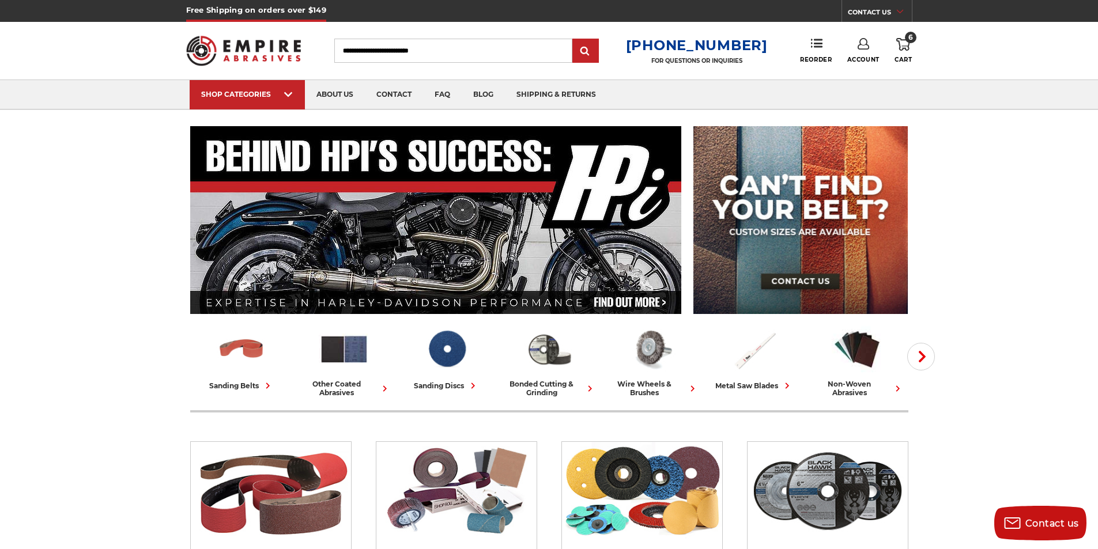
drag, startPoint x: 539, startPoint y: 147, endPoint x: 552, endPoint y: 15, distance: 132.6
click at [341, 380] on div "other coated abrasives" at bounding box center [343, 388] width 93 height 17
click at [338, 390] on div "other coated abrasives" at bounding box center [343, 388] width 93 height 17
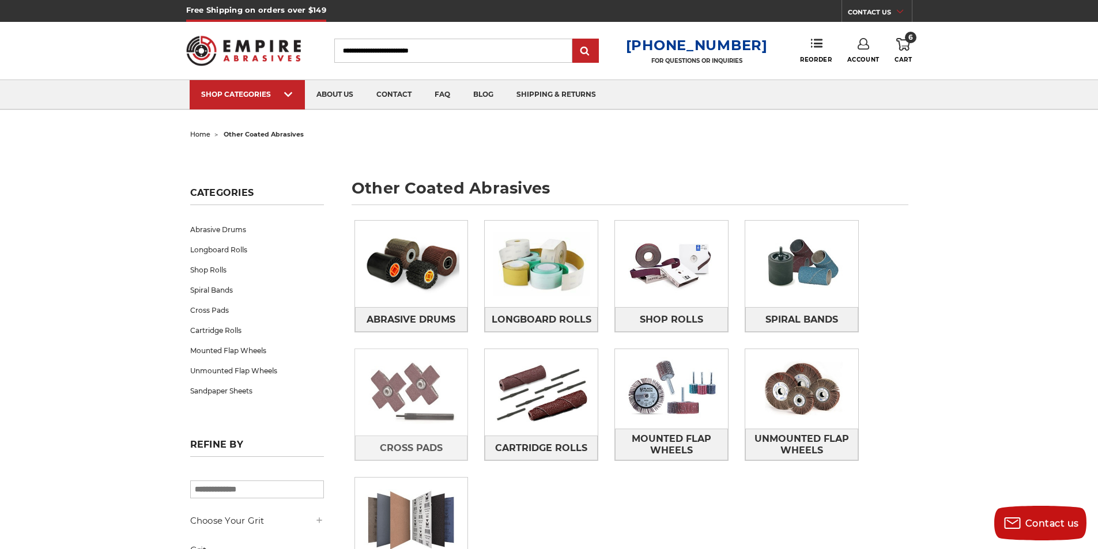
click at [441, 429] on img at bounding box center [411, 393] width 113 height 80
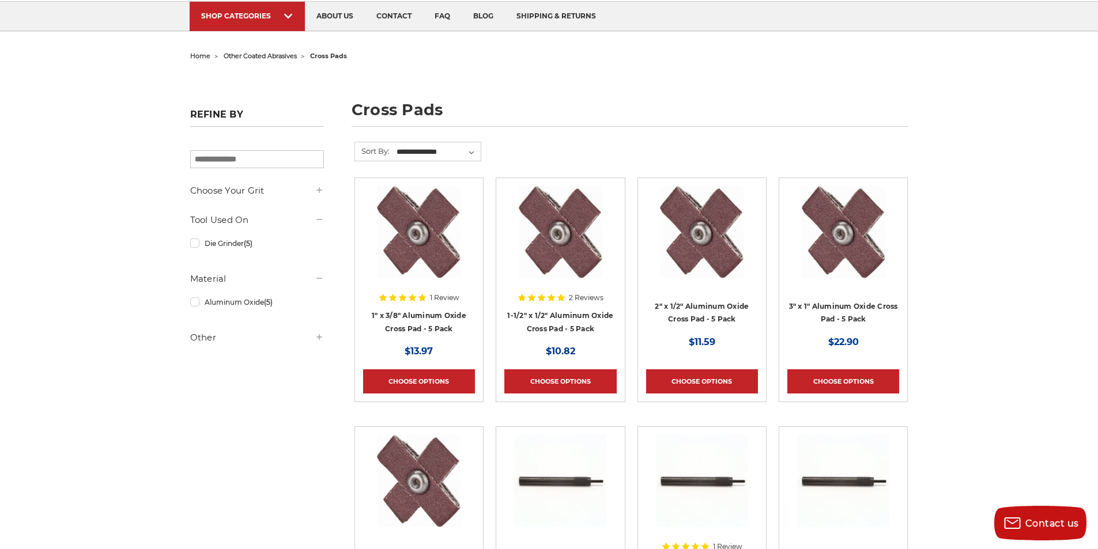
scroll to position [58, 0]
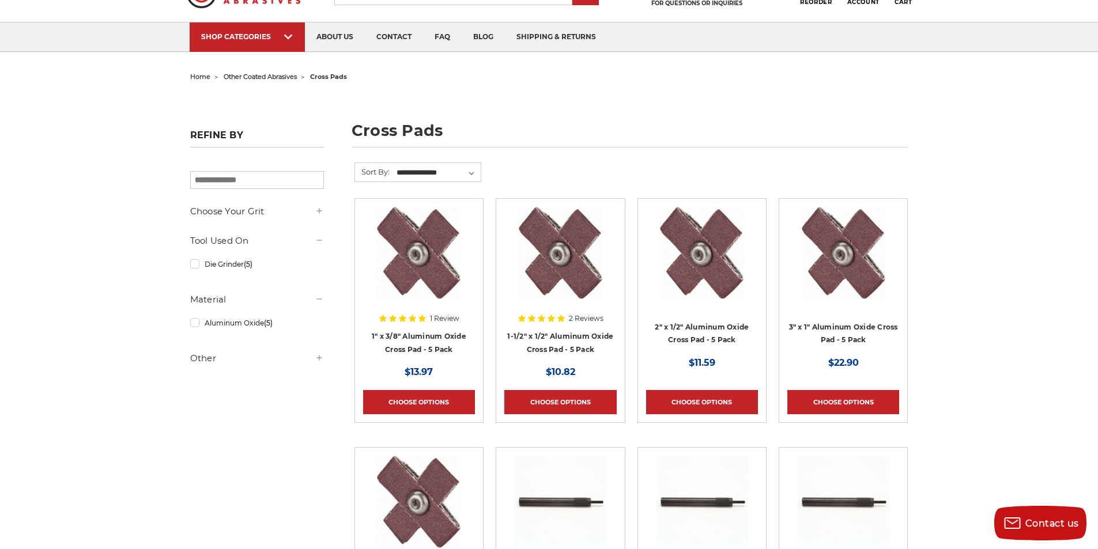
drag, startPoint x: 644, startPoint y: 149, endPoint x: 551, endPoint y: 88, distance: 111.9
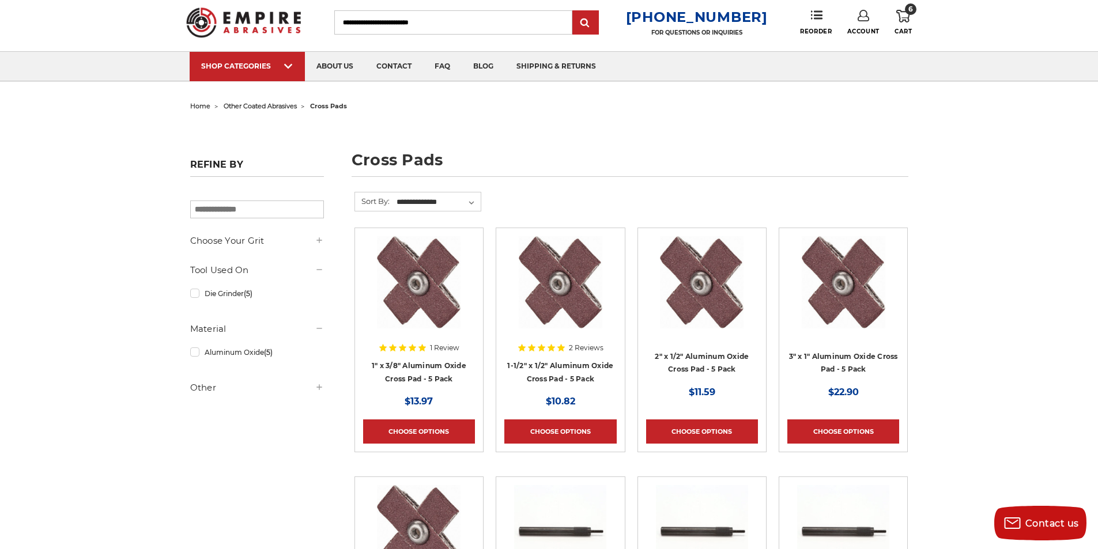
scroll to position [0, 0]
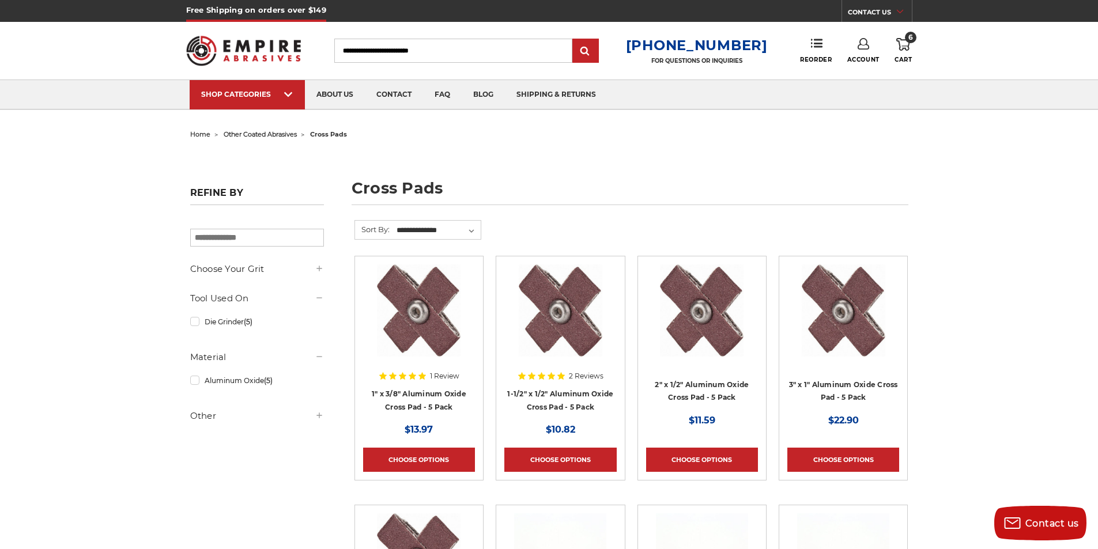
click at [255, 50] on img at bounding box center [243, 50] width 115 height 45
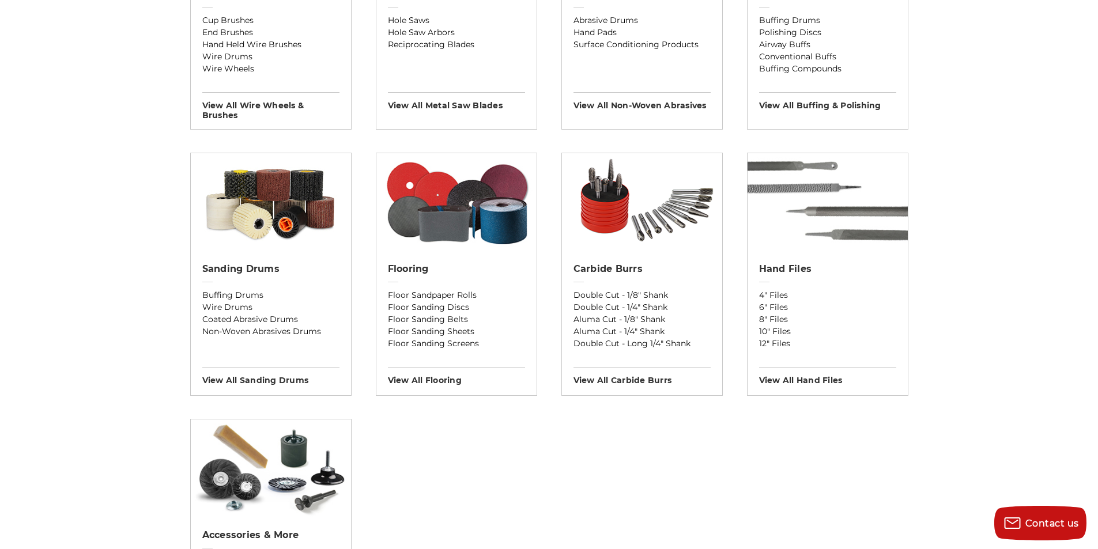
scroll to position [807, 0]
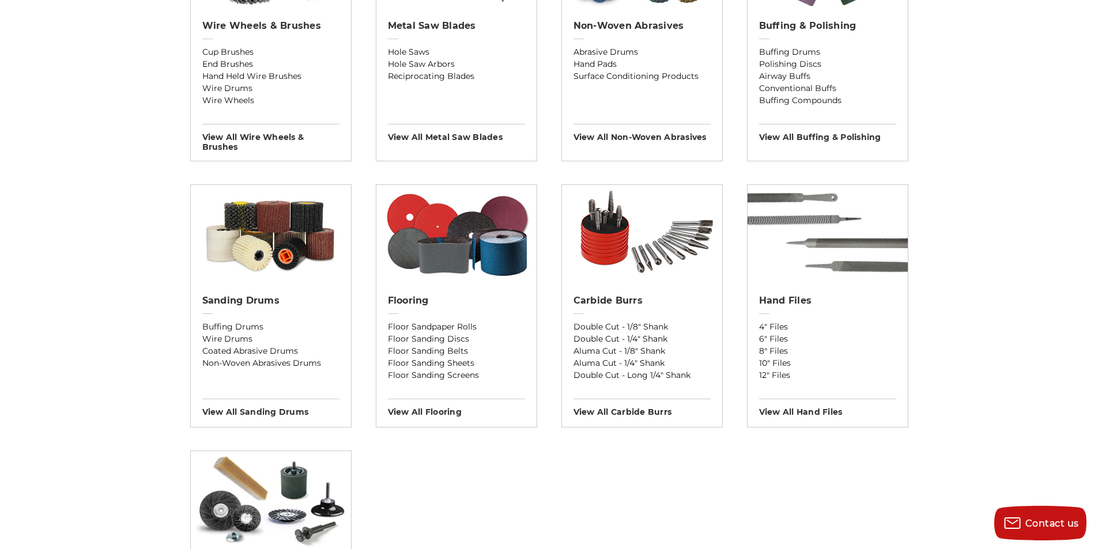
click at [511, 485] on section "Sanding Belts 3/8" x 13" 1/2" x 18" 1/2" x 24" 1" x 30" 1" x 42" View All sandi…" at bounding box center [549, 176] width 718 height 1082
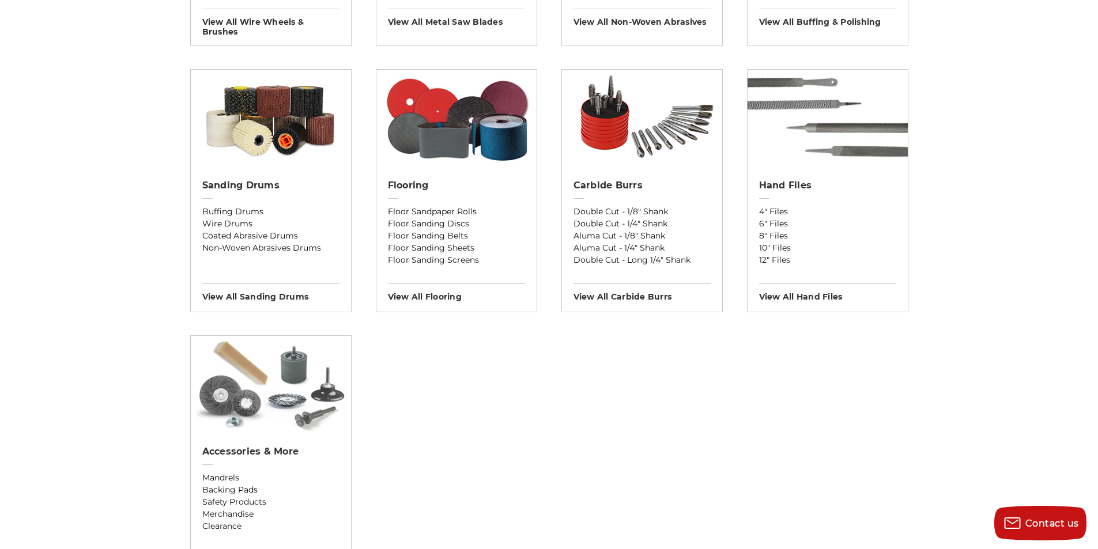
scroll to position [1037, 0]
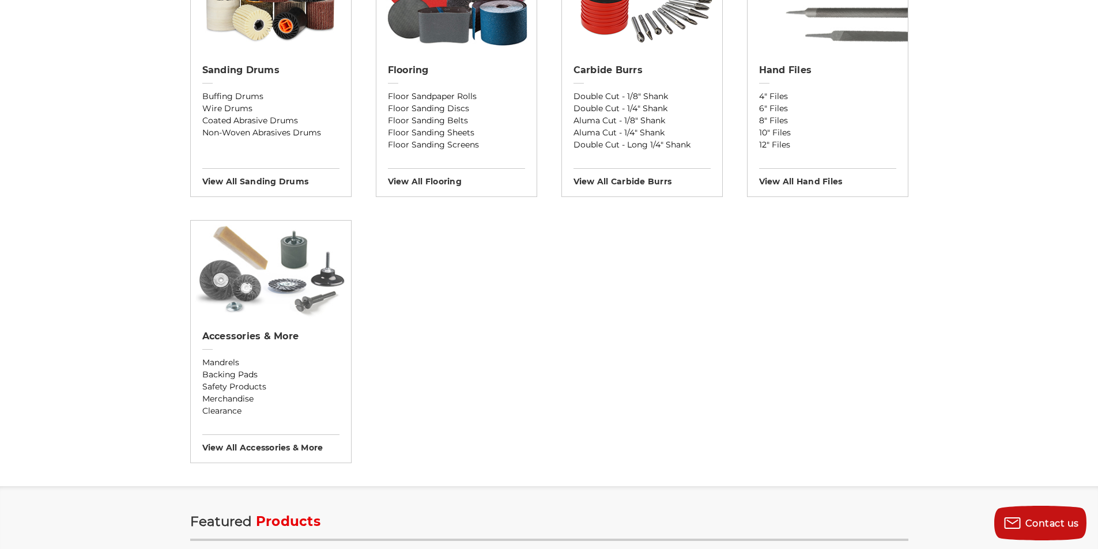
click at [280, 278] on img at bounding box center [271, 270] width 160 height 98
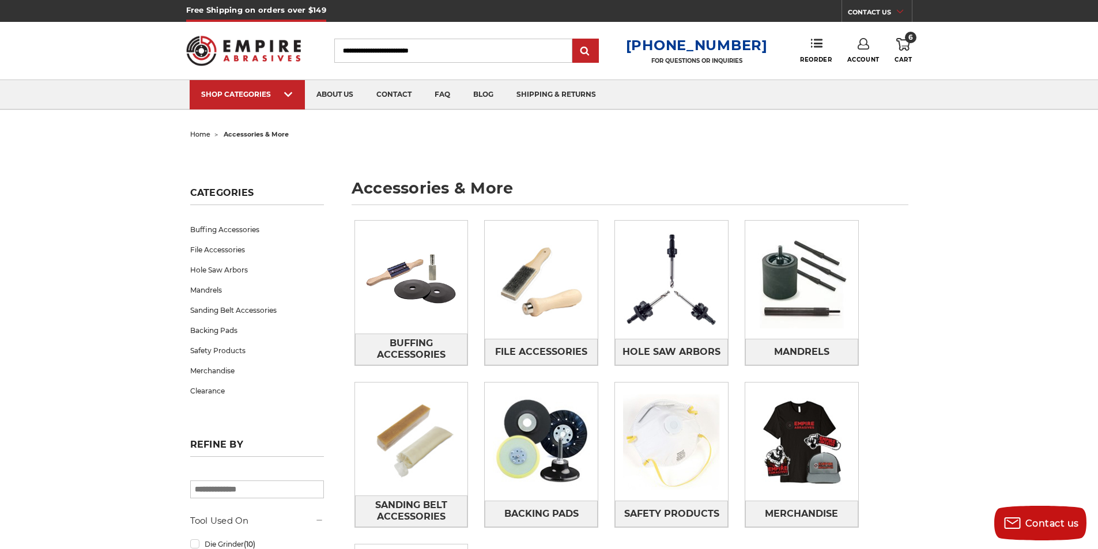
click at [893, 317] on div "Buffing Accessories File Accessories Hole Saw Arbors Mandrels Sanding Belt Acce…" at bounding box center [631, 464] width 570 height 504
click at [907, 50] on use at bounding box center [903, 44] width 14 height 13
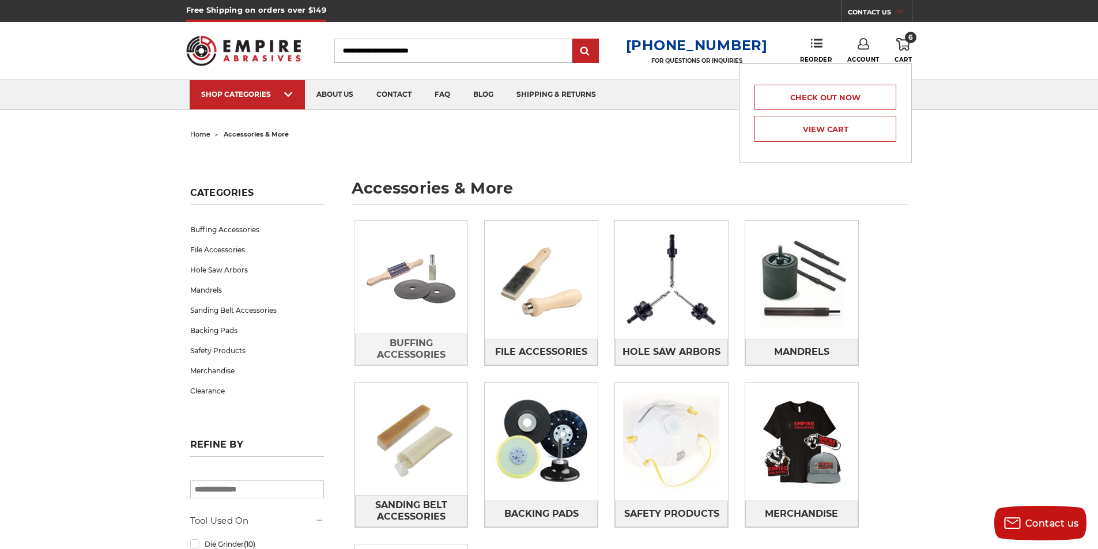
click at [376, 284] on img at bounding box center [411, 277] width 113 height 80
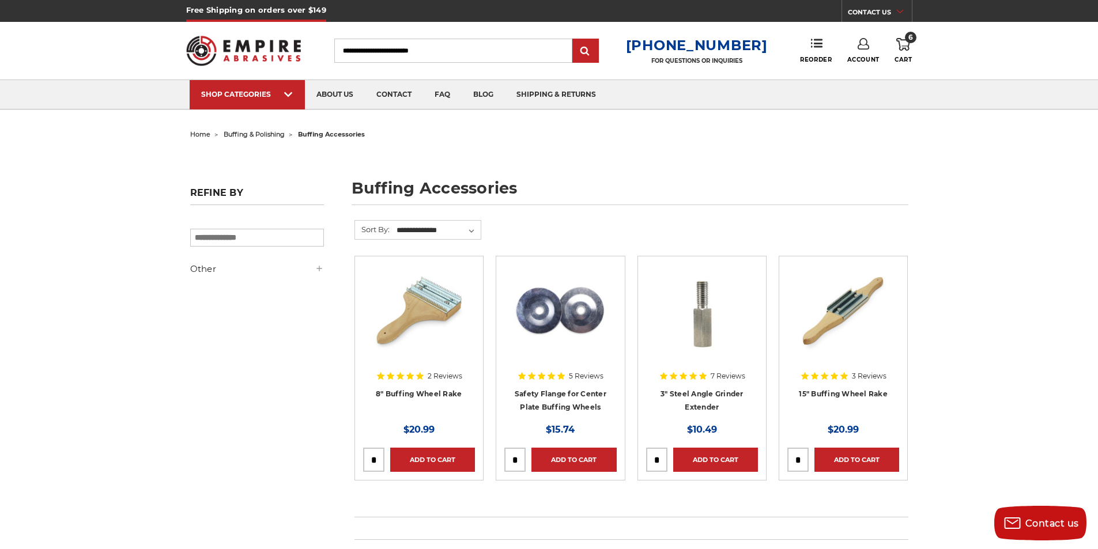
click at [269, 55] on img at bounding box center [243, 50] width 115 height 45
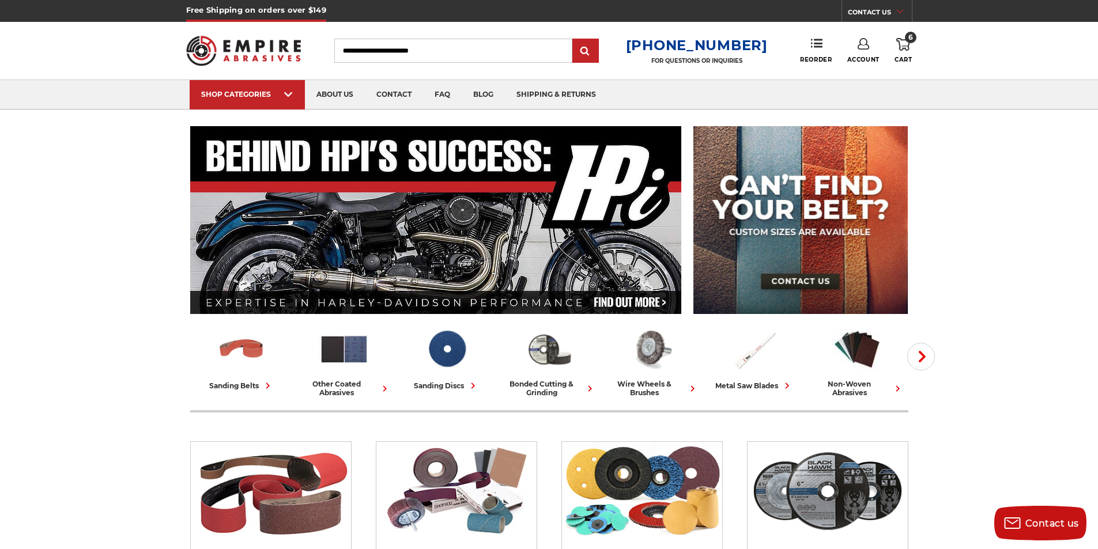
click at [904, 46] on icon at bounding box center [903, 44] width 14 height 13
